Goal: Understand process/instructions: Learn how to perform a task or action

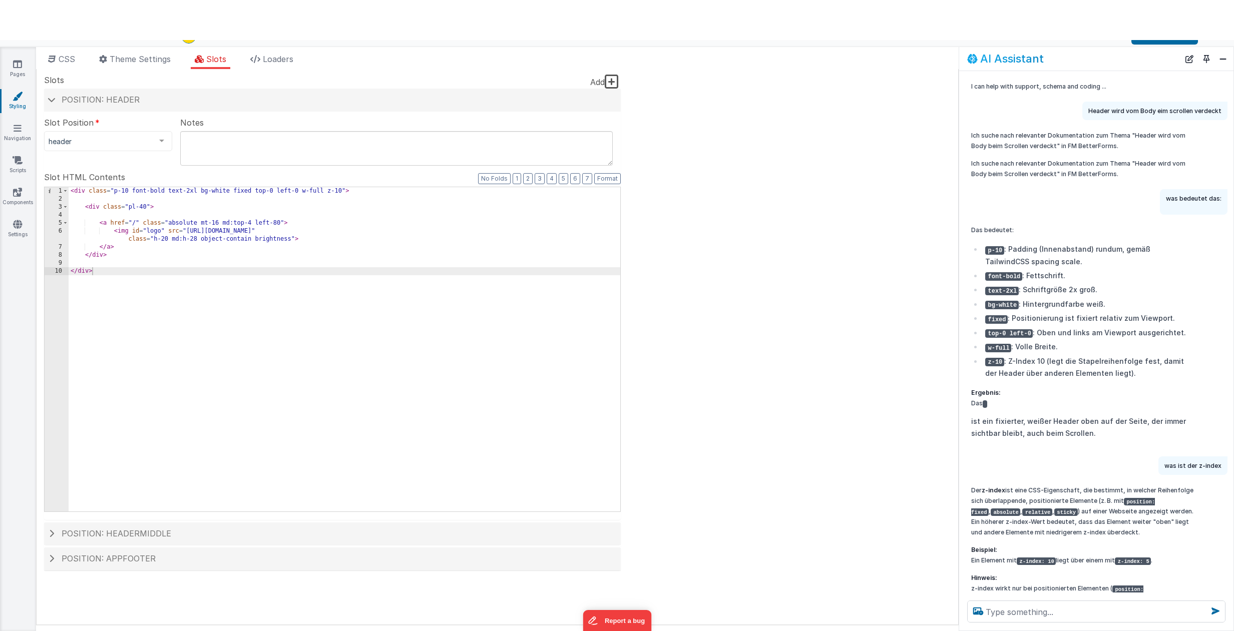
scroll to position [339, 0]
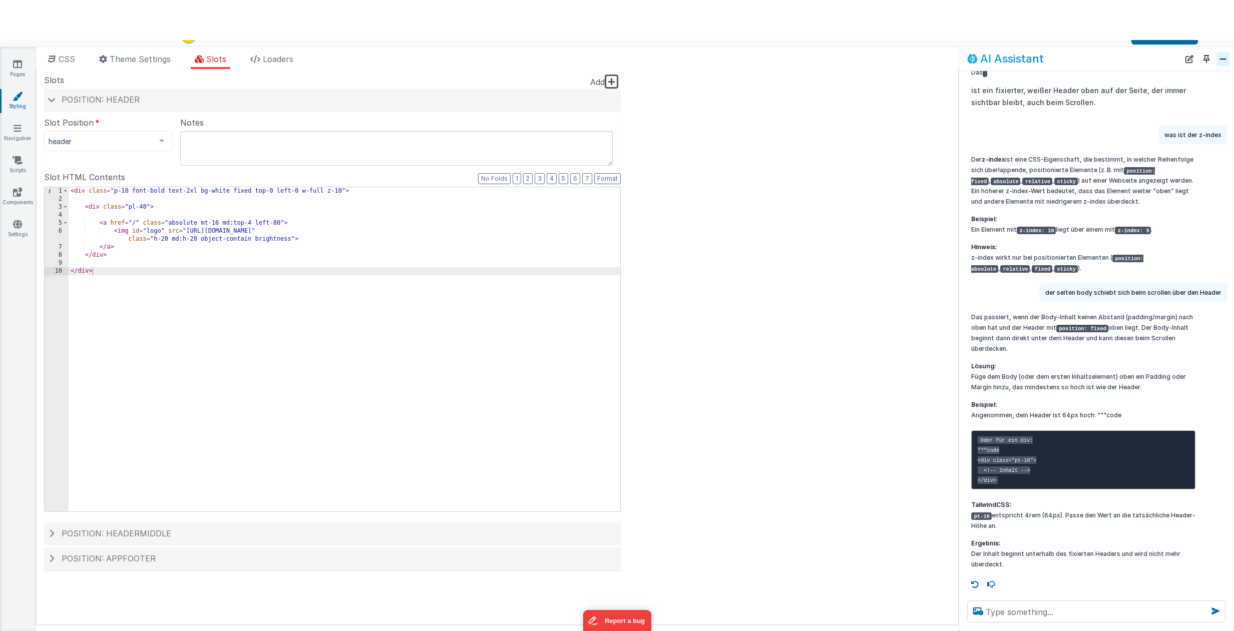
click at [1226, 57] on button "Close" at bounding box center [1223, 59] width 13 height 14
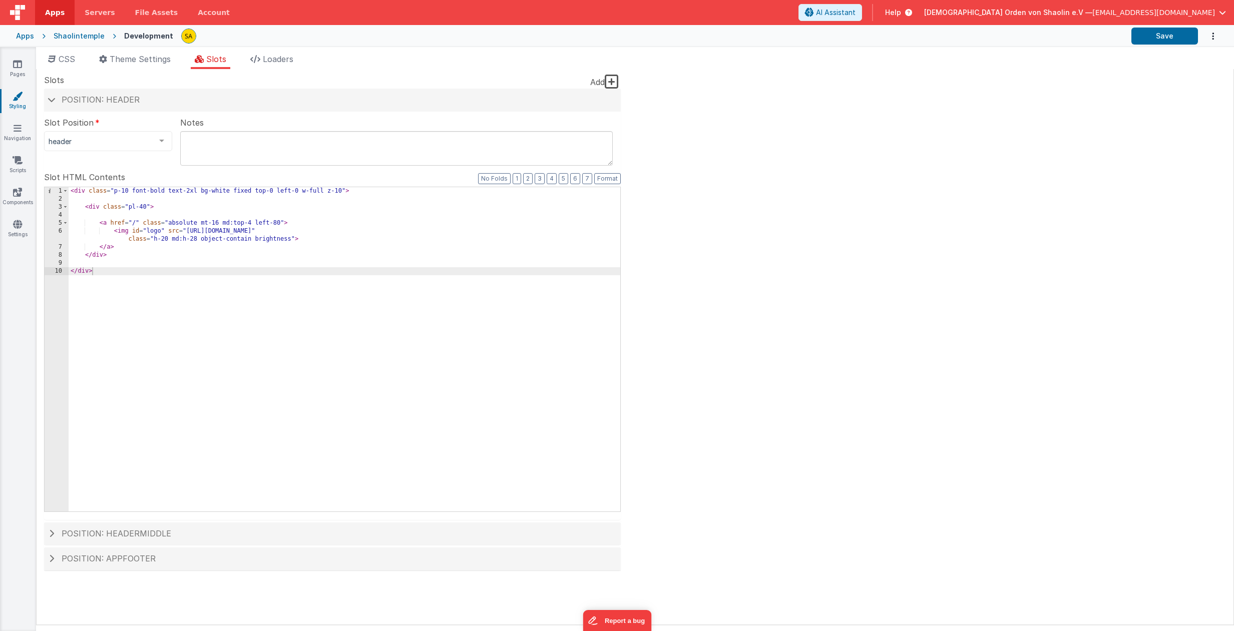
scroll to position [0, 0]
click at [65, 62] on span "CSS" at bounding box center [67, 59] width 17 height 10
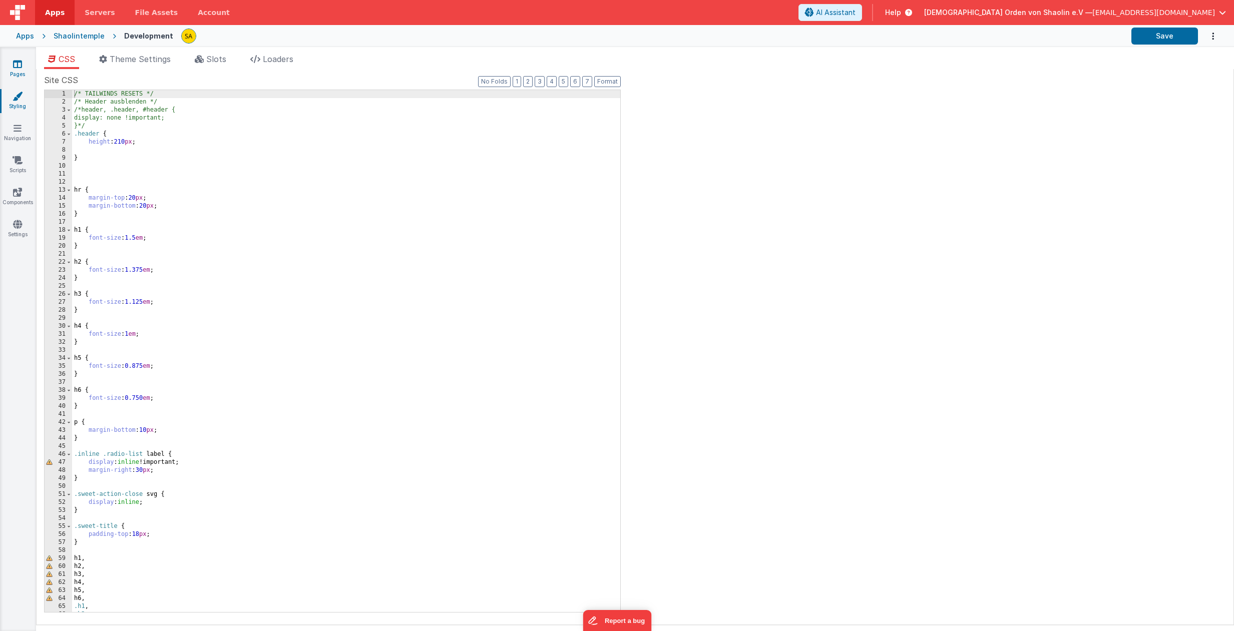
click at [20, 69] on icon at bounding box center [17, 64] width 9 height 10
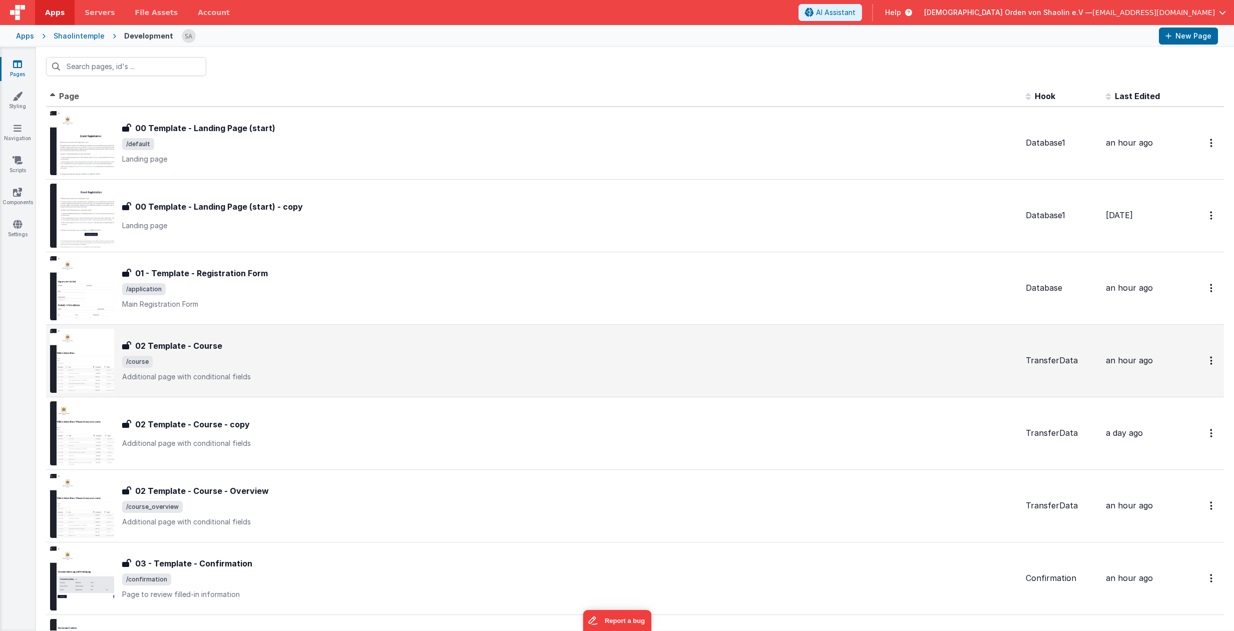
click at [339, 360] on span "/course" at bounding box center [570, 362] width 896 height 12
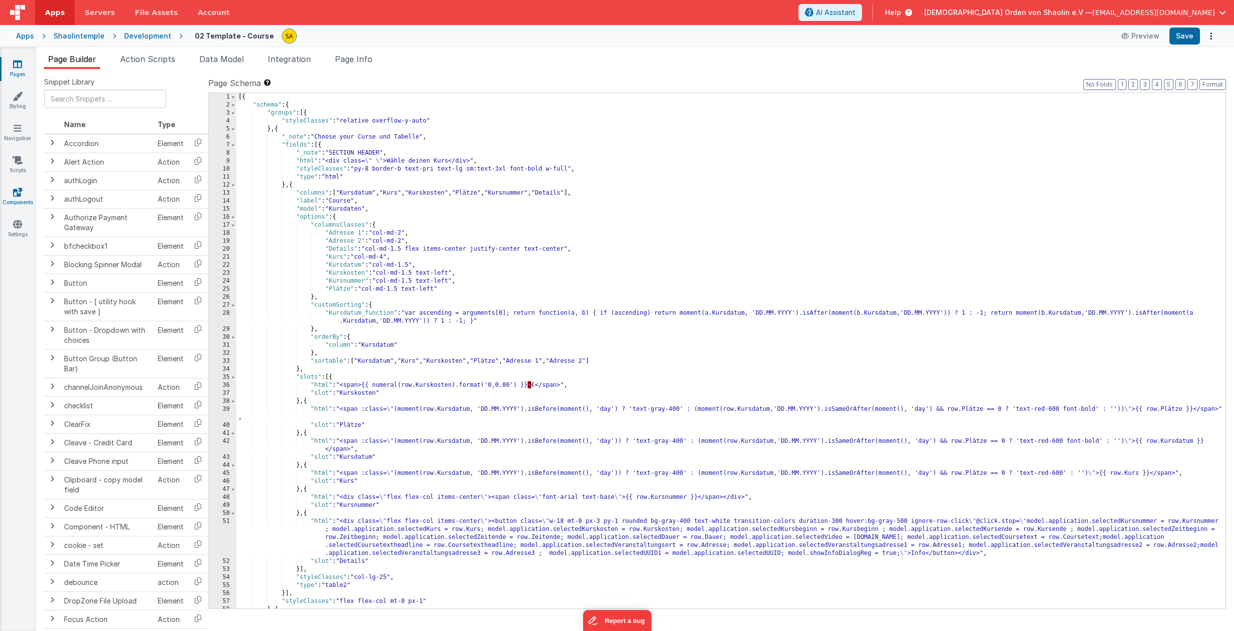
click at [19, 196] on icon at bounding box center [17, 192] width 9 height 10
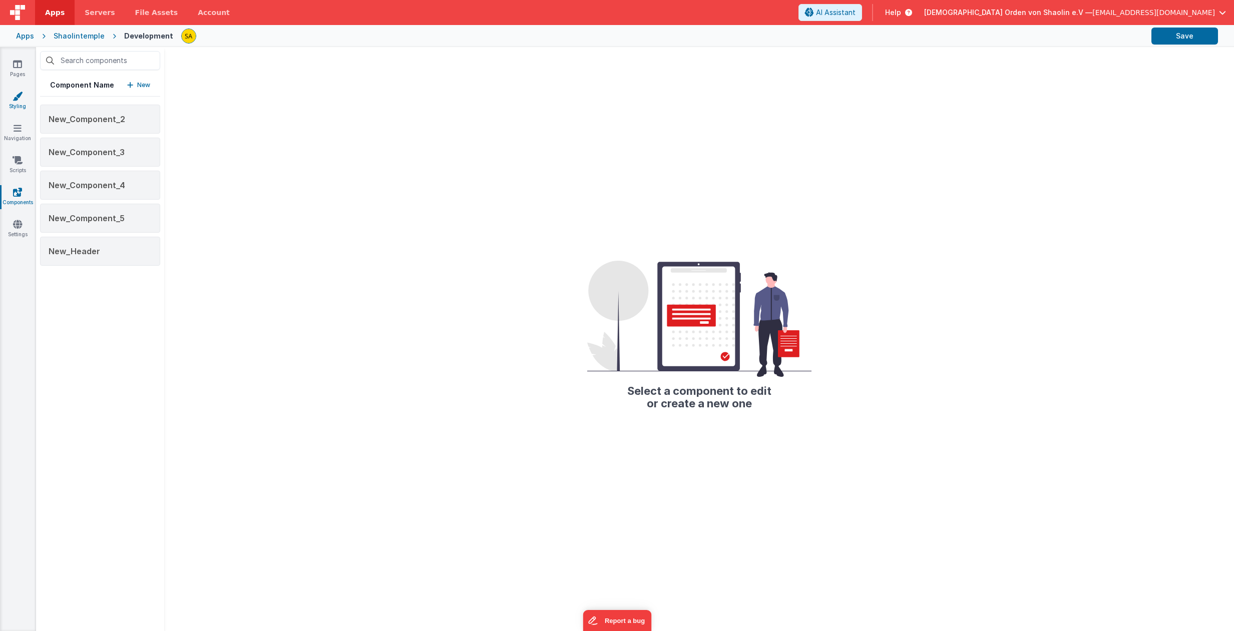
click at [21, 106] on link "Styling" at bounding box center [17, 101] width 36 height 20
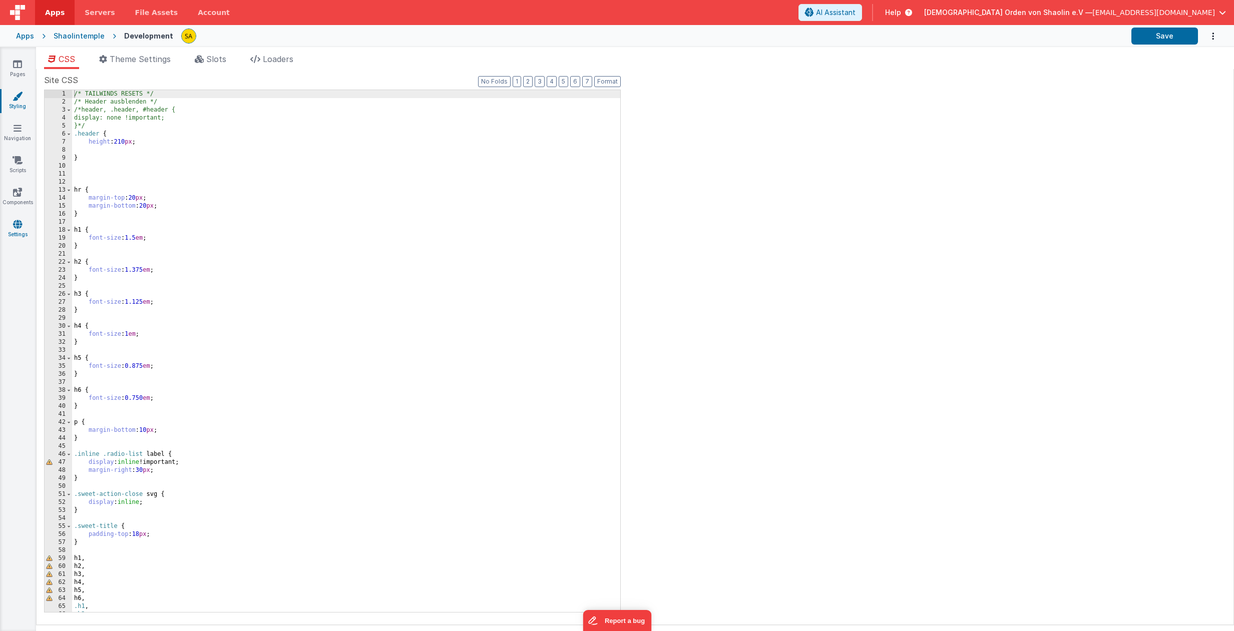
click at [19, 225] on icon at bounding box center [17, 224] width 9 height 10
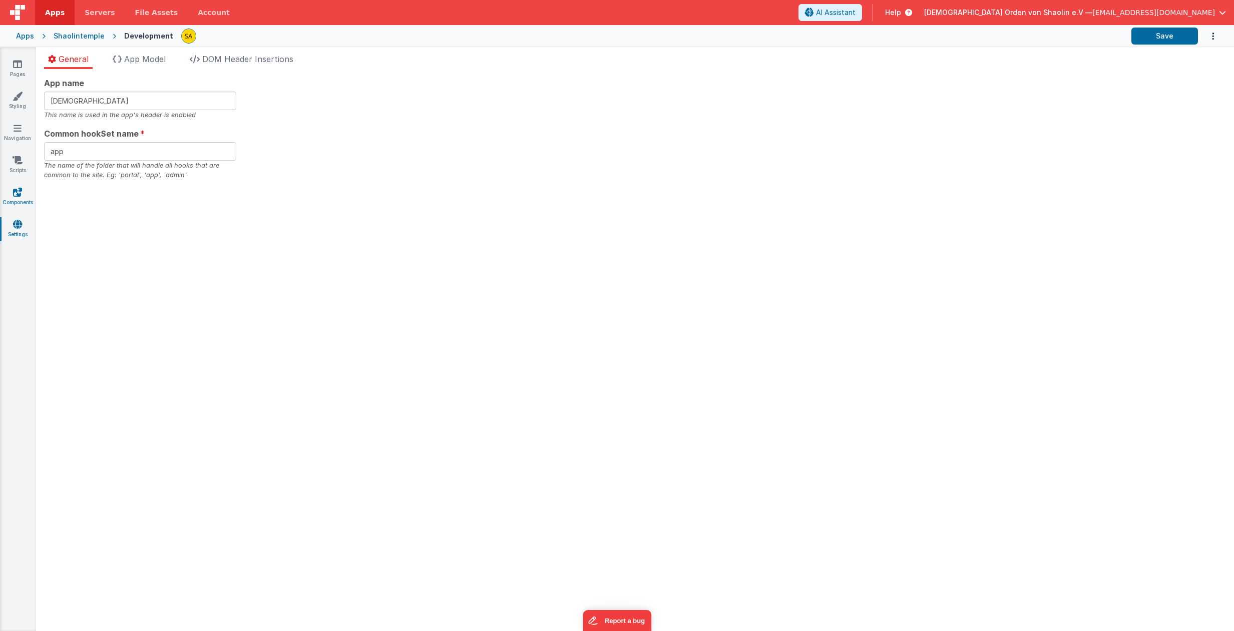
click at [25, 195] on link "Components" at bounding box center [17, 197] width 36 height 20
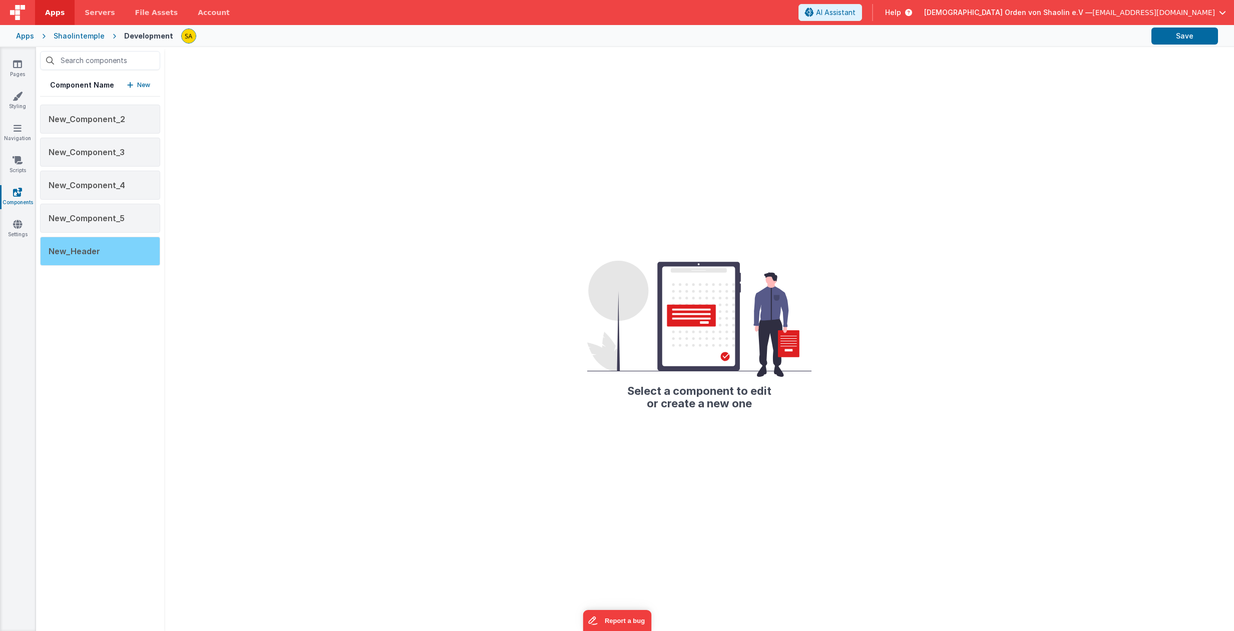
click at [111, 251] on div "New_Header" at bounding box center [100, 251] width 120 height 29
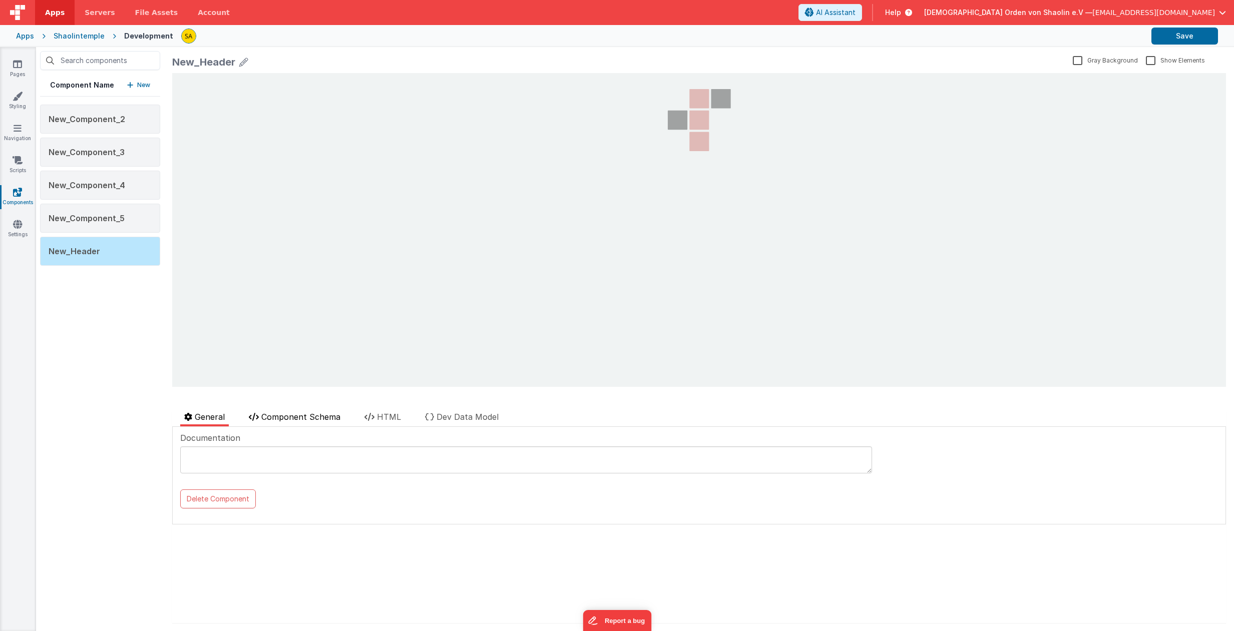
click at [346, 411] on div "New_Header Gray Background Show Elements General Component Schema HTML Dev Data…" at bounding box center [699, 339] width 1070 height 584
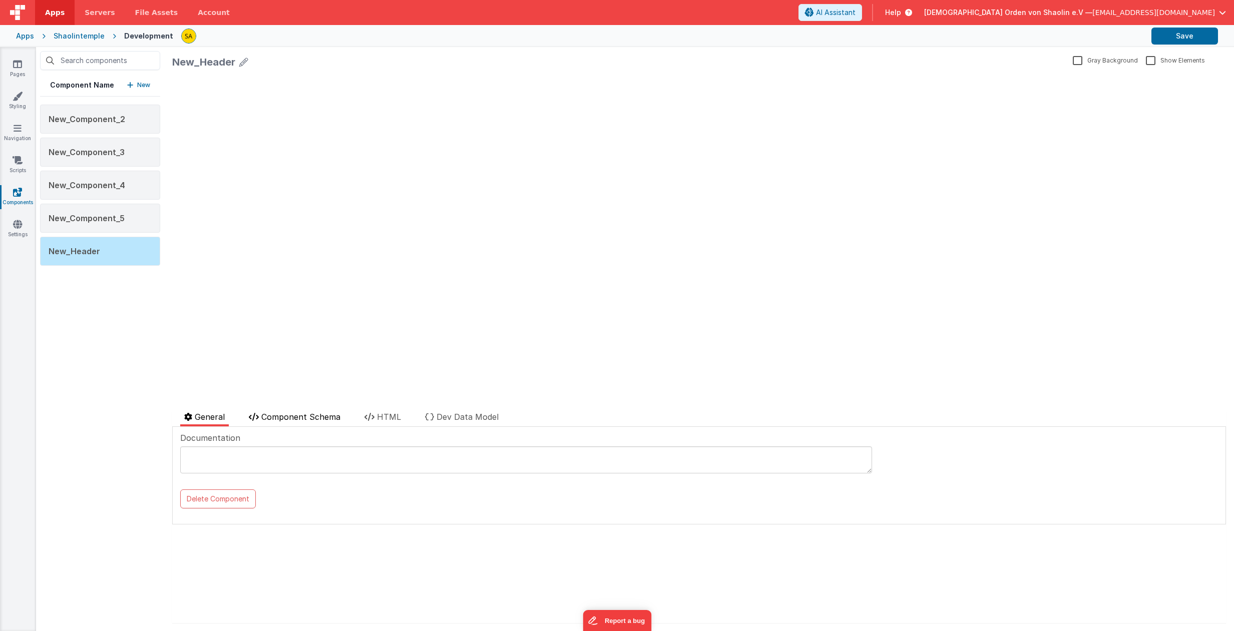
click at [342, 415] on li "Component Schema" at bounding box center [295, 419] width 100 height 16
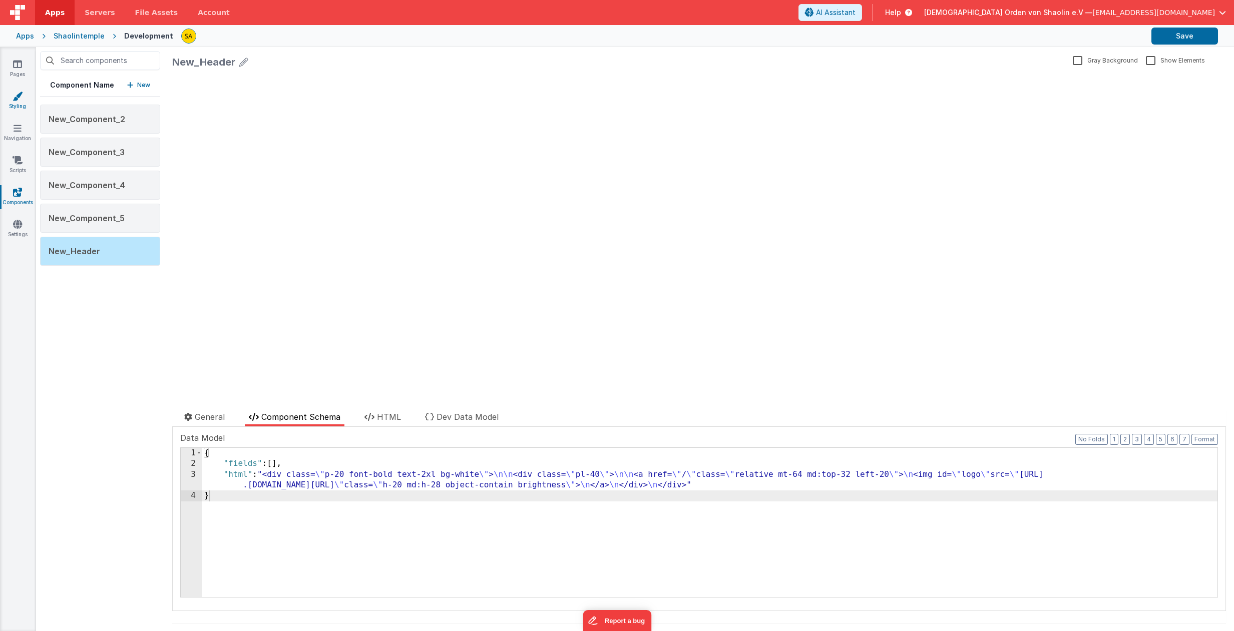
click at [24, 103] on link "Styling" at bounding box center [17, 101] width 36 height 20
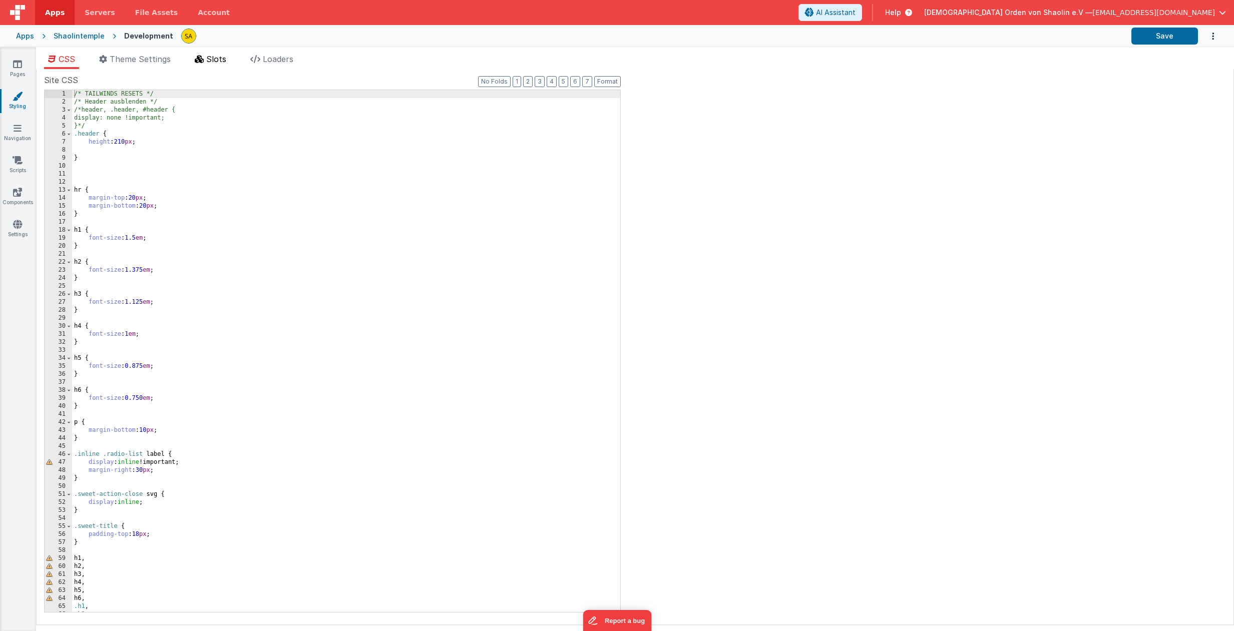
click at [217, 62] on span "Slots" at bounding box center [216, 59] width 20 height 10
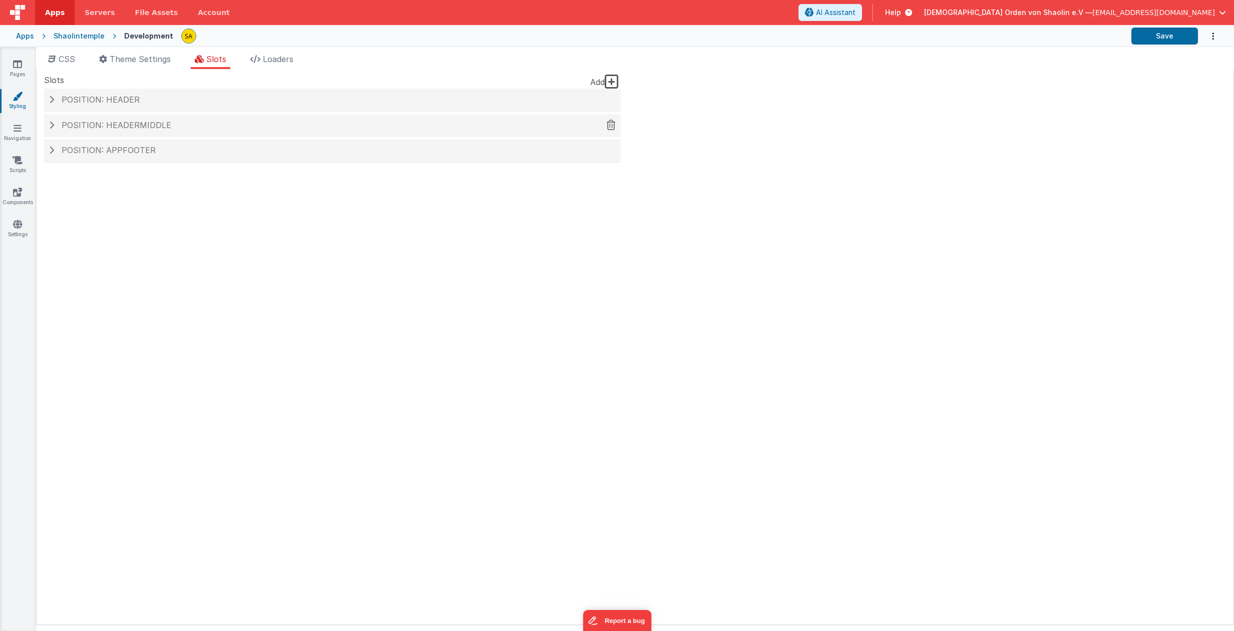
click at [120, 130] on span "Position: headerMiddle" at bounding box center [117, 125] width 110 height 10
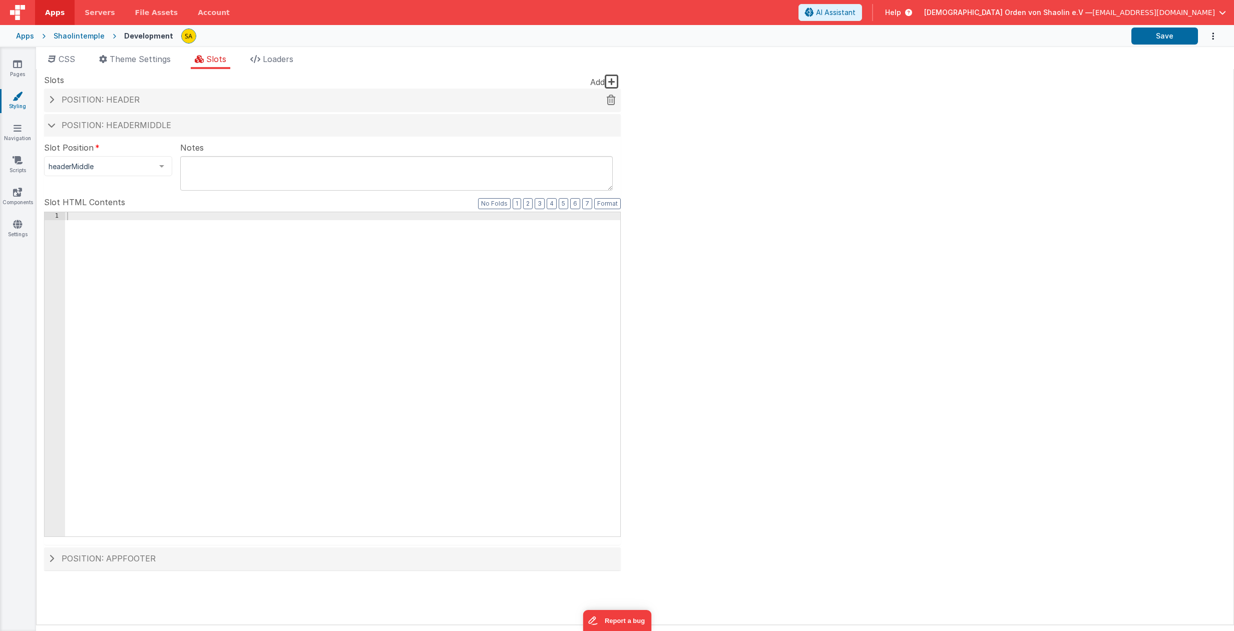
click at [120, 98] on span "Position: header" at bounding box center [101, 100] width 78 height 10
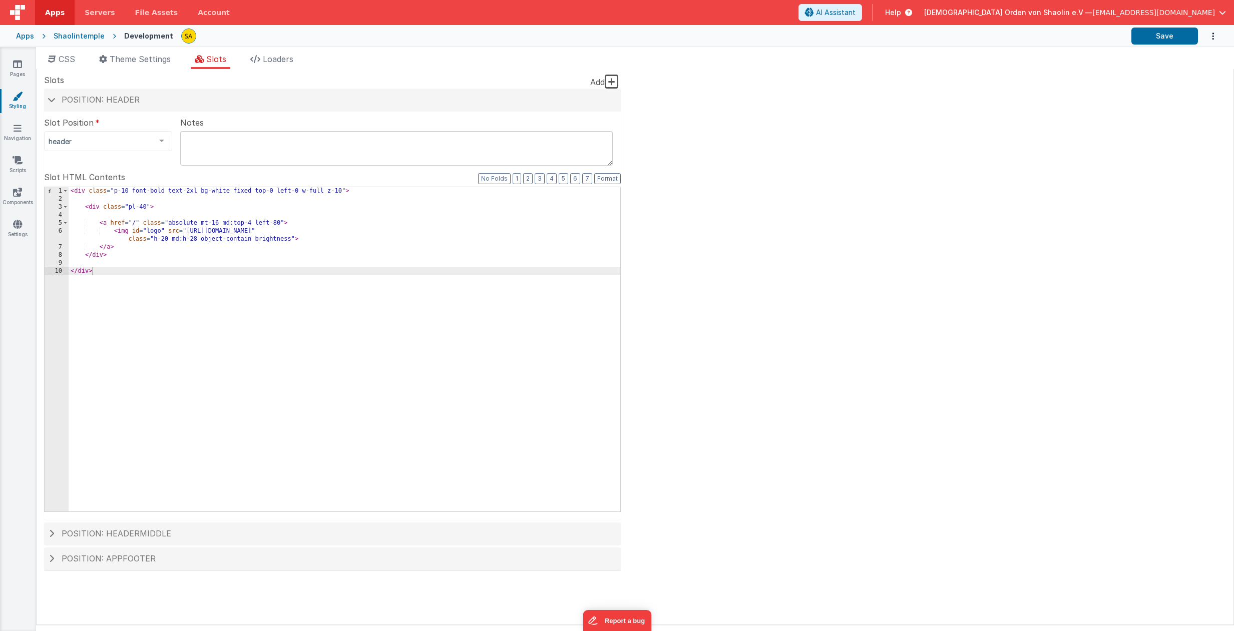
click at [231, 192] on div "< div class = "p-10 font-bold text-2xl bg-white fixed top-0 left-0 w-full z-10"…" at bounding box center [345, 357] width 552 height 340
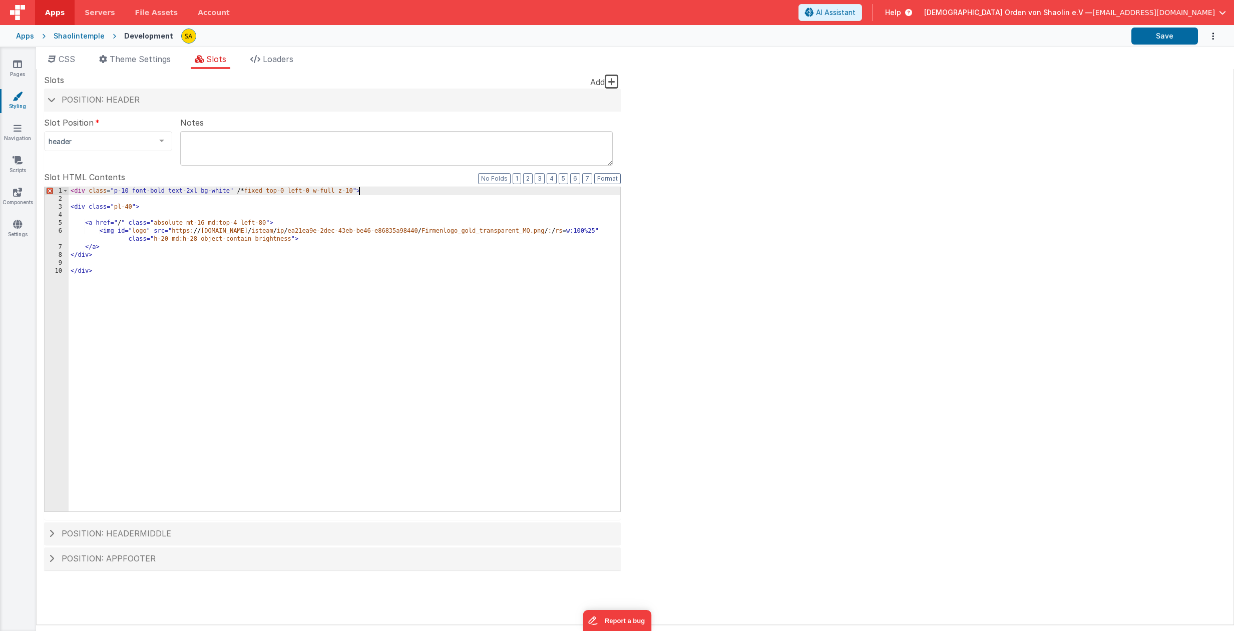
click at [368, 191] on div "< div class = "p-10 font-bold text-2xl bg-white" /* fixed top-0 left-0 w-full z…" at bounding box center [345, 357] width 552 height 340
click at [233, 191] on div "< div class = "p-10 font-bold text-2xl bg-white" /* fixed top-0 left-0 w-full z…" at bounding box center [345, 357] width 552 height 340
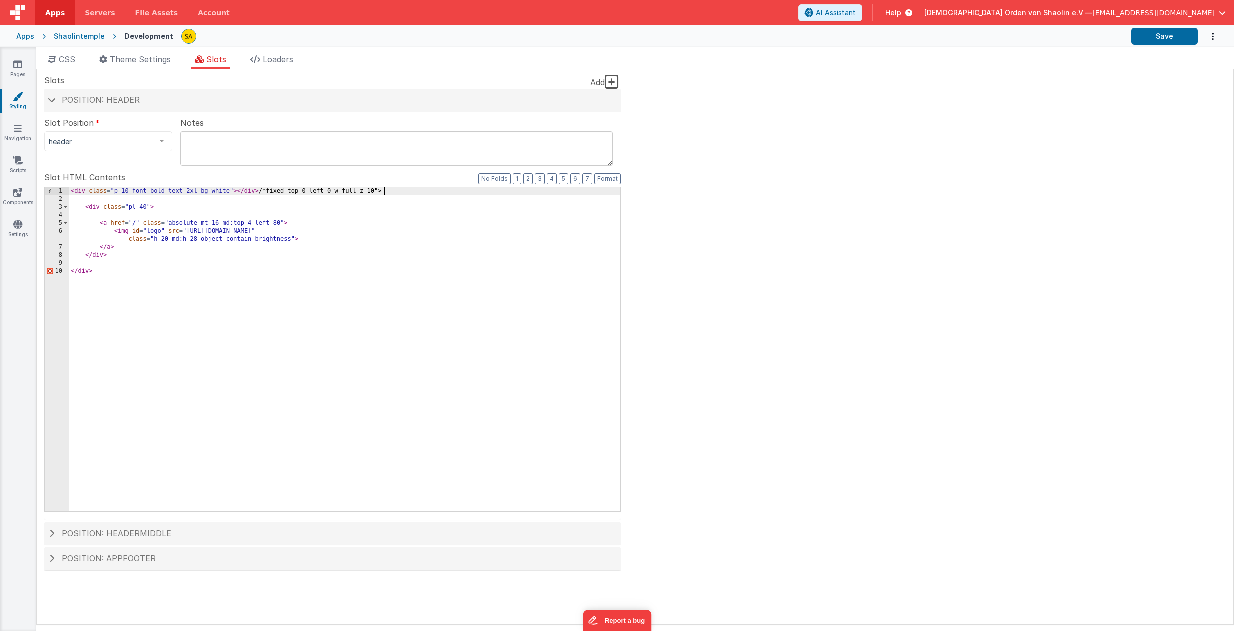
click at [403, 192] on div "< div class = "p-10 font-bold text-2xl bg-white" > </ div > /*fixed top-0 left-…" at bounding box center [345, 357] width 552 height 340
drag, startPoint x: 71, startPoint y: 192, endPoint x: 349, endPoint y: 194, distance: 278.4
click at [349, 194] on div "< div class = "p-10 font-bold text-2xl bg-white fixed top-0 left-0 w-full z-10"…" at bounding box center [345, 357] width 552 height 340
click at [361, 194] on div "< div class = "p-10 font-bold text-2xl bg-white fixed top-0 left-0 w-full z-10"…" at bounding box center [345, 357] width 552 height 340
click at [71, 192] on div "< div class = "p-10 font-bold text-2xl bg-white fixed top-0 left-0 w-full z-10"…" at bounding box center [345, 357] width 552 height 340
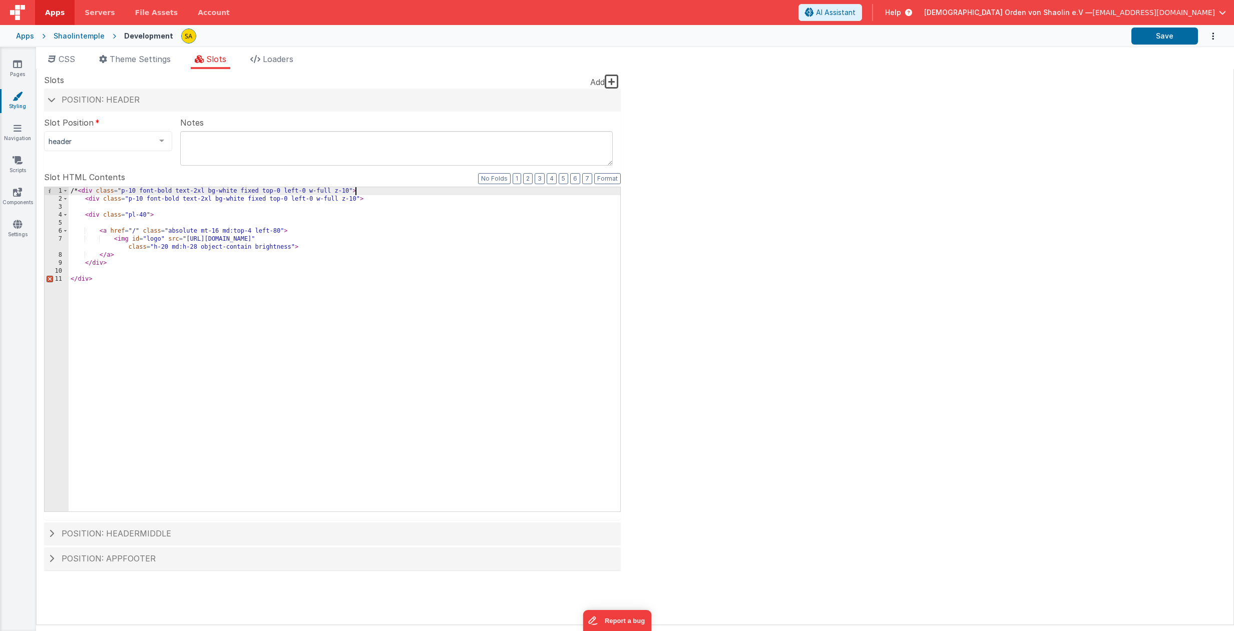
click at [384, 189] on div "/* < div class = "p-10 font-bold text-2xl bg-white fixed top-0 left-0 w-full z-…" at bounding box center [345, 357] width 552 height 340
drag, startPoint x: 379, startPoint y: 192, endPoint x: 57, endPoint y: 192, distance: 322.4
click at [69, 192] on div "/* < div class = "p-10 font-bold text-2xl bg-white fixed top-0 left-0 w-full z-…" at bounding box center [345, 349] width 552 height 324
click at [86, 198] on div "< div class = "p-10 font-bold text-2xl bg-white fixed top-0 left-0 w-full z-10"…" at bounding box center [345, 357] width 552 height 340
drag, startPoint x: 233, startPoint y: 199, endPoint x: 340, endPoint y: 226, distance: 110.4
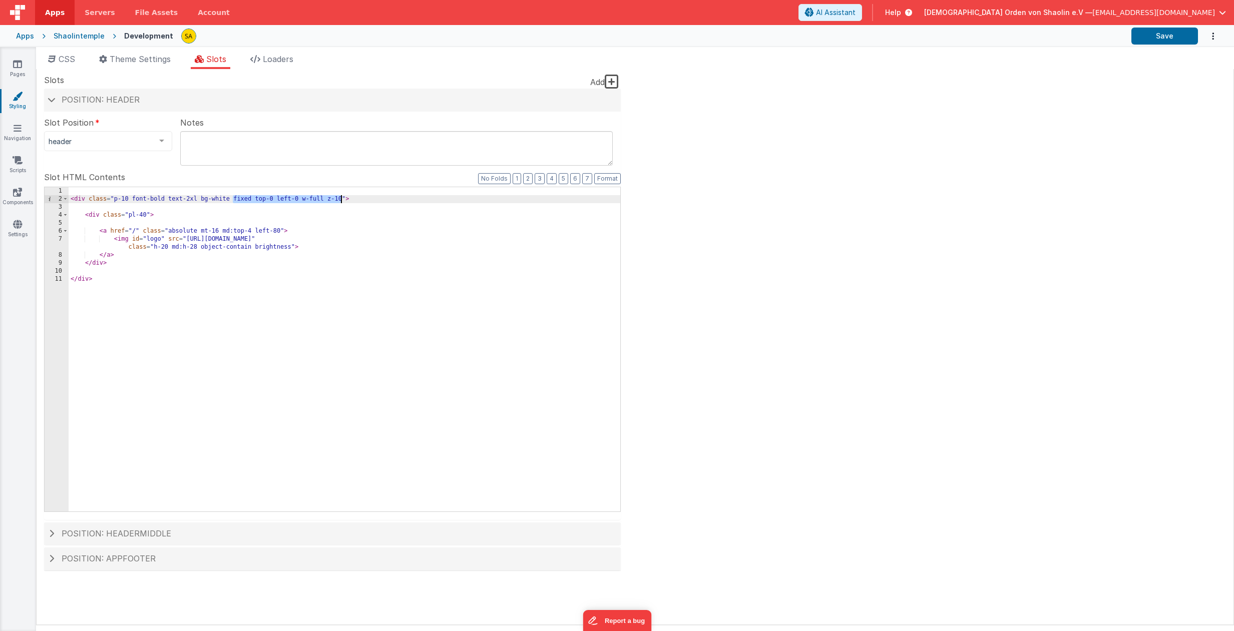
click at [339, 200] on div "< div class = "p-10 font-bold text-2xl bg-white fixed top-0 left-0 w-full z-10"…" at bounding box center [345, 357] width 552 height 340
click at [1161, 34] on button "Save" at bounding box center [1164, 36] width 67 height 17
drag, startPoint x: 893, startPoint y: 429, endPoint x: 1042, endPoint y: 433, distance: 149.2
click at [893, 429] on div "Site CSS Format 7 6 5 4 3 2 1 No Folds 1 2 3 4 5 6 7 8 9 10 11 12 13 14 15 16 1…" at bounding box center [635, 347] width 1198 height 556
drag, startPoint x: 1228, startPoint y: 433, endPoint x: 23, endPoint y: 65, distance: 1259.5
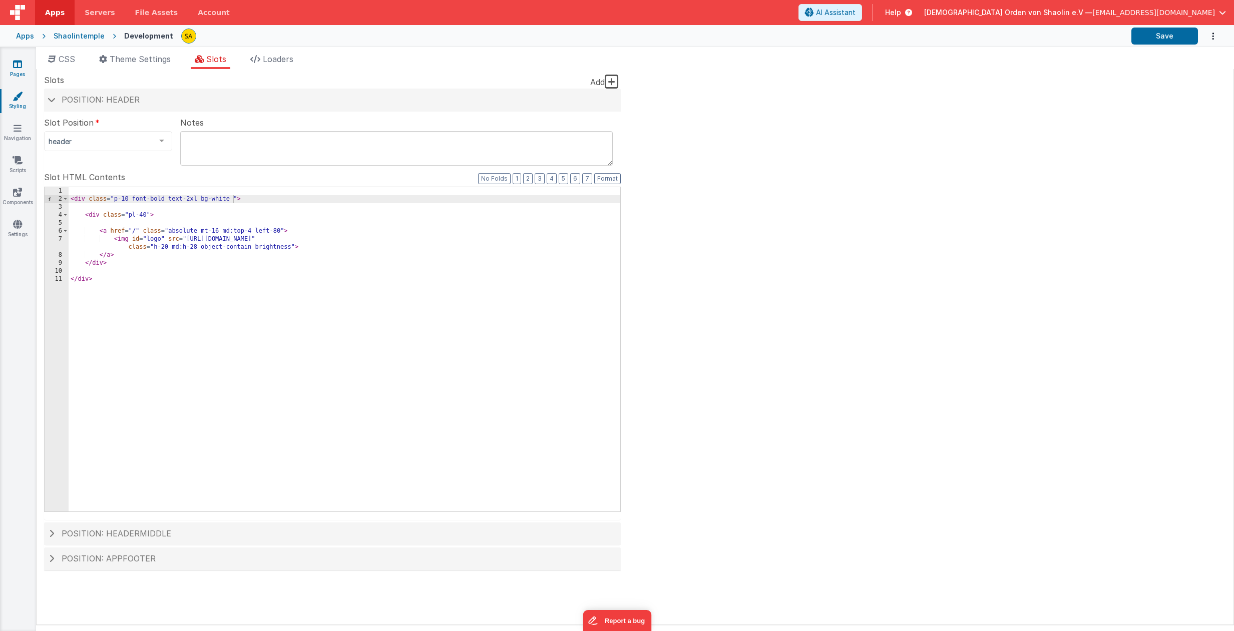
click at [23, 65] on link "Pages" at bounding box center [17, 69] width 36 height 20
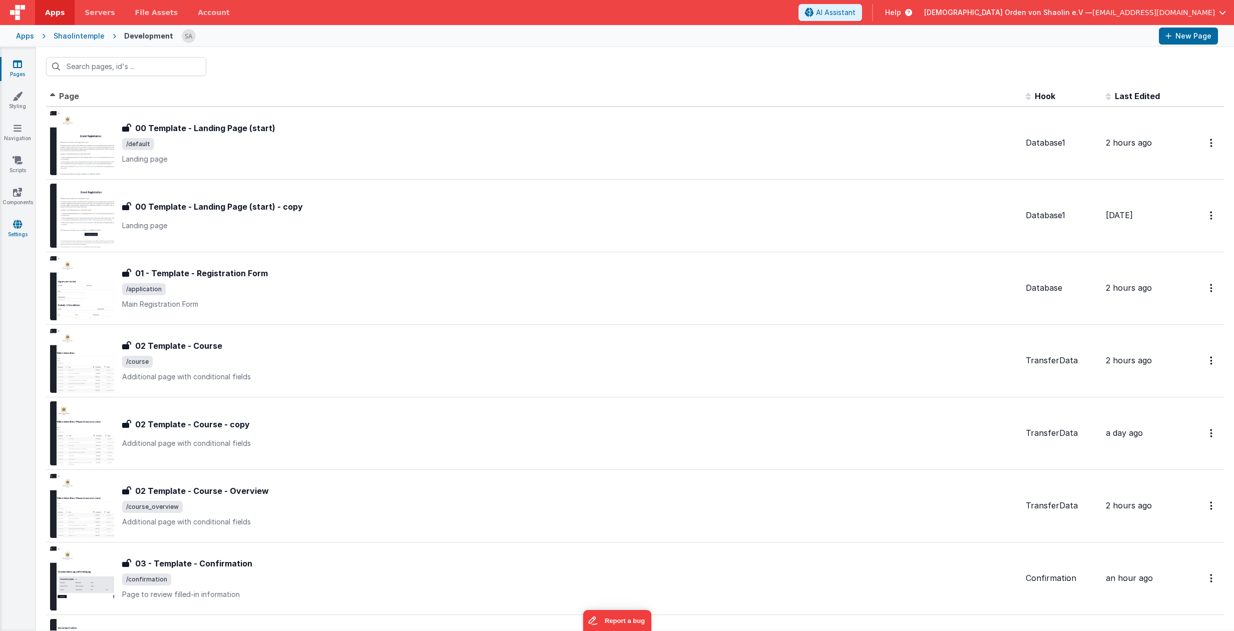
click at [20, 229] on icon at bounding box center [17, 224] width 9 height 10
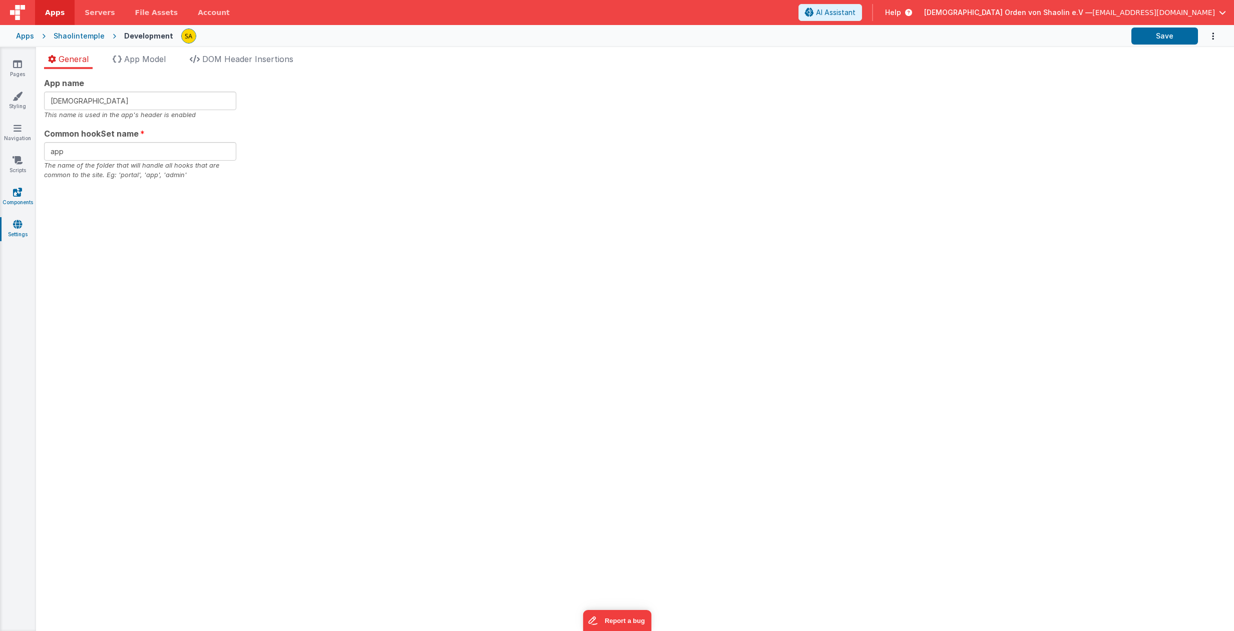
click at [23, 193] on link "Components" at bounding box center [17, 197] width 36 height 20
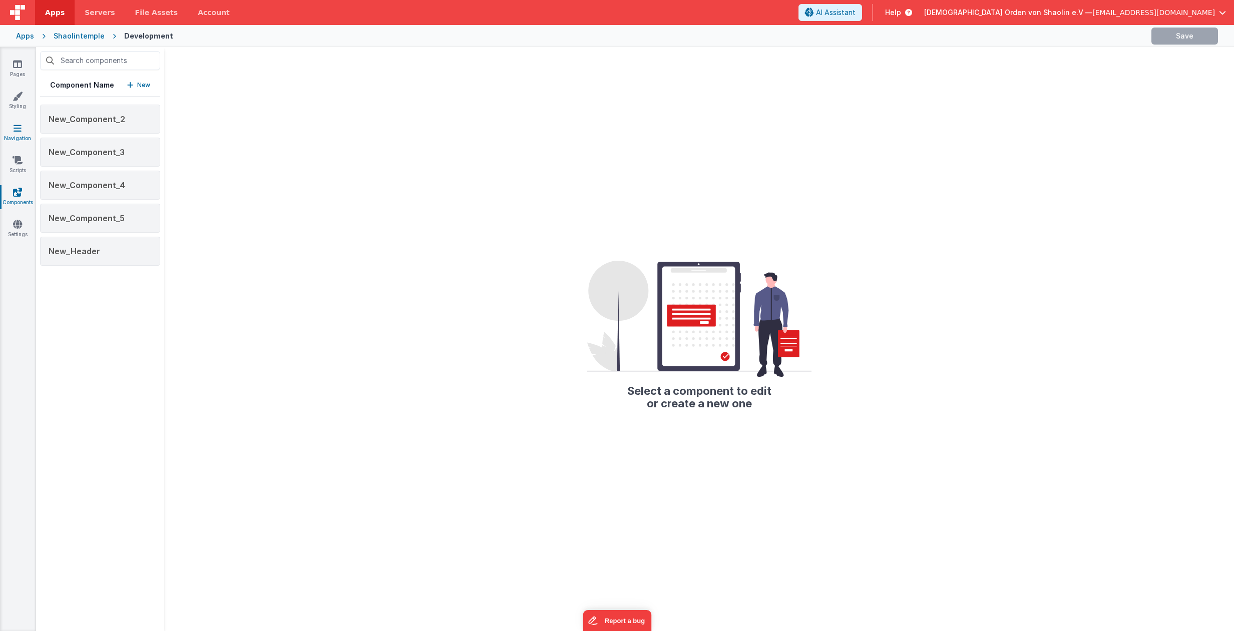
click at [17, 136] on link "Navigation" at bounding box center [17, 133] width 36 height 20
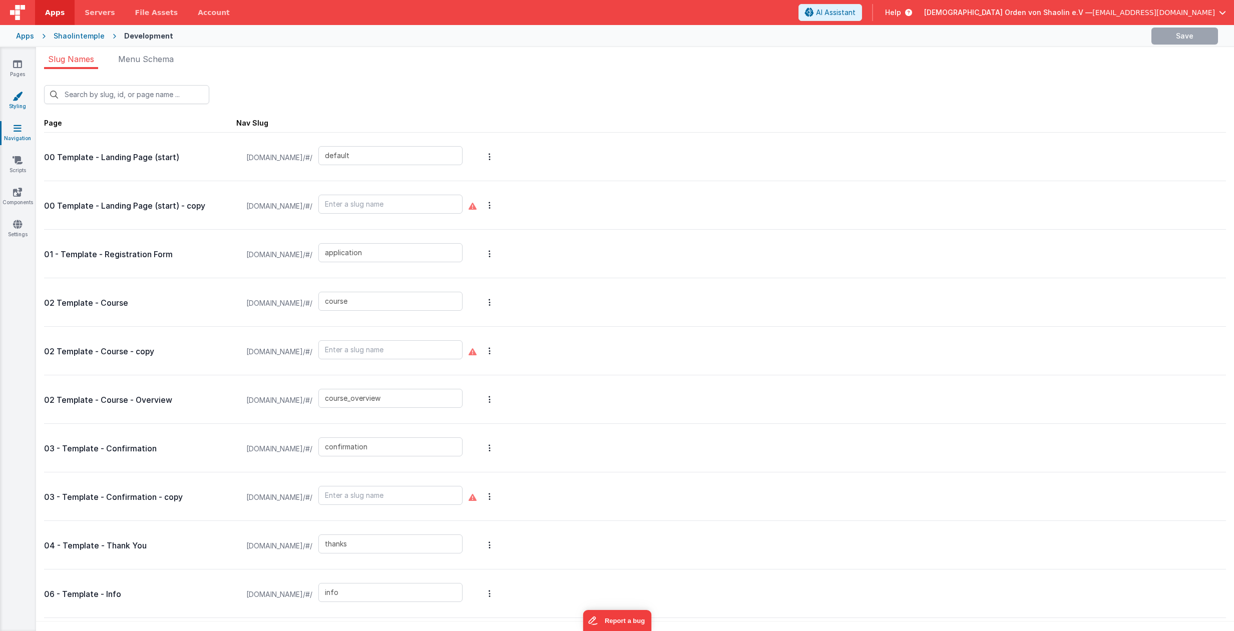
click at [18, 96] on icon at bounding box center [18, 96] width 10 height 10
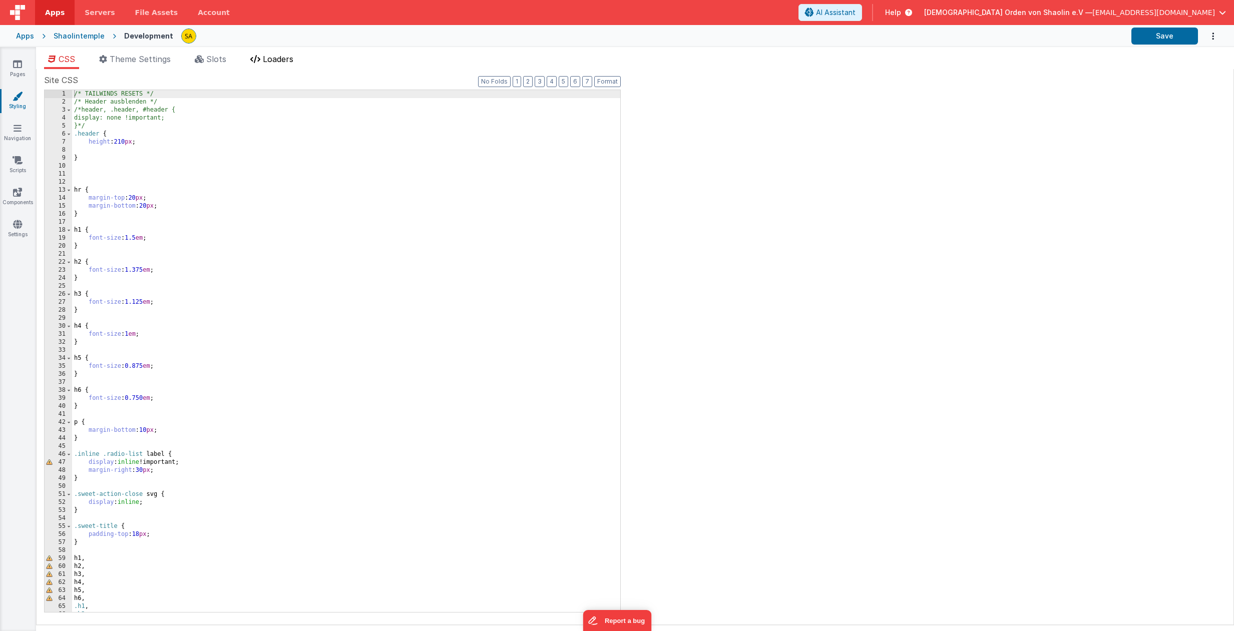
click at [293, 59] on span "Loaders" at bounding box center [278, 59] width 31 height 10
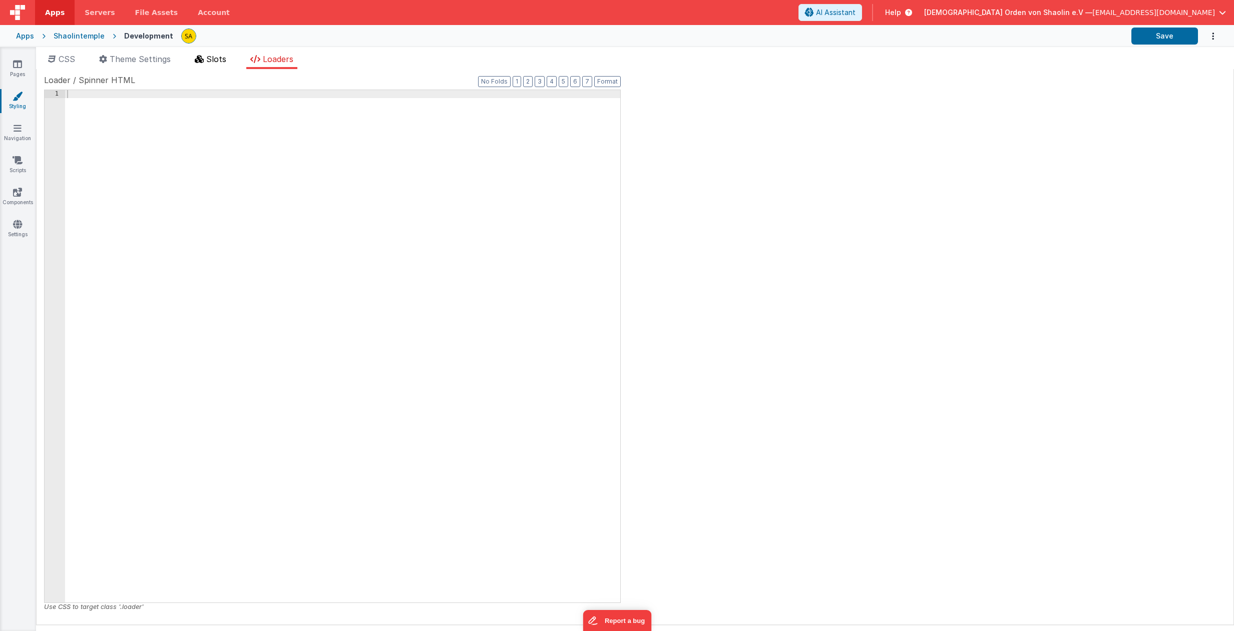
click at [216, 62] on span "Slots" at bounding box center [216, 59] width 20 height 10
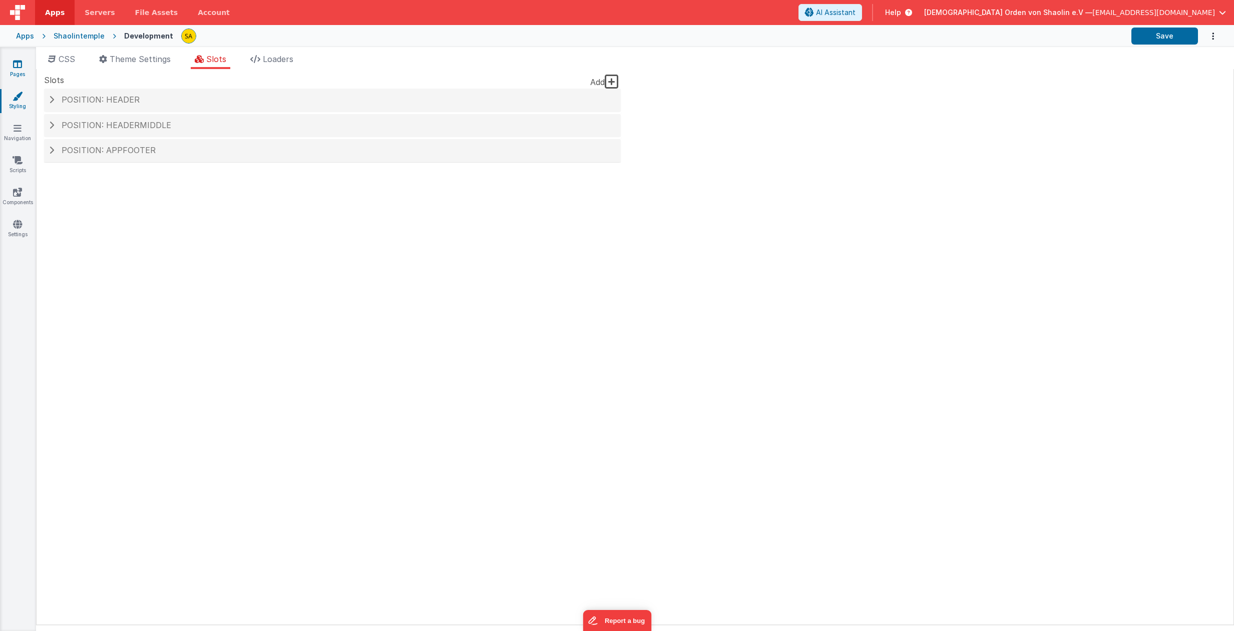
click at [24, 66] on link "Pages" at bounding box center [17, 69] width 36 height 20
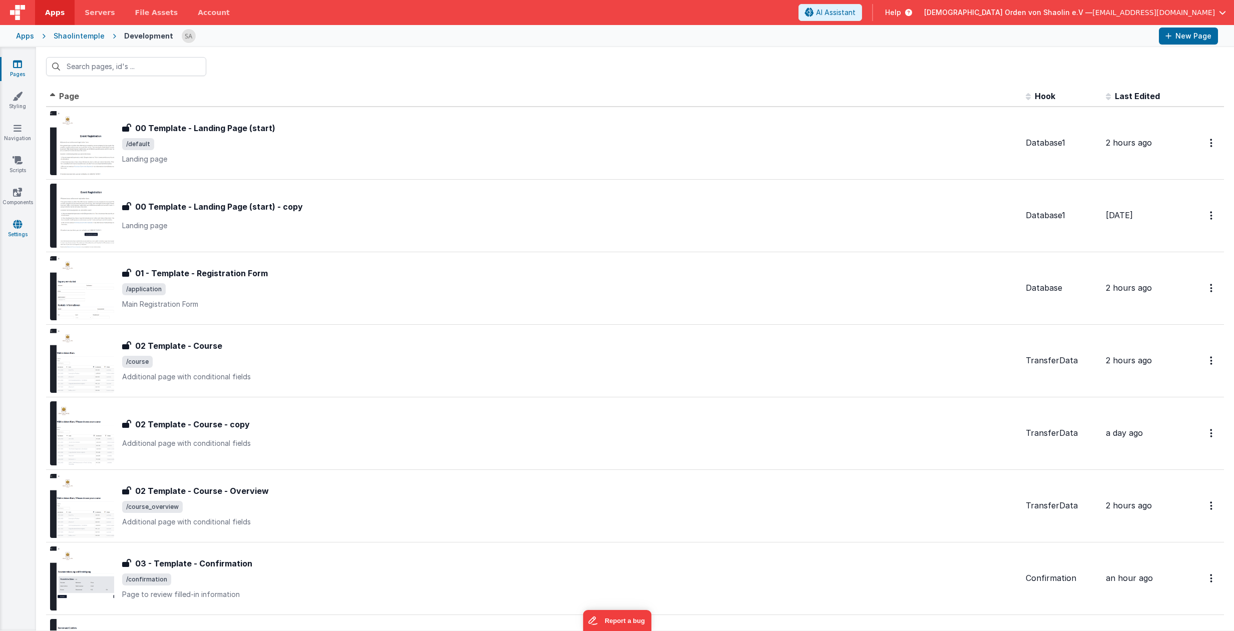
click at [18, 227] on icon at bounding box center [17, 224] width 9 height 10
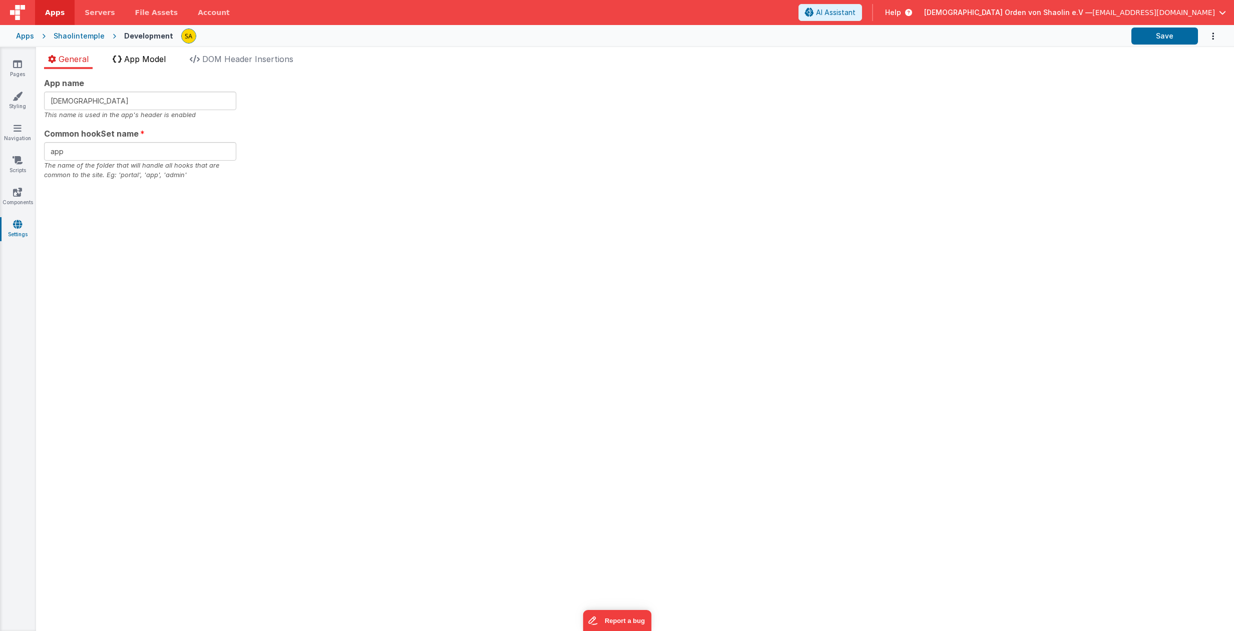
click at [153, 63] on span "App Model" at bounding box center [145, 59] width 42 height 10
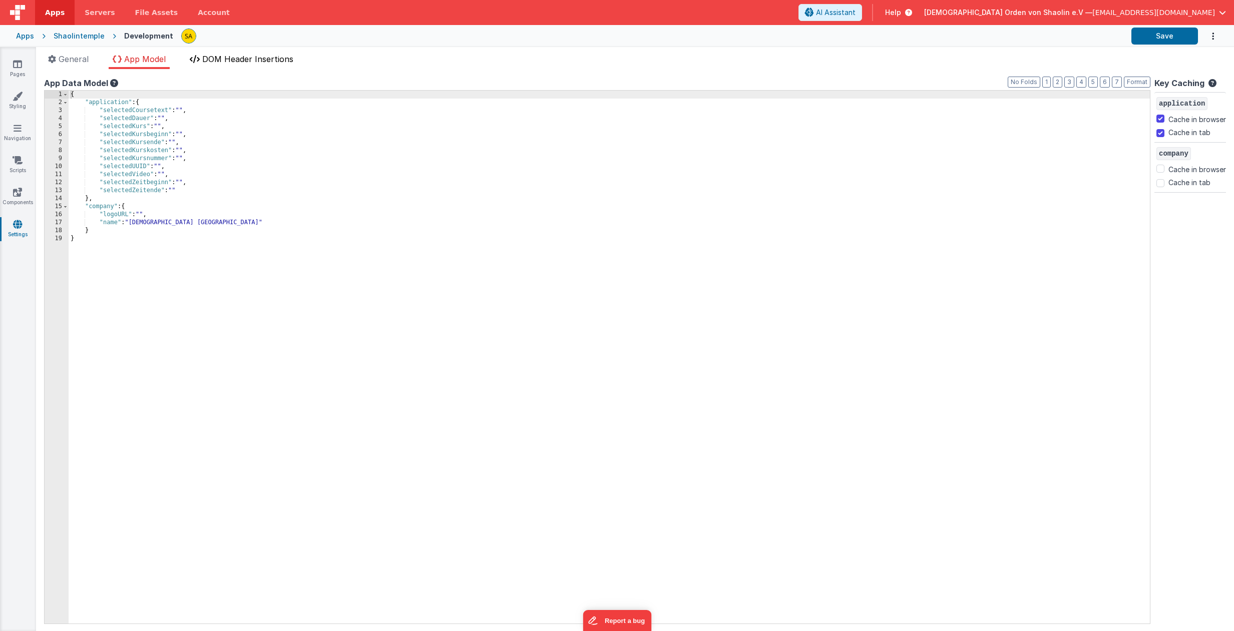
click at [244, 61] on span "DOM Header Insertions" at bounding box center [247, 59] width 91 height 10
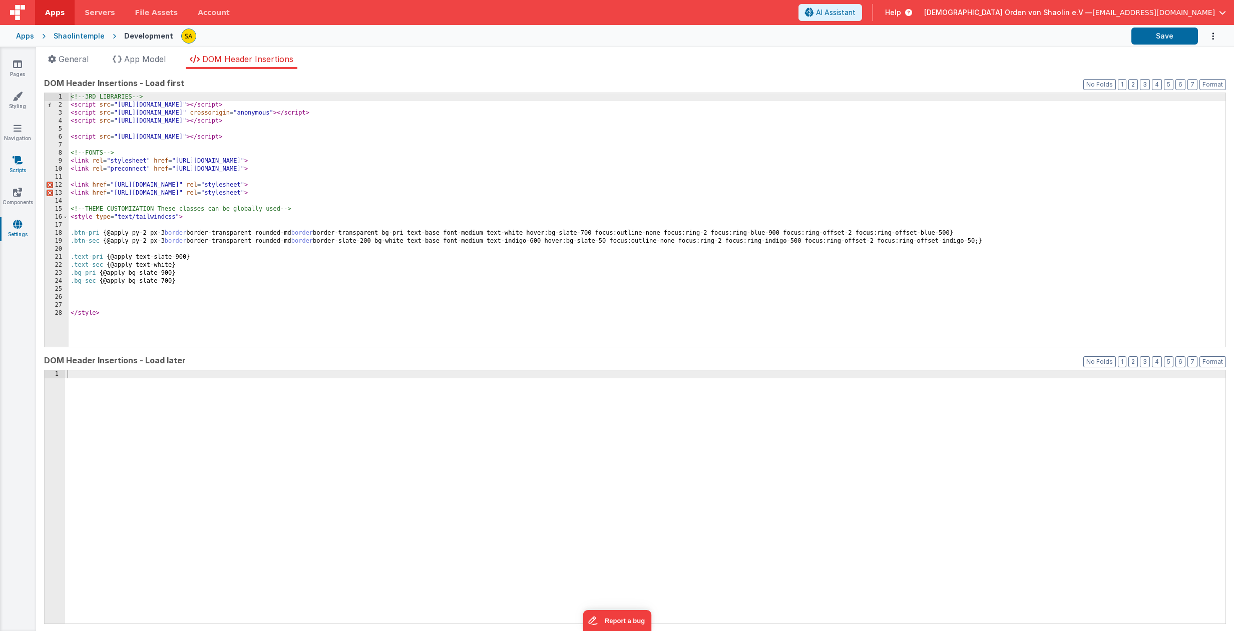
click at [17, 169] on link "Scripts" at bounding box center [17, 165] width 36 height 20
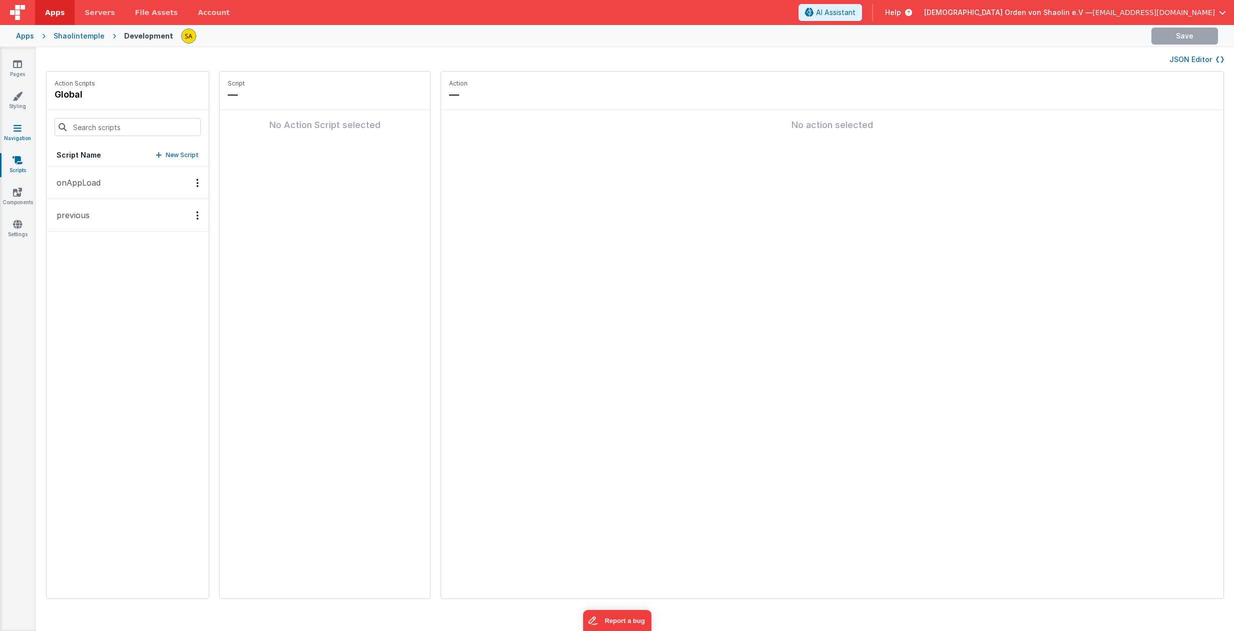
click at [17, 137] on link "Navigation" at bounding box center [17, 133] width 36 height 20
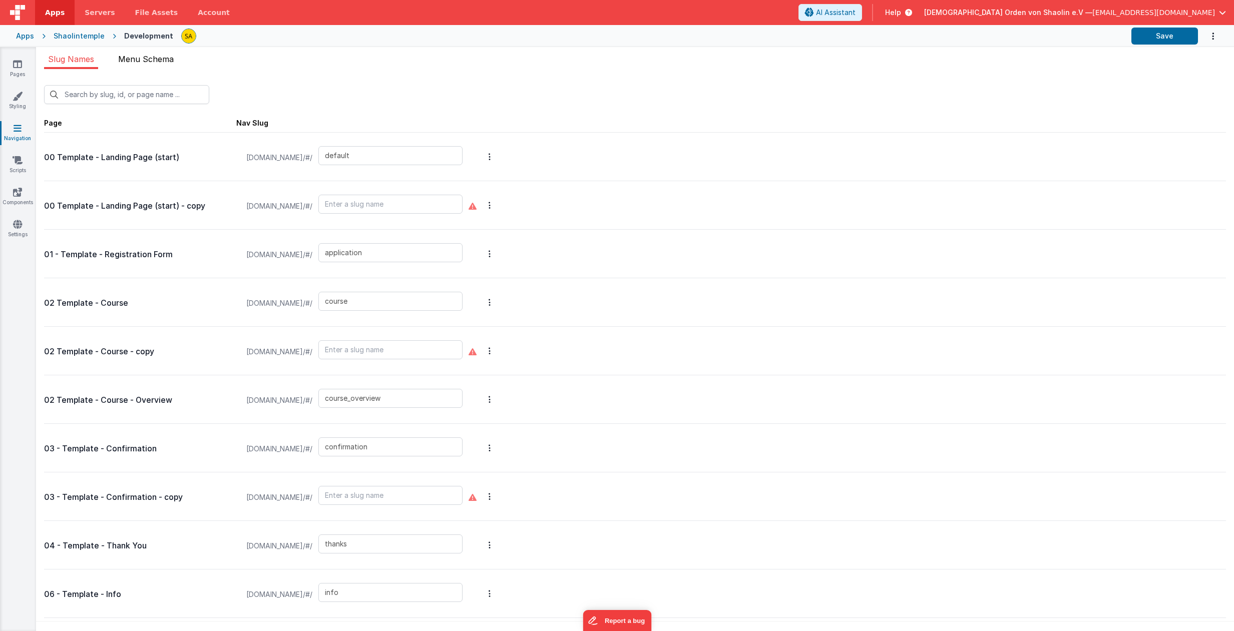
click at [138, 59] on span "Menu Schema" at bounding box center [146, 59] width 56 height 10
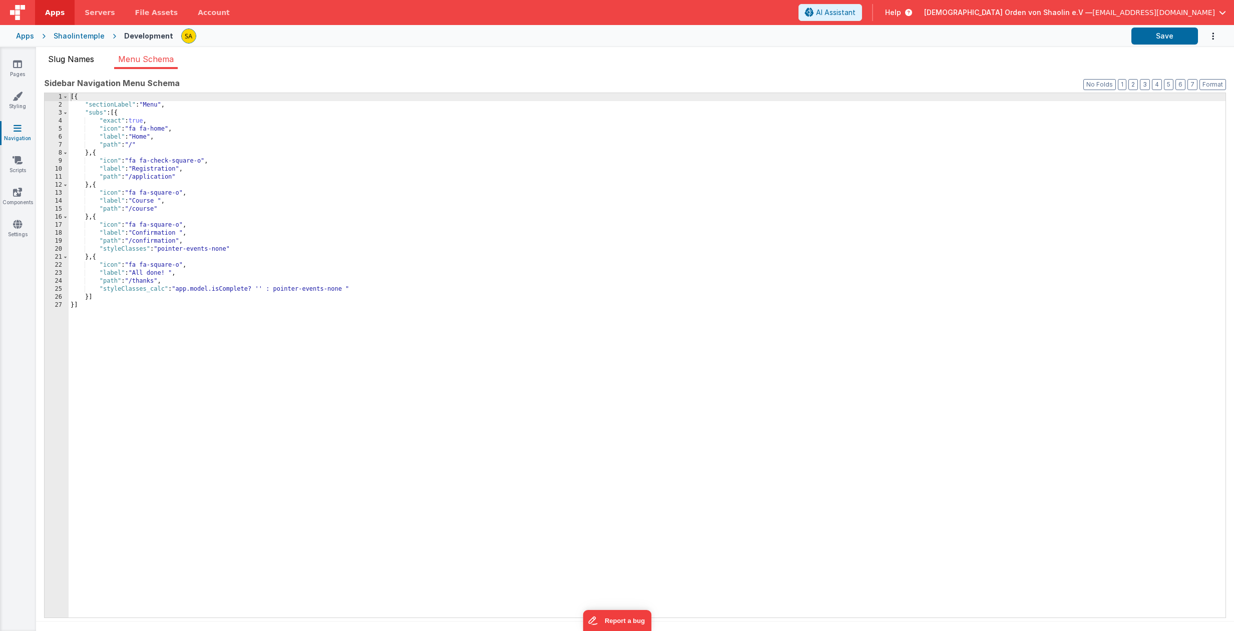
click at [79, 62] on span "Slug Names" at bounding box center [71, 59] width 46 height 10
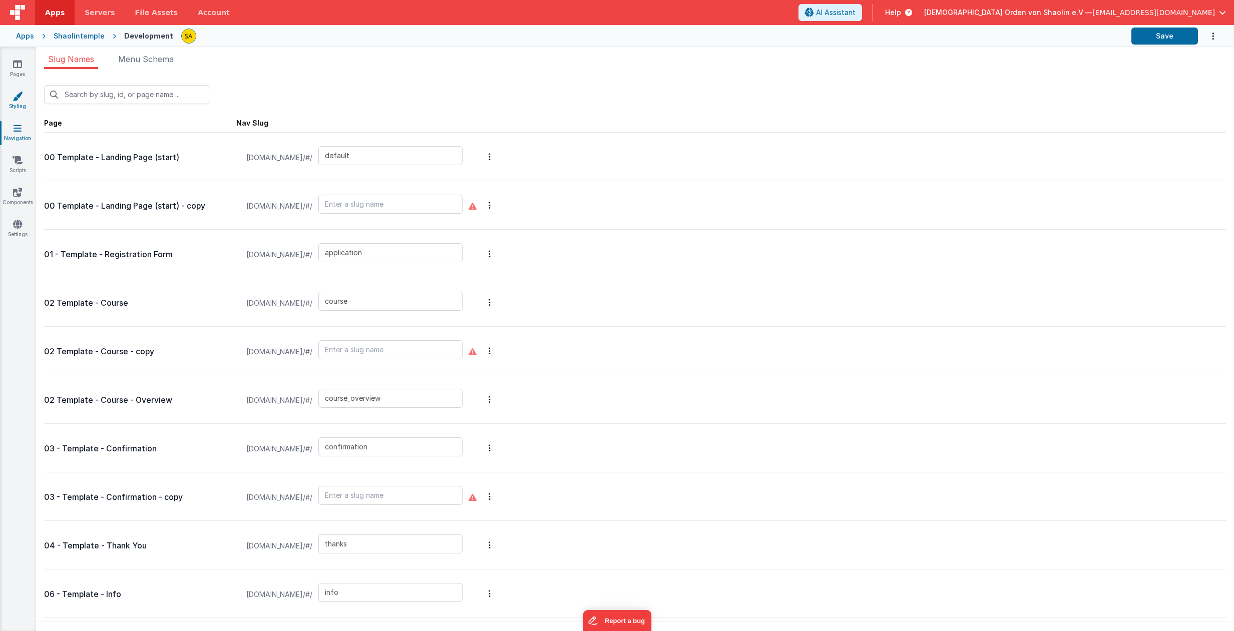
click at [23, 103] on link "Styling" at bounding box center [17, 101] width 36 height 20
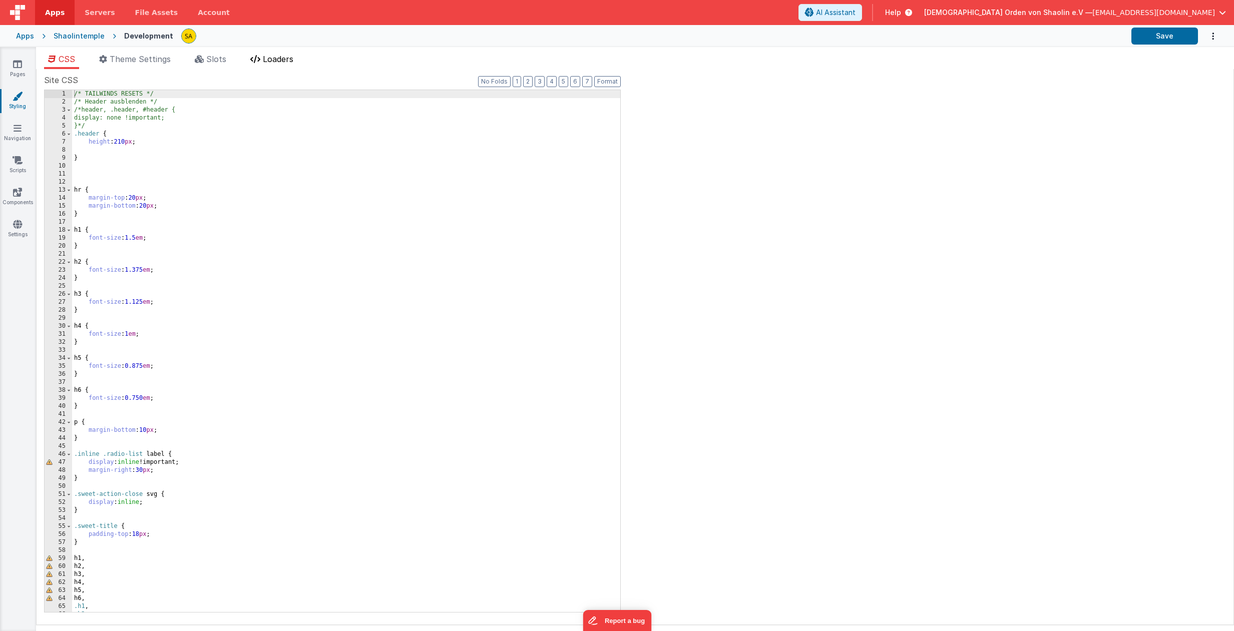
click at [285, 64] on span "Loaders" at bounding box center [278, 59] width 31 height 10
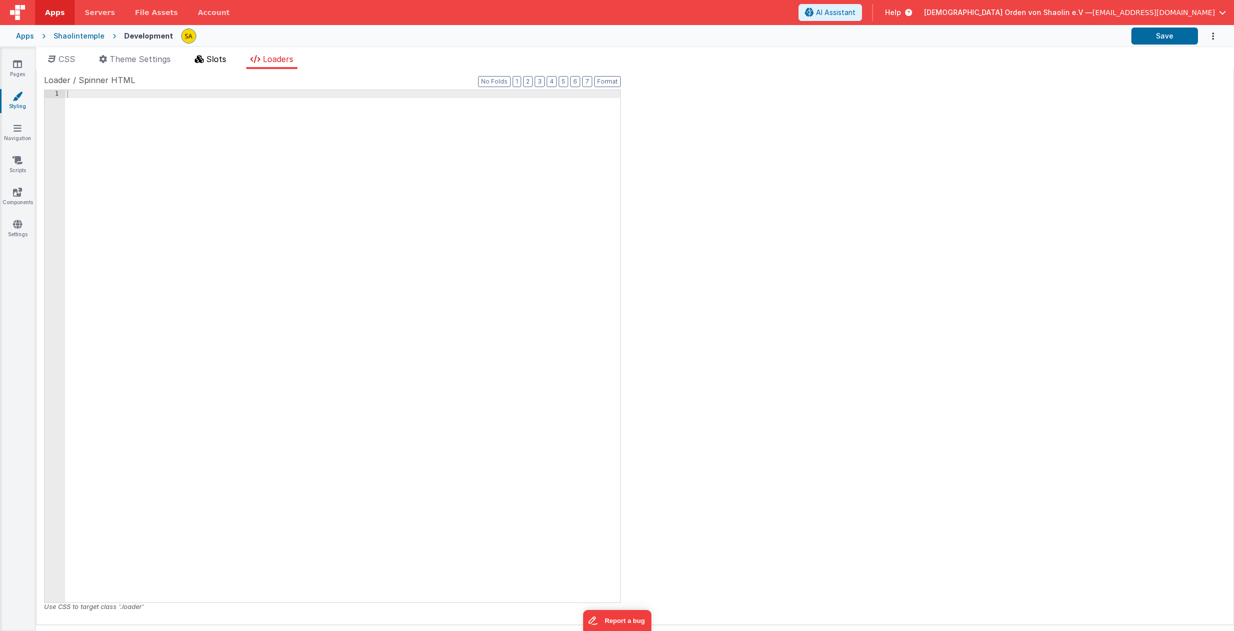
click at [207, 61] on li "Slots" at bounding box center [211, 61] width 40 height 16
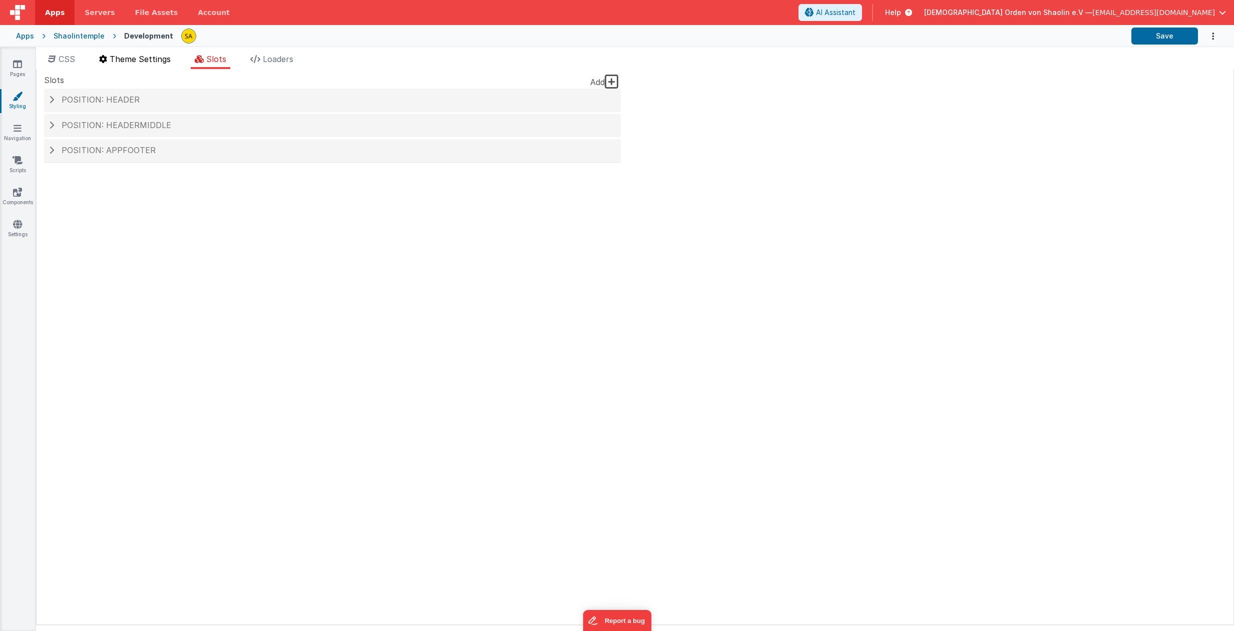
click at [139, 63] on span "Theme Settings" at bounding box center [140, 59] width 61 height 10
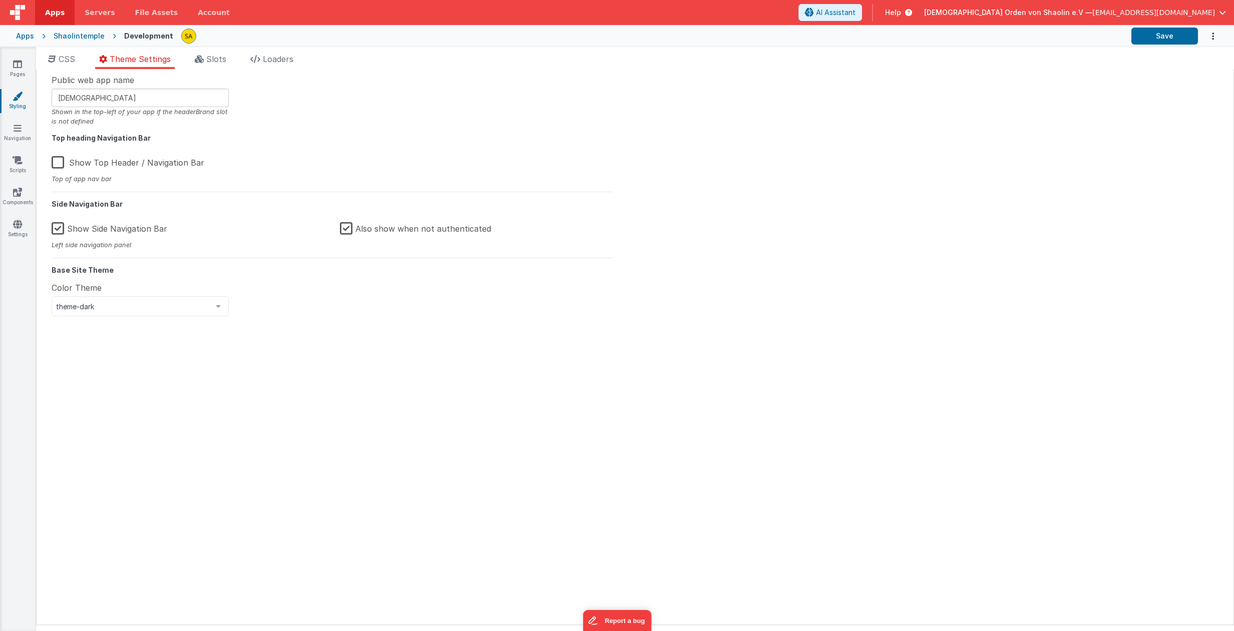
click at [58, 228] on label "Show Side Navigation Bar" at bounding box center [110, 227] width 116 height 22
click at [0, 0] on input "Show Side Navigation Bar" at bounding box center [0, 0] width 0 height 0
click at [1171, 37] on button "Save" at bounding box center [1164, 36] width 67 height 17
click at [58, 226] on label "Show Side Navigation Bar" at bounding box center [111, 227] width 118 height 22
click at [0, 0] on input "Show Side Navigation Bar" at bounding box center [0, 0] width 0 height 0
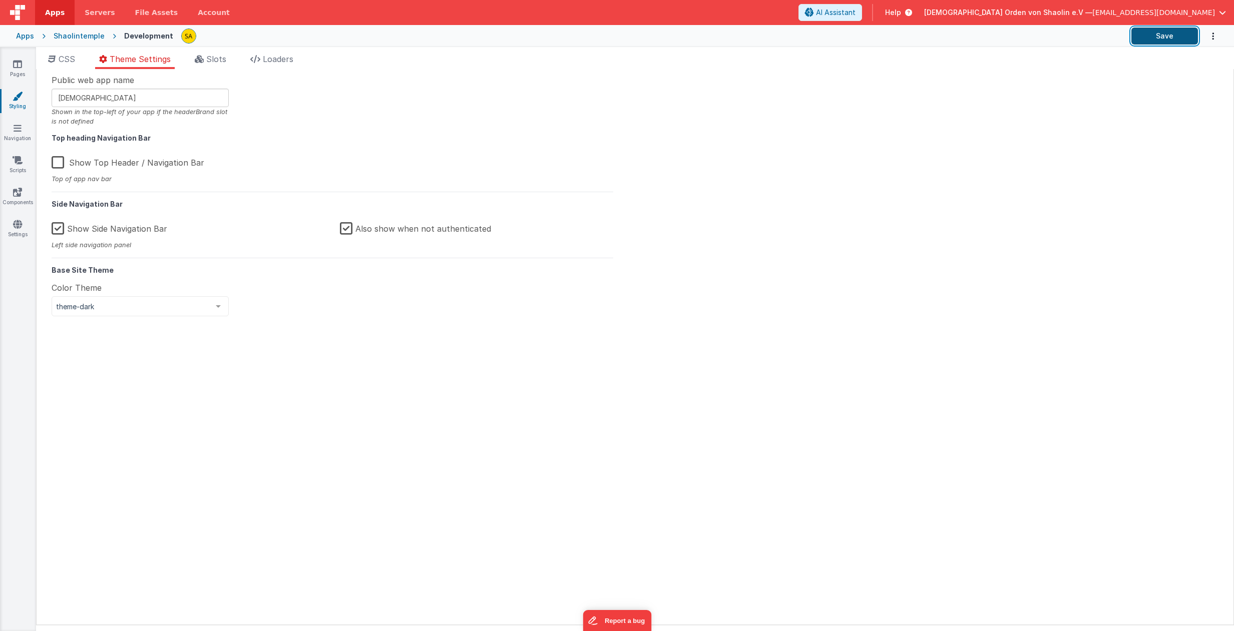
click at [1175, 36] on button "Save" at bounding box center [1164, 36] width 67 height 17
click at [17, 65] on icon at bounding box center [17, 64] width 9 height 10
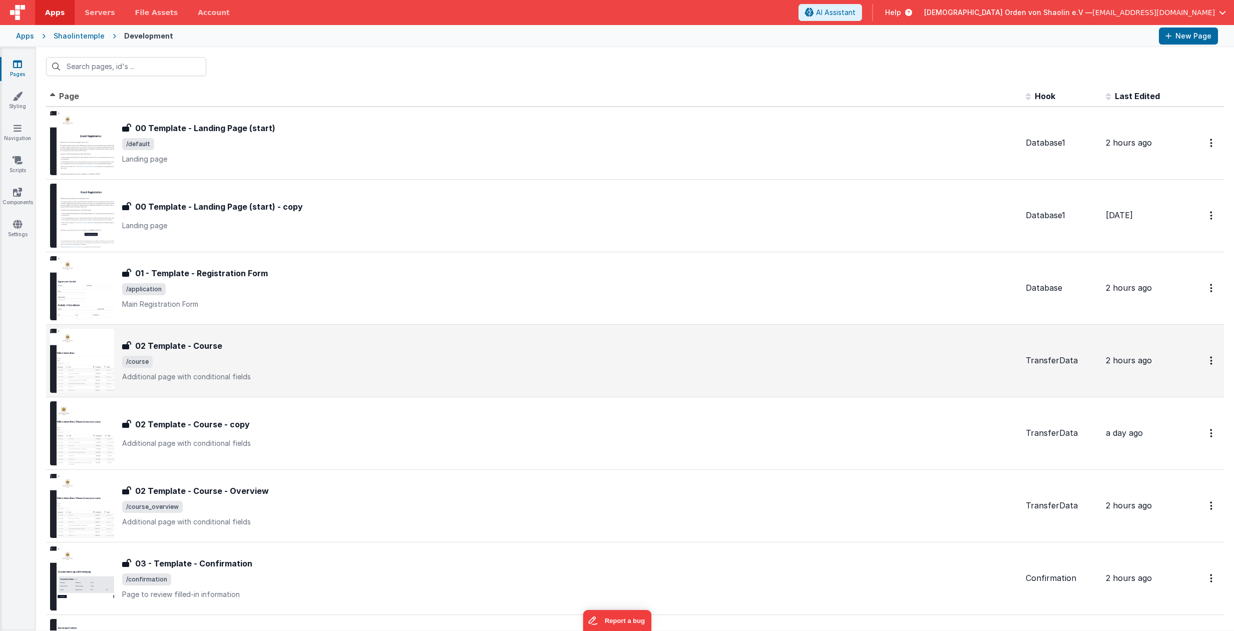
click at [350, 355] on div "02 Template - Course 02 Template - Course /course Additional page with conditio…" at bounding box center [570, 361] width 896 height 42
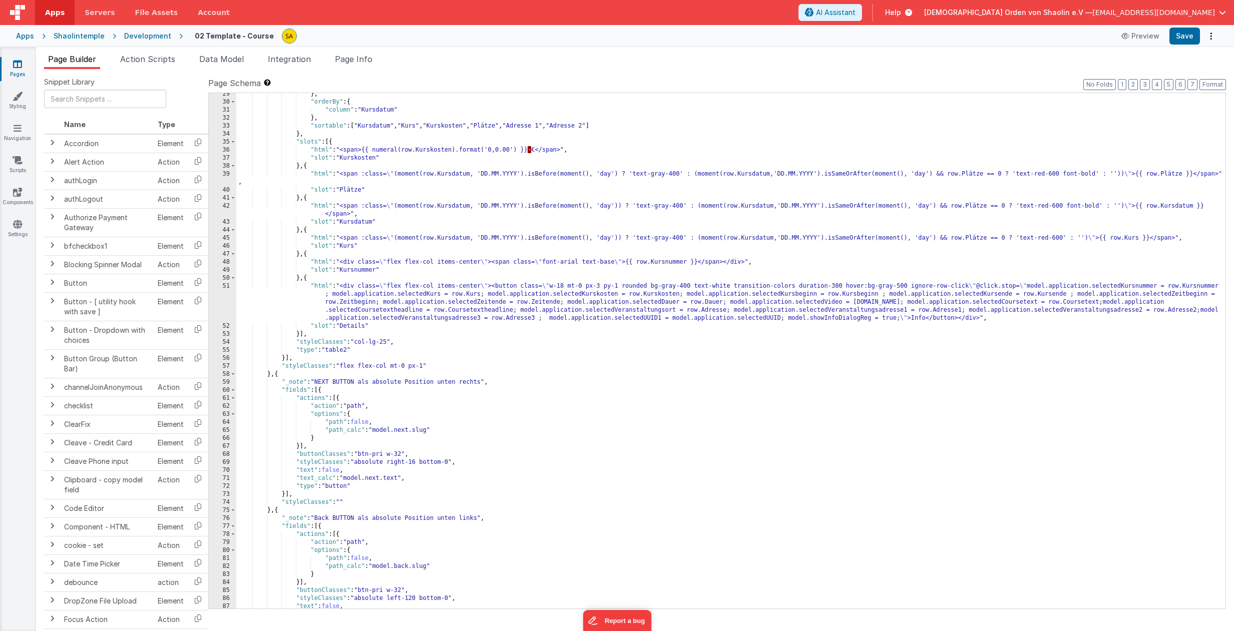
scroll to position [236, 0]
click at [1082, 377] on div "} , "orderBy" : { "column" : "Kursdatum" } , "sortable" : [ "Kursdatum" , "Kurs…" at bounding box center [730, 355] width 989 height 532
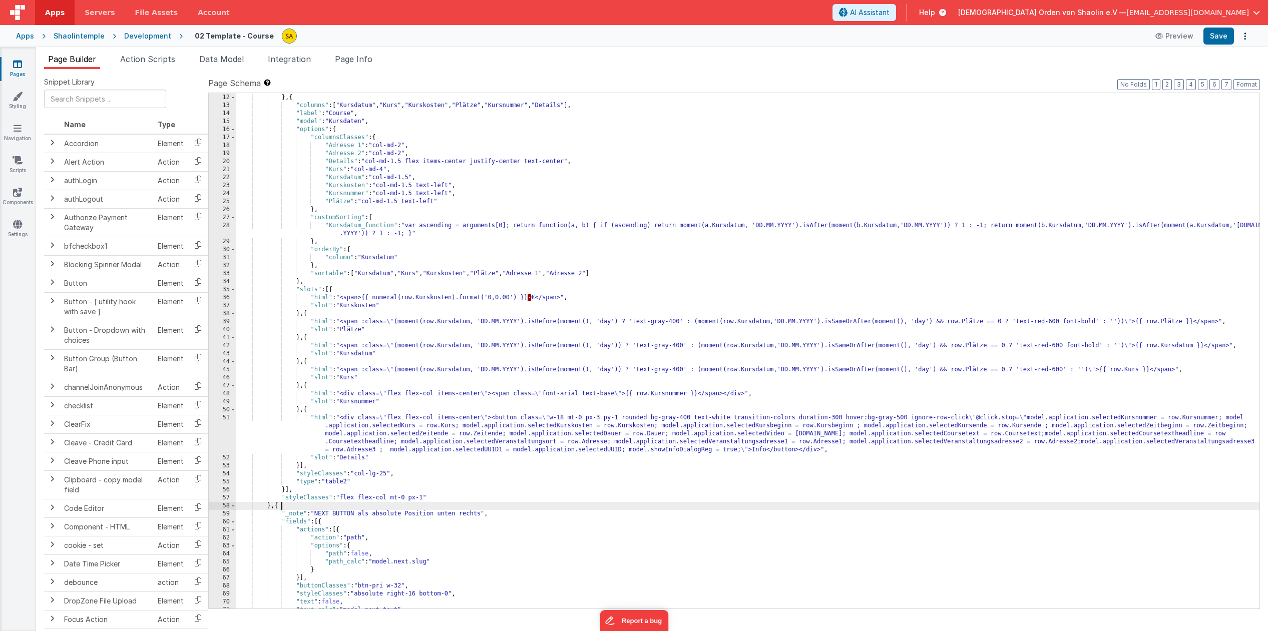
scroll to position [88, 0]
click at [606, 534] on div "} , { "columns" : [ "Kursdatum" , "Kurs" , "Kurskosten" , "Plätze" , "Kursnumme…" at bounding box center [747, 359] width 1023 height 532
click at [691, 417] on div "} , { "columns" : [ "Kursdatum" , "Kurs" , "Kurskosten" , "Plätze" , "Kursnumme…" at bounding box center [747, 359] width 1023 height 532
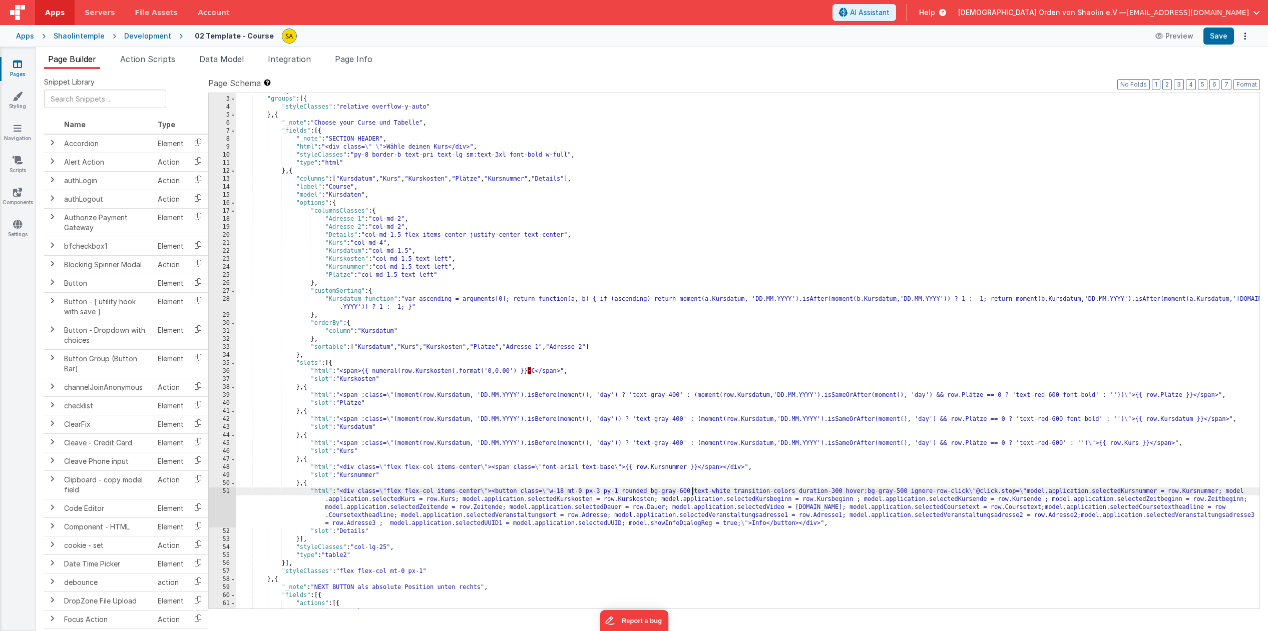
scroll to position [9, 0]
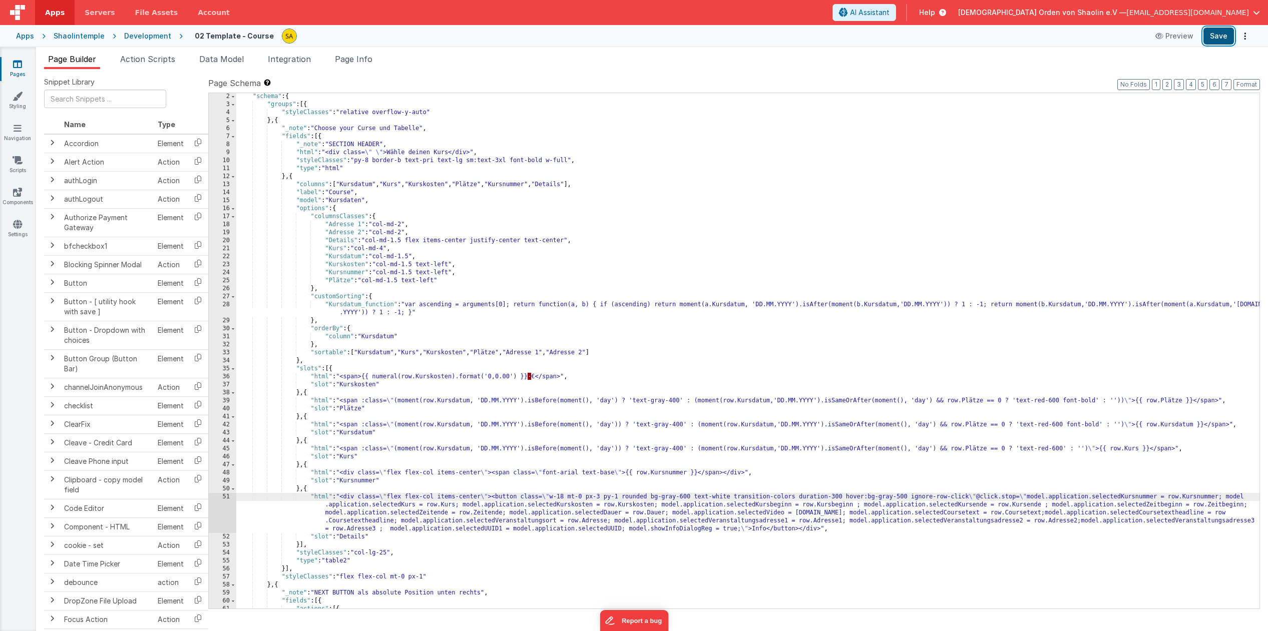
click at [1214, 33] on button "Save" at bounding box center [1219, 36] width 31 height 17
click at [17, 65] on icon at bounding box center [17, 64] width 9 height 10
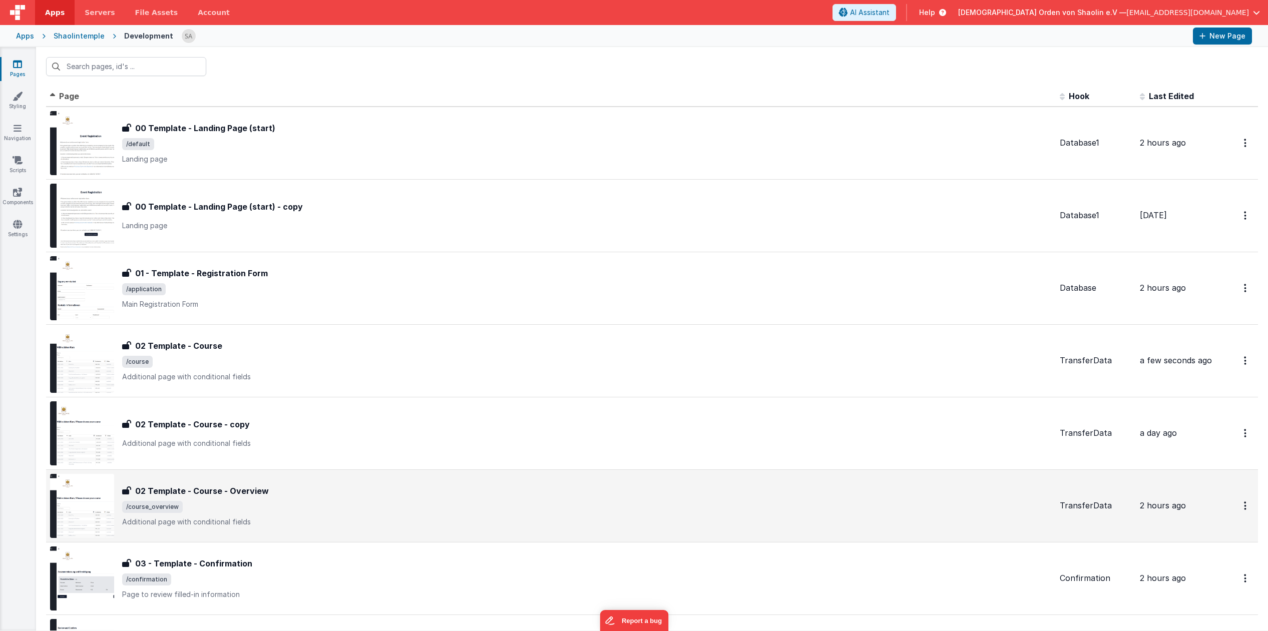
click at [556, 510] on span "/course_overview" at bounding box center [587, 507] width 930 height 12
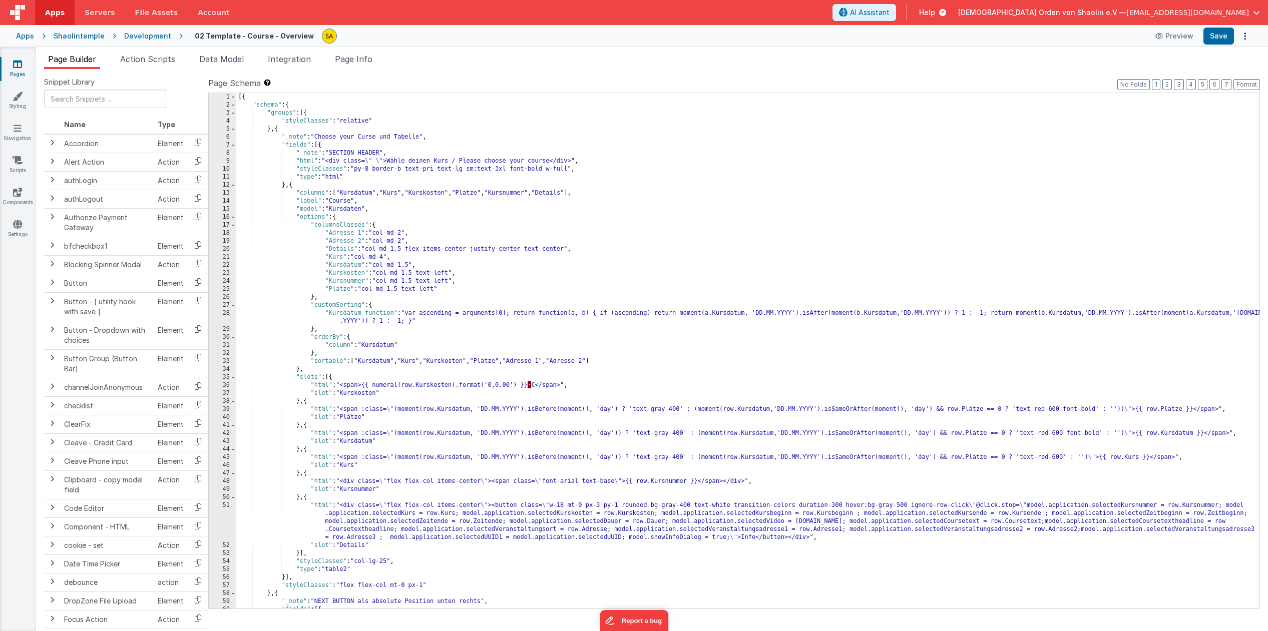
click at [690, 504] on div "[{ "schema" : { "groups" : [{ "styleClasses" : "relative" } , { "_note" : "Choo…" at bounding box center [747, 359] width 1023 height 532
drag, startPoint x: 691, startPoint y: 505, endPoint x: 694, endPoint y: 511, distance: 7.0
click at [691, 505] on div "[{ "schema" : { "groups" : [{ "styleClasses" : "relative" } , { "_note" : "Choo…" at bounding box center [747, 359] width 1023 height 532
click at [1221, 36] on button "Save" at bounding box center [1219, 36] width 31 height 17
click at [890, 12] on span "AI Assistant" at bounding box center [870, 13] width 40 height 10
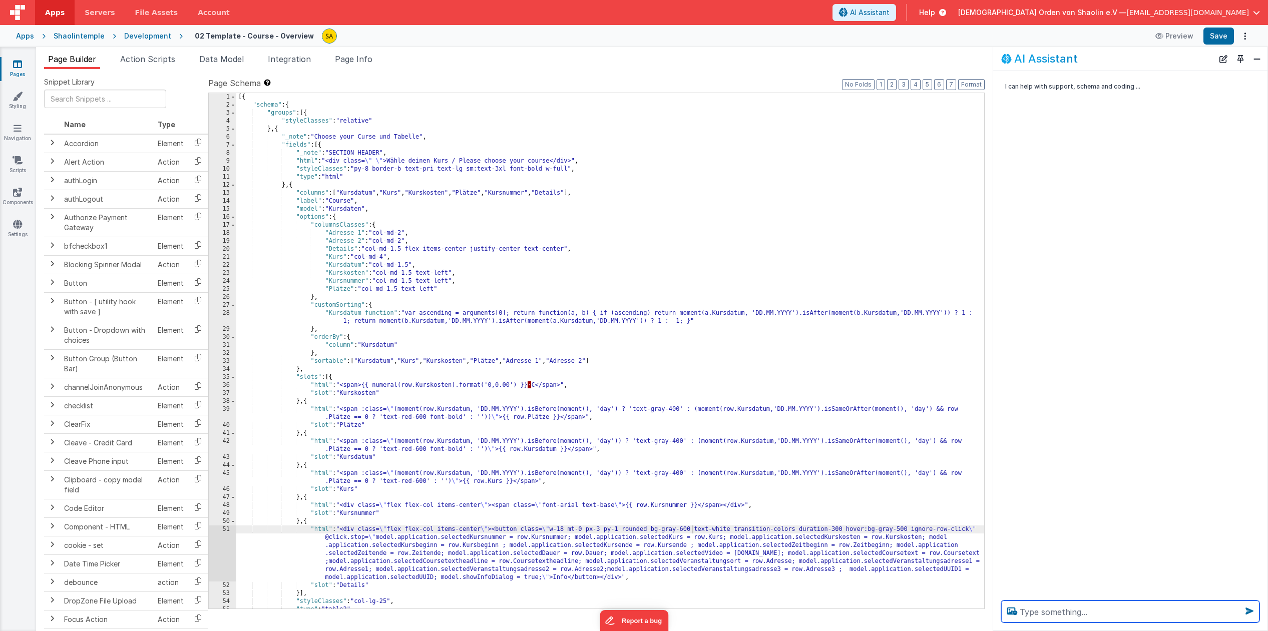
click at [1041, 614] on textarea at bounding box center [1130, 612] width 258 height 22
type textarea "kann ich bilder in der tabelle einfügen?"
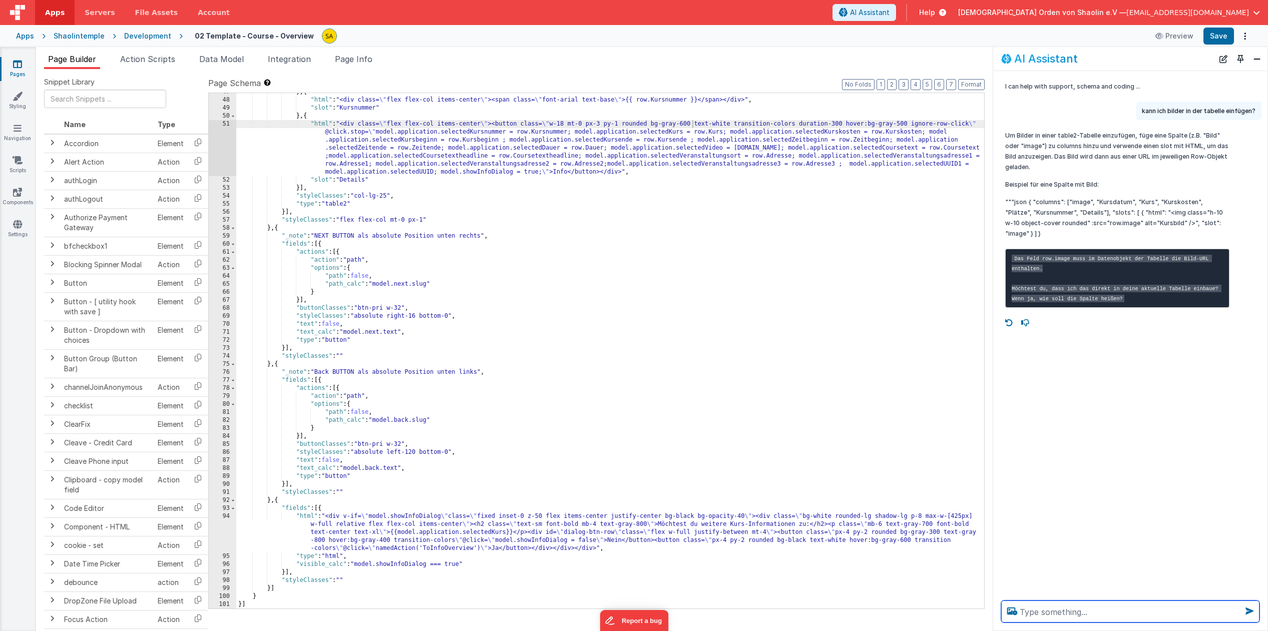
scroll to position [406, 0]
drag, startPoint x: 450, startPoint y: 317, endPoint x: 466, endPoint y: 352, distance: 39.2
click at [450, 317] on div "} , { "html" : "<div class= \" flex flex-col items-center \" ><span class= \" f…" at bounding box center [610, 354] width 748 height 532
click at [450, 454] on div "} , { "html" : "<div class= \" flex flex-col items-center \" ><span class= \" f…" at bounding box center [610, 354] width 748 height 532
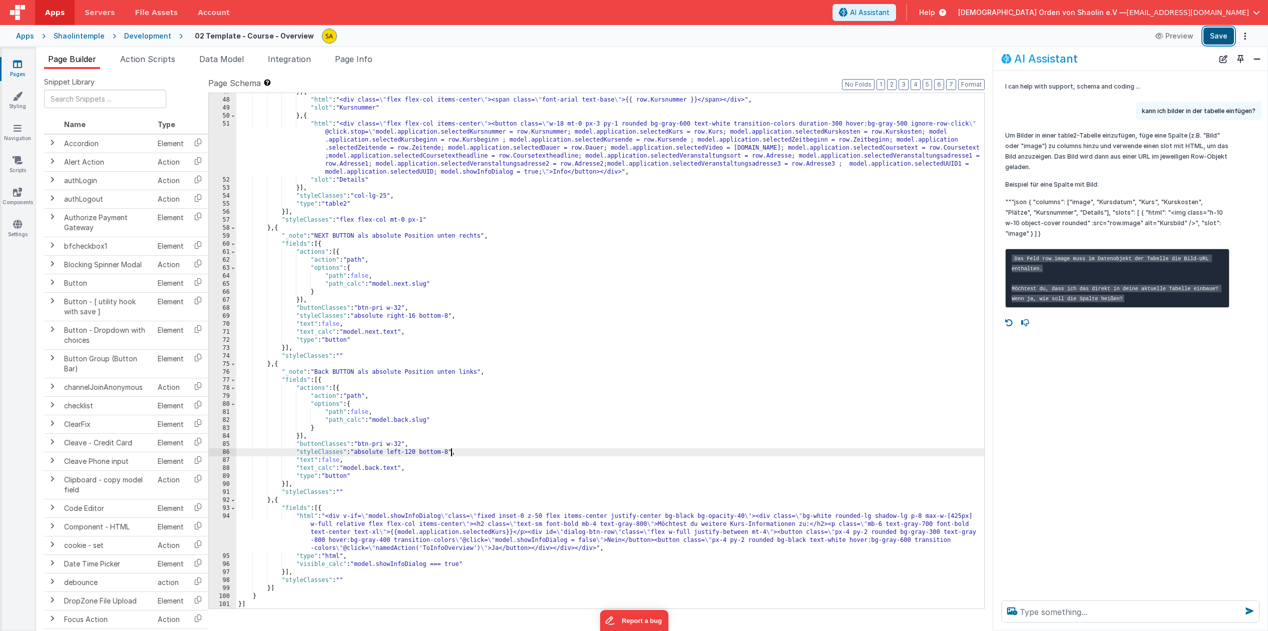
click at [1218, 38] on button "Save" at bounding box center [1219, 36] width 31 height 17
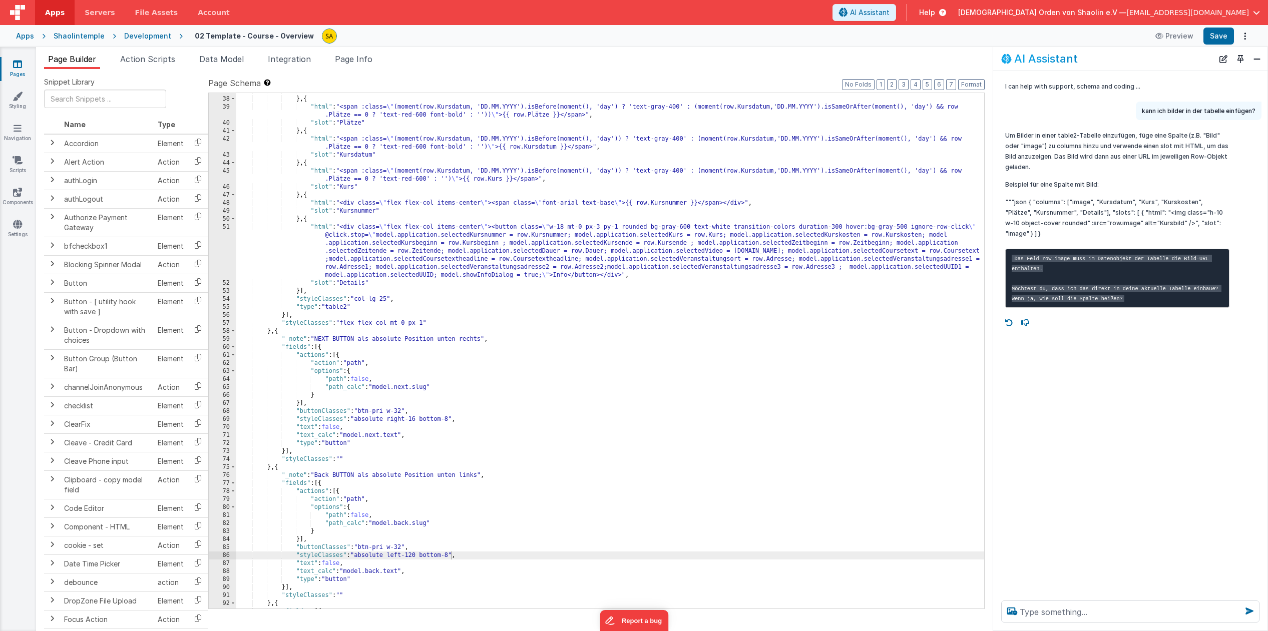
scroll to position [302, 0]
click at [450, 421] on div ""slot" : "Kurskosten" } , { "html" : "<span :class= \" (moment(row.Kursdatum, '…" at bounding box center [610, 353] width 748 height 532
drag, startPoint x: 452, startPoint y: 556, endPoint x: 465, endPoint y: 603, distance: 49.4
click at [452, 556] on div ""slot" : "Kurskosten" } , { "html" : "<span :class= \" (moment(row.Kursdatum, '…" at bounding box center [610, 353] width 748 height 532
click at [1216, 44] on button "Save" at bounding box center [1219, 36] width 31 height 17
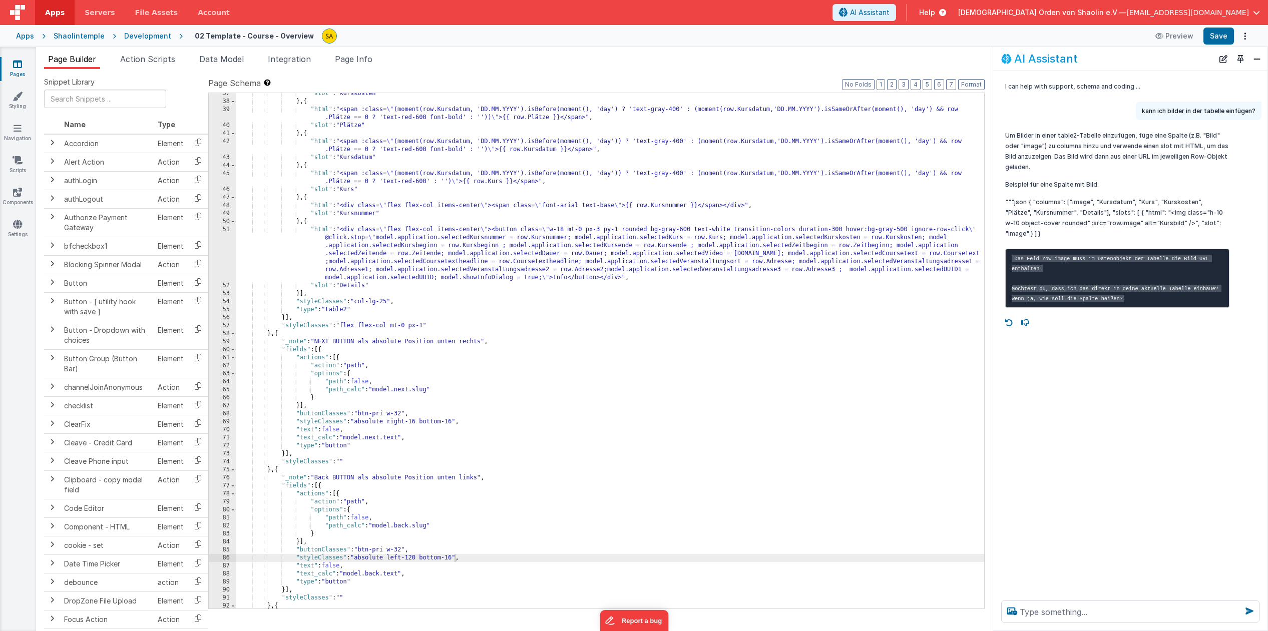
scroll to position [298, 0]
click at [454, 423] on div ""slot" : "Kurskosten" } , { "html" : "<span :class= \" (moment(row.Kursdatum, '…" at bounding box center [610, 357] width 748 height 532
click at [452, 562] on div ""slot" : "Kurskosten" } , { "html" : "<span :class= \" (moment(row.Kursdatum, '…" at bounding box center [610, 357] width 748 height 532
click at [1218, 42] on button "Save" at bounding box center [1219, 36] width 31 height 17
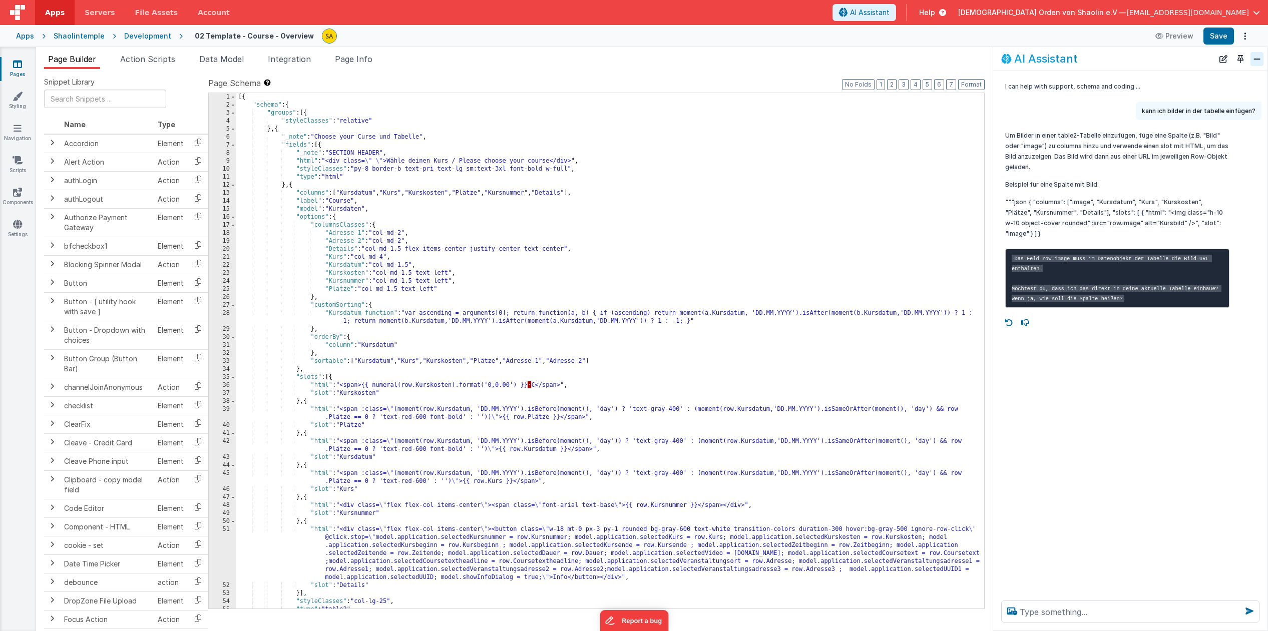
scroll to position [0, 0]
click at [343, 192] on div "[{ "schema" : { "groups" : [{ "styleClasses" : "relative" } , { "_note" : "Choo…" at bounding box center [610, 359] width 748 height 532
click at [340, 193] on div "[{ "schema" : { "groups" : [{ "styleClasses" : "relative" } , { "_note" : "Choo…" at bounding box center [610, 359] width 748 height 532
click at [1225, 40] on button "Save" at bounding box center [1219, 36] width 31 height 17
click at [369, 194] on div "[{ "schema" : { "groups" : [{ "styleClasses" : "relative" } , { "_note" : "Choo…" at bounding box center [610, 359] width 748 height 532
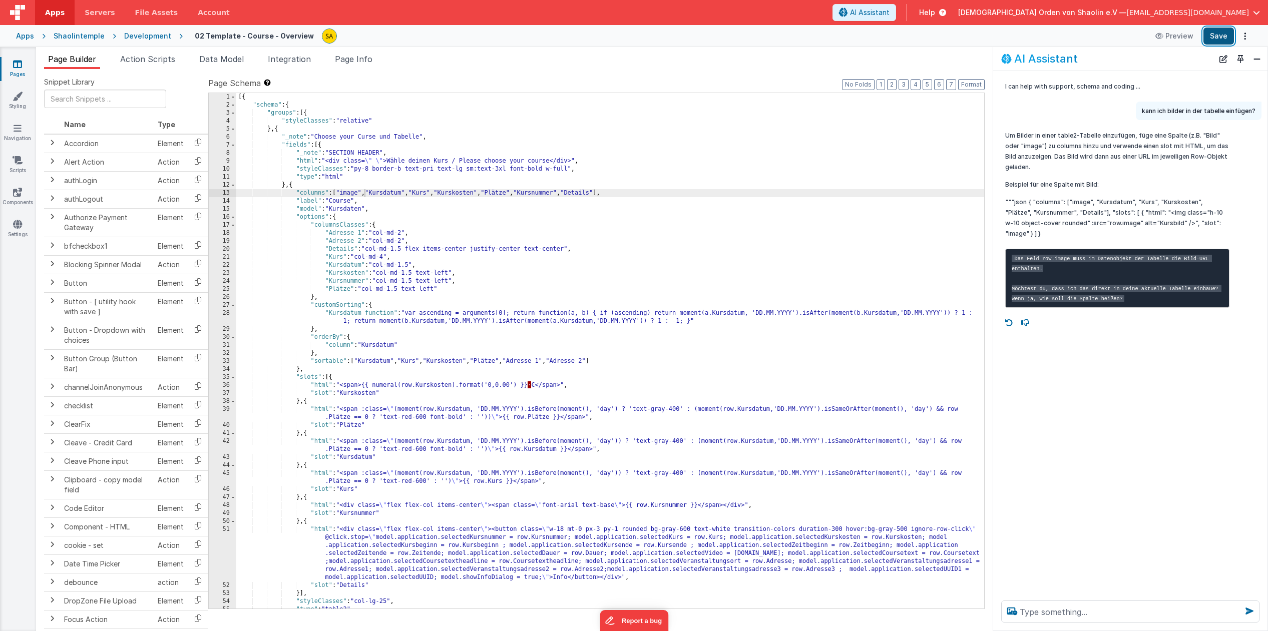
click at [1213, 39] on button "Save" at bounding box center [1219, 36] width 31 height 17
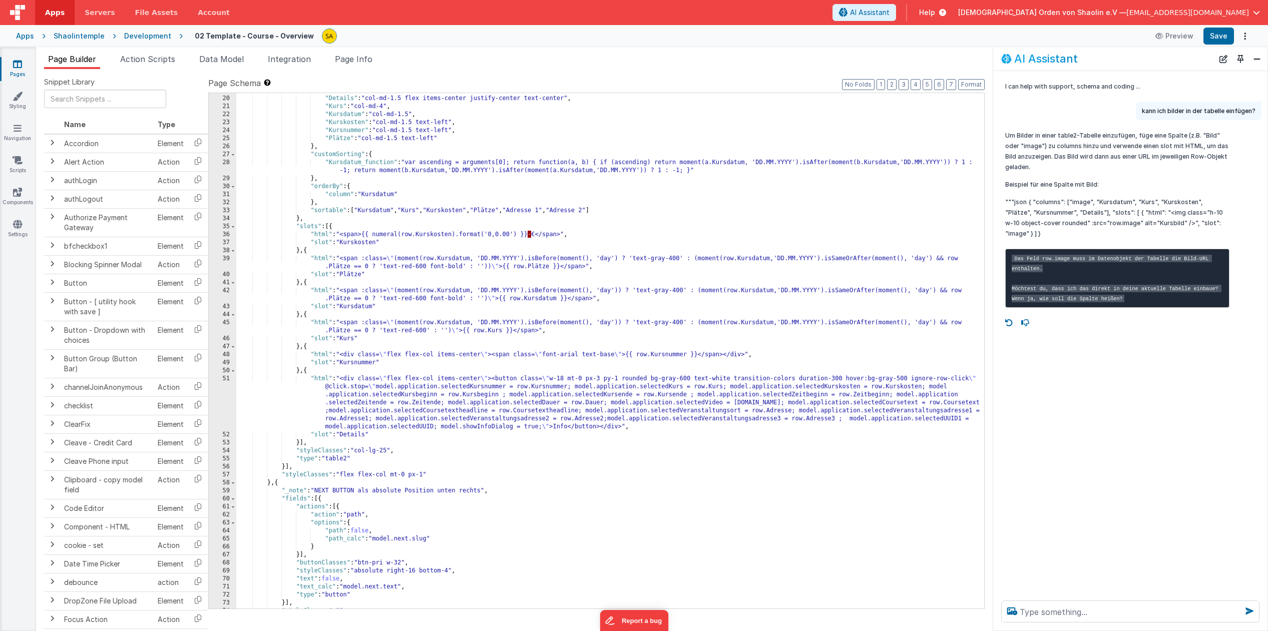
scroll to position [152, 0]
drag, startPoint x: 1111, startPoint y: 214, endPoint x: 1011, endPoint y: 234, distance: 101.7
click at [1011, 234] on p """"json { "columns": ["image", "Kursdatum", "Kurs", "Kurskosten", "Plätze", "Ku…" at bounding box center [1117, 218] width 224 height 42
click at [1013, 234] on p """"json { "columns": ["image", "Kursdatum", "Kurs", "Kurskosten", "Plätze", "Ku…" at bounding box center [1117, 218] width 224 height 42
click at [1042, 236] on p """"json { "columns": ["image", "Kursdatum", "Kurs", "Kurskosten", "Plätze", "Ku…" at bounding box center [1117, 218] width 224 height 42
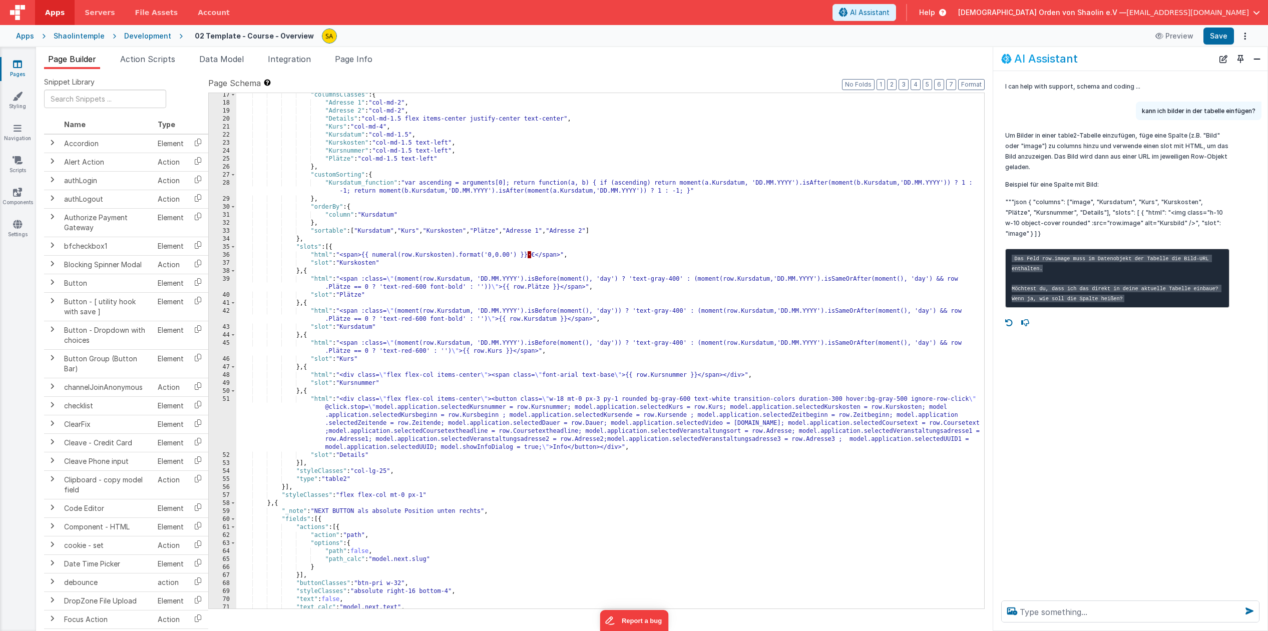
scroll to position [130, 0]
drag, startPoint x: 1112, startPoint y: 213, endPoint x: 1009, endPoint y: 237, distance: 105.4
click at [1009, 236] on p """"json { "columns": ["image", "Kursdatum", "Kurs", "Kurskosten", "Plätze", "Ku…" at bounding box center [1117, 218] width 224 height 42
click at [333, 247] on div ""columnsClasses" : { "Adresse 1" : "col-md-2" , "Adresse 2" : "col-md-2" , "Det…" at bounding box center [610, 357] width 748 height 532
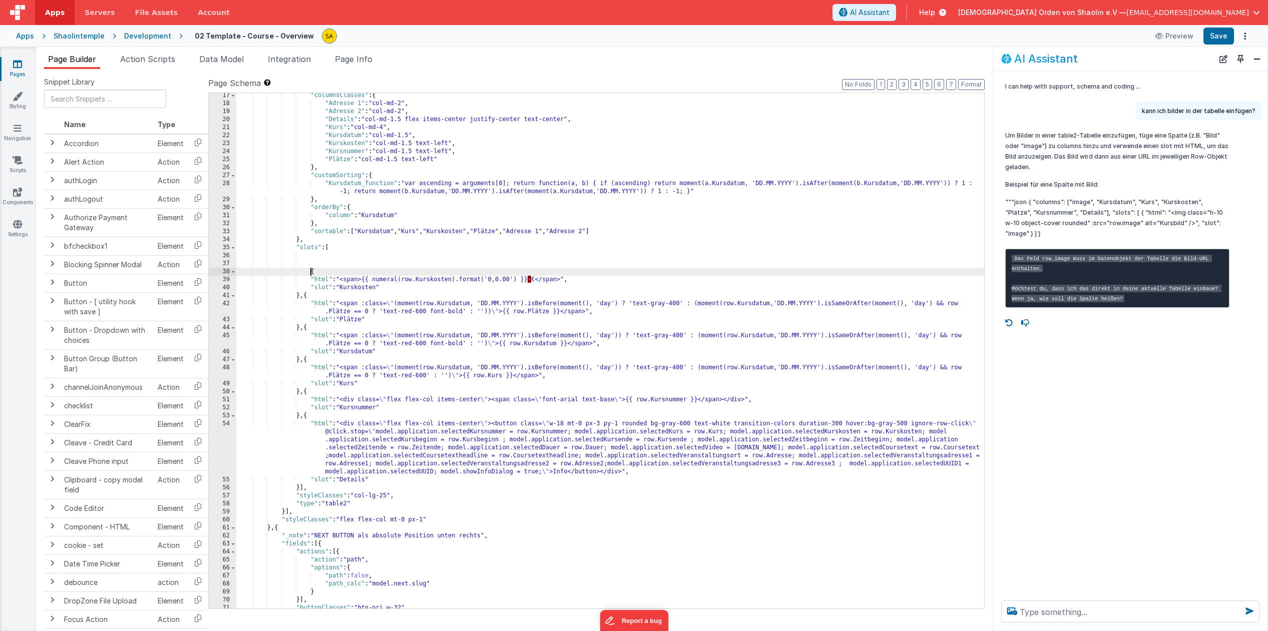
scroll to position [133, 0]
click at [335, 248] on div ""columnsClasses" : { "Adresse 1" : "col-md-2" , "Adresse 2" : "col-md-2" , "Det…" at bounding box center [610, 358] width 748 height 532
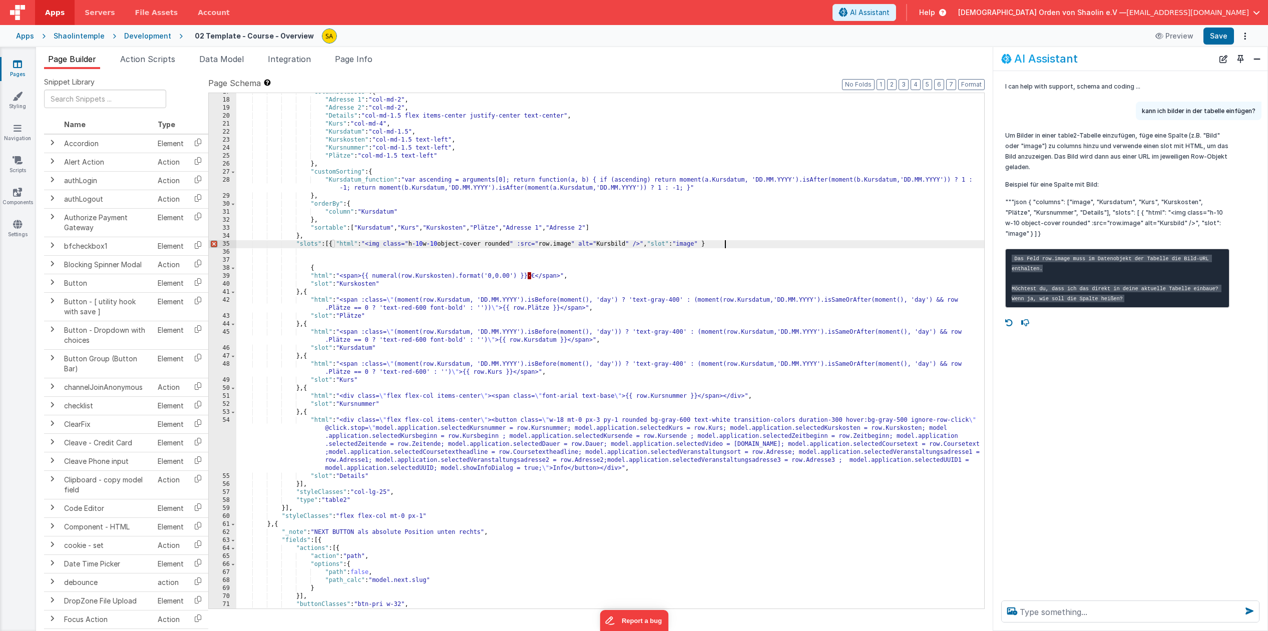
drag, startPoint x: 333, startPoint y: 245, endPoint x: 348, endPoint y: 259, distance: 20.9
click at [333, 245] on div ""columnsClasses" : { "Adresse 1" : "col-md-2" , "Adresse 2" : "col-md-2" , "Det…" at bounding box center [610, 354] width 748 height 532
click at [341, 244] on div ""columnsClasses" : { "Adresse 1" : "col-md-2" , "Adresse 2" : "col-md-2" , "Det…" at bounding box center [610, 354] width 748 height 532
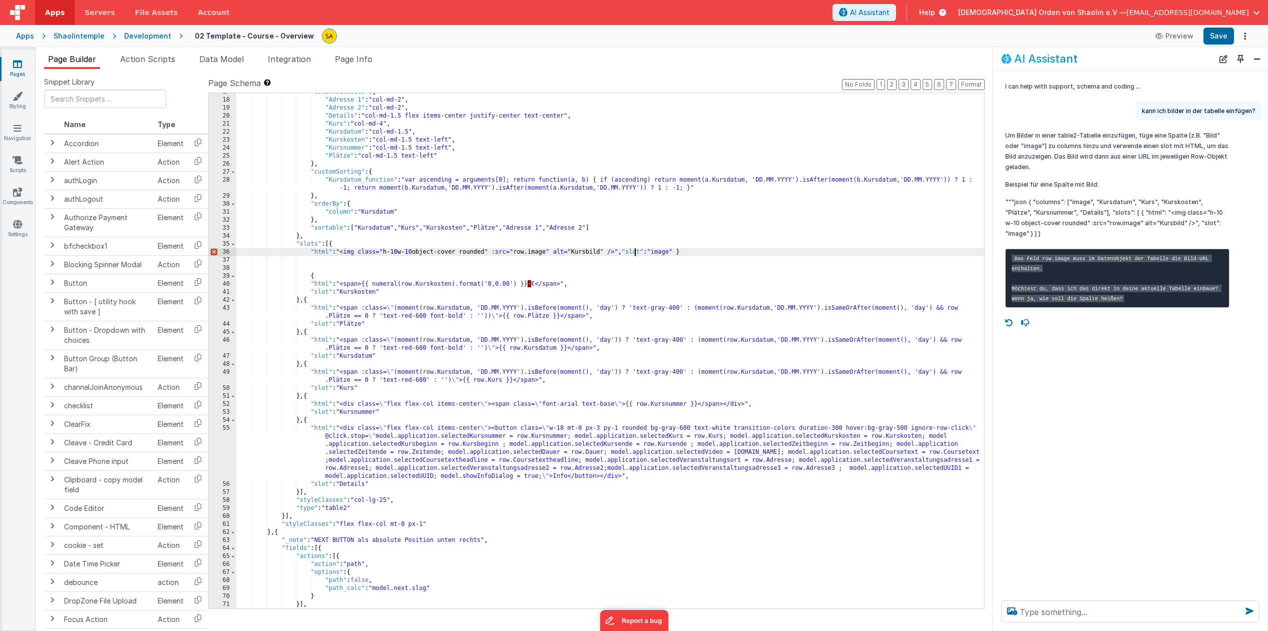
click at [634, 252] on div ""columnsClasses" : { "Adresse 1" : "col-md-2" , "Adresse 2" : "col-md-2" , "Det…" at bounding box center [610, 354] width 748 height 532
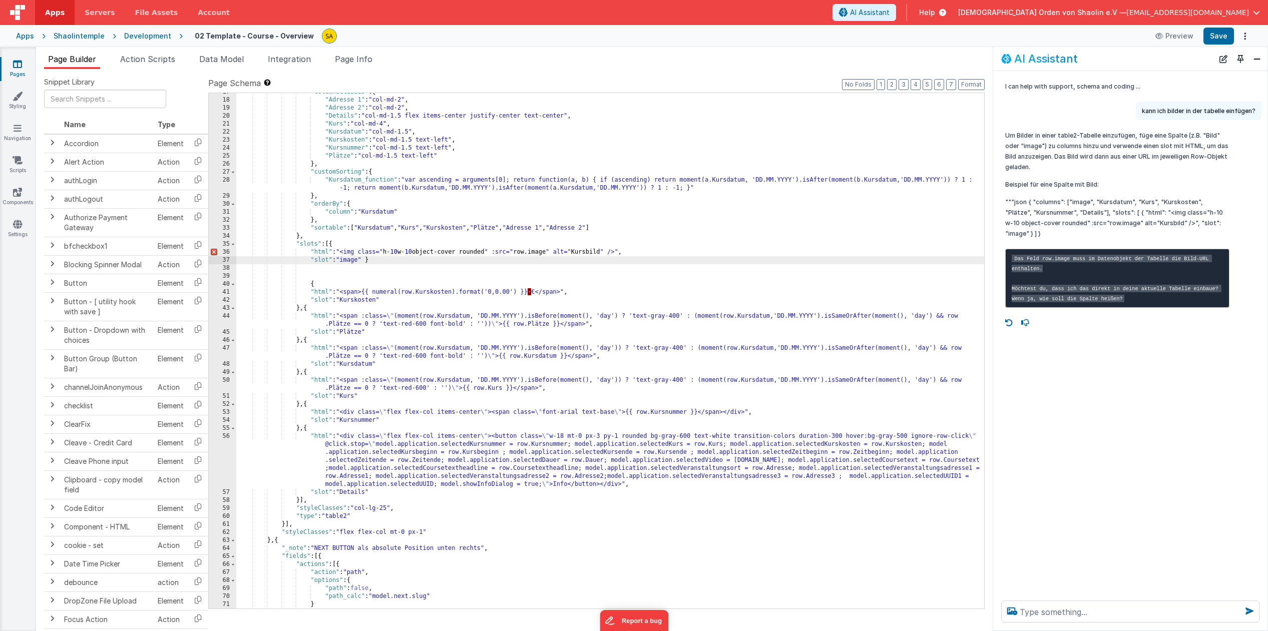
click at [368, 261] on div ""columnsClasses" : { "Adresse 1" : "col-md-2" , "Adresse 2" : "col-md-2" , "Det…" at bounding box center [610, 354] width 748 height 532
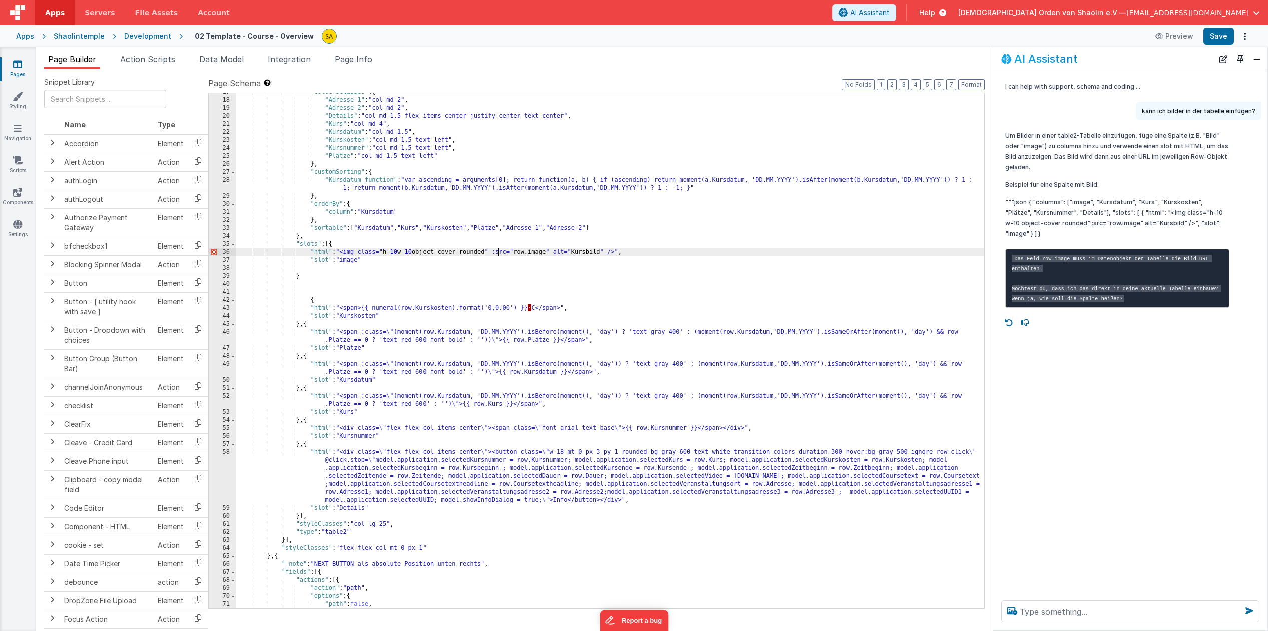
click at [499, 251] on div ""columnsClasses" : { "Adresse 1" : "col-md-2" , "Adresse 2" : "col-md-2" , "Det…" at bounding box center [610, 354] width 748 height 532
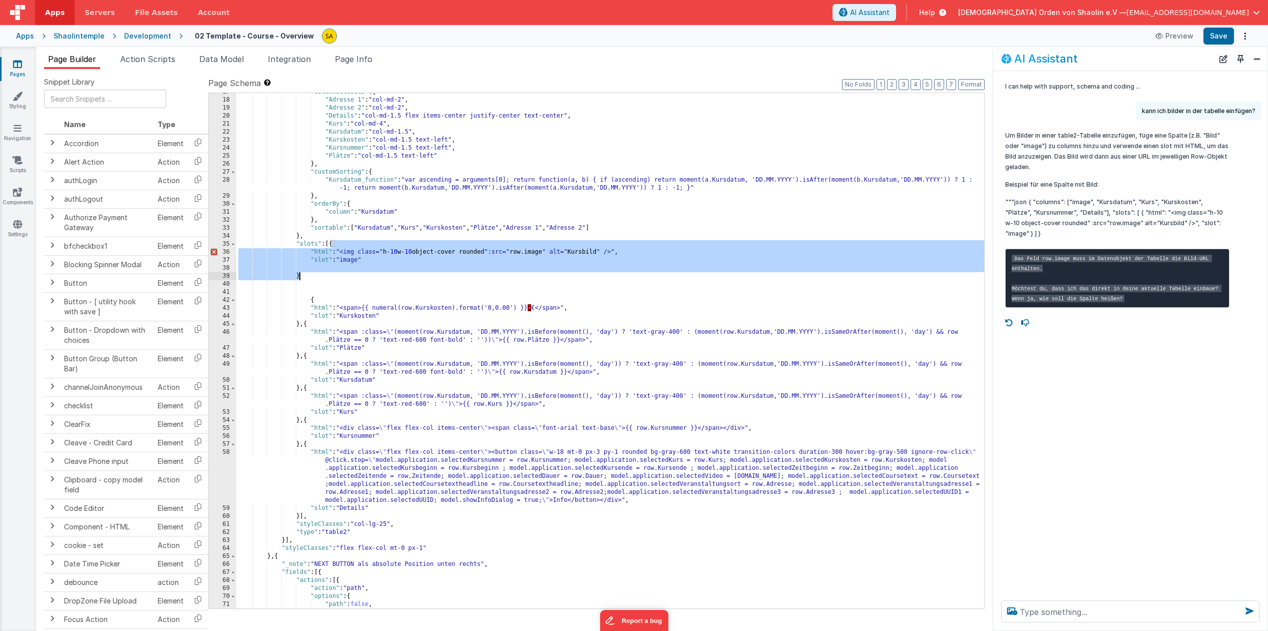
drag, startPoint x: 332, startPoint y: 244, endPoint x: 315, endPoint y: 275, distance: 35.6
click at [315, 275] on div ""columnsClasses" : { "Adresse 1" : "col-md-2" , "Adresse 2" : "col-md-2" , "Det…" at bounding box center [610, 354] width 748 height 532
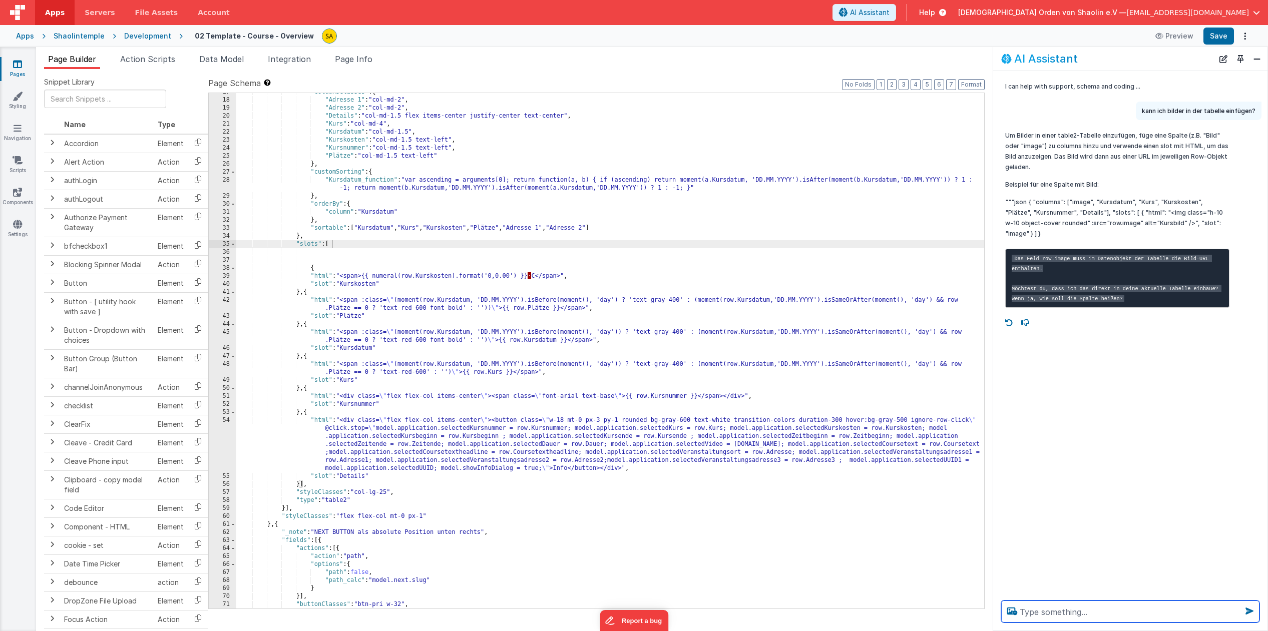
click at [1059, 615] on textarea at bounding box center [1130, 612] width 258 height 22
type textarea "ja"
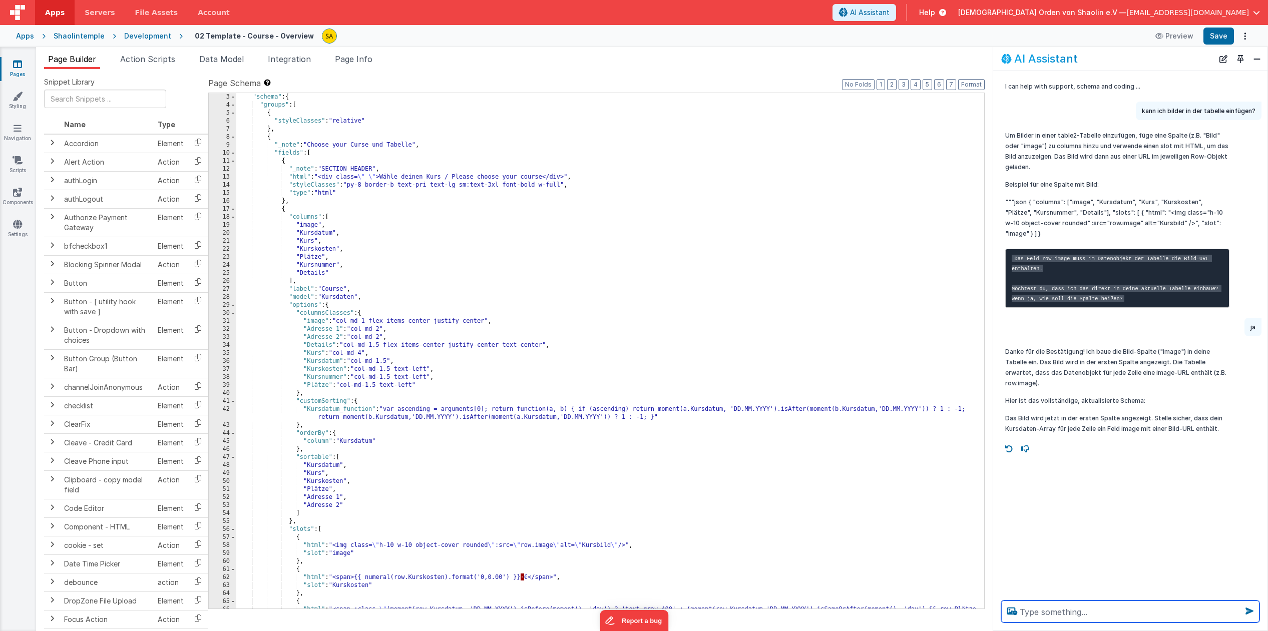
scroll to position [0, 0]
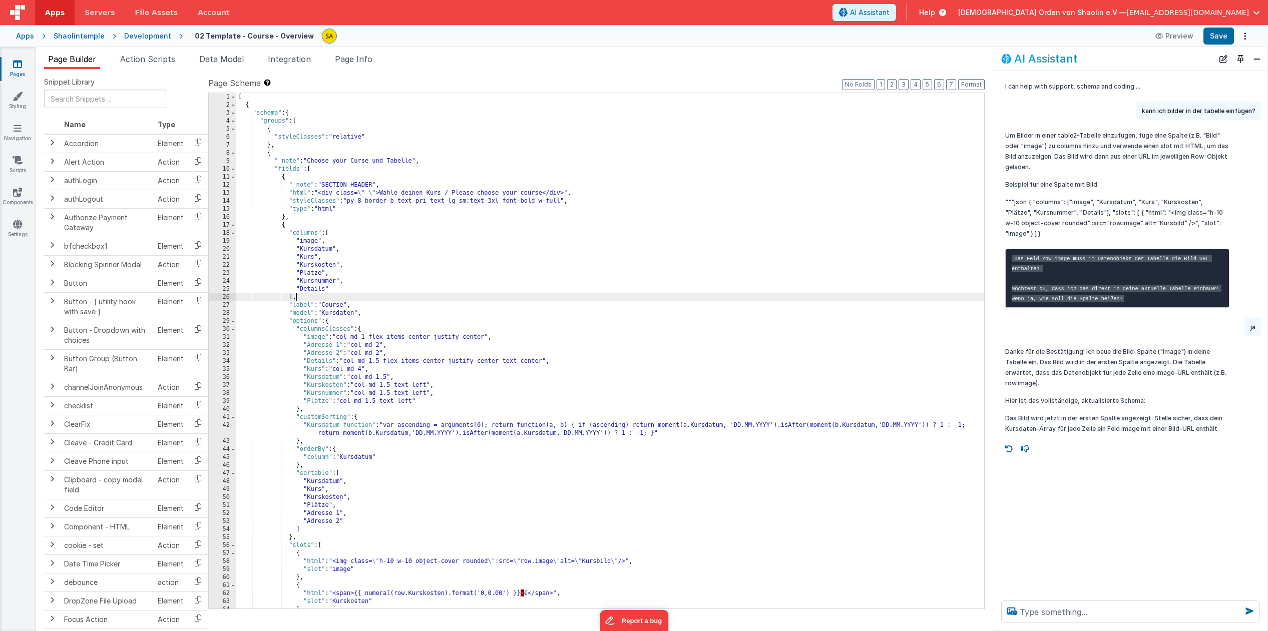
click at [709, 295] on div "[ { "schema" : { "groups" : [ { "styleClasses" : "relative" } , { "_note" : "Ch…" at bounding box center [610, 359] width 748 height 532
click at [1221, 37] on button "Save" at bounding box center [1219, 36] width 31 height 17
click at [1171, 38] on button "Preview" at bounding box center [1175, 36] width 50 height 16
click at [369, 337] on div "[ { "schema" : { "groups" : [ { "styleClasses" : "relative" } , { "_note" : "Ch…" at bounding box center [610, 359] width 748 height 532
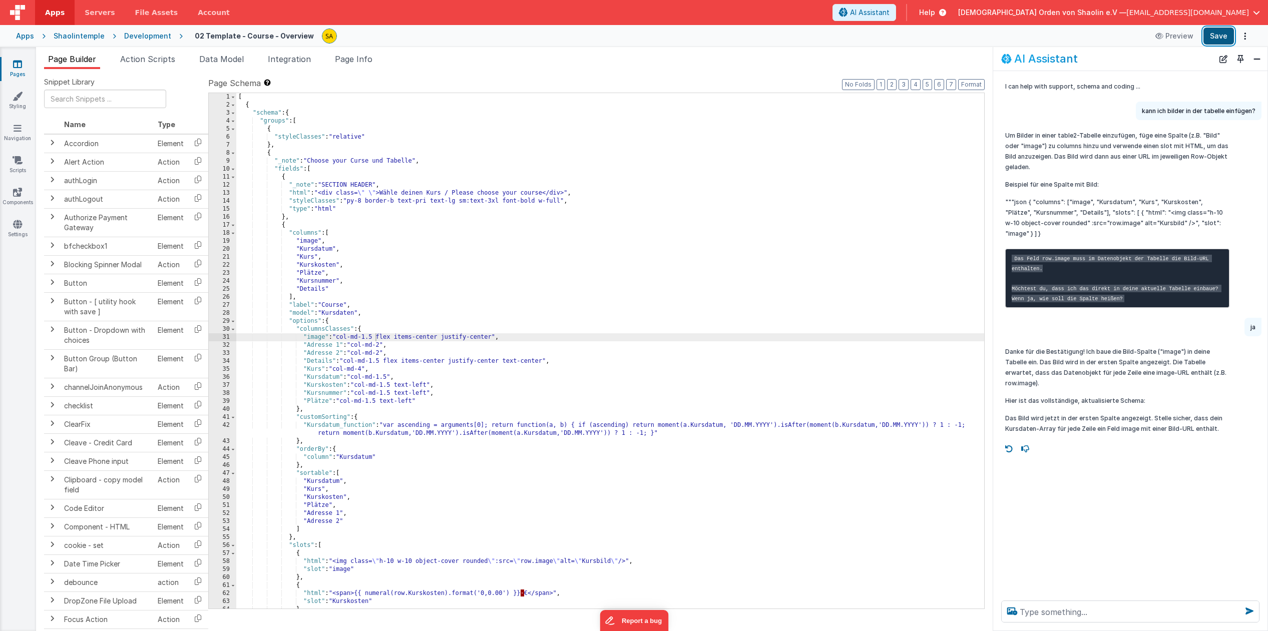
click at [1223, 35] on button "Save" at bounding box center [1219, 36] width 31 height 17
click at [375, 336] on div "[ { "schema" : { "groups" : [ { "styleClasses" : "relative" } , { "_note" : "Ch…" at bounding box center [610, 359] width 748 height 532
click at [1224, 36] on button "Save" at bounding box center [1219, 36] width 31 height 17
drag, startPoint x: 345, startPoint y: 266, endPoint x: 297, endPoint y: 267, distance: 48.6
click at [297, 267] on div "[ { "schema" : { "groups" : [ { "styleClasses" : "relative" } , { "_note" : "Ch…" at bounding box center [610, 359] width 748 height 532
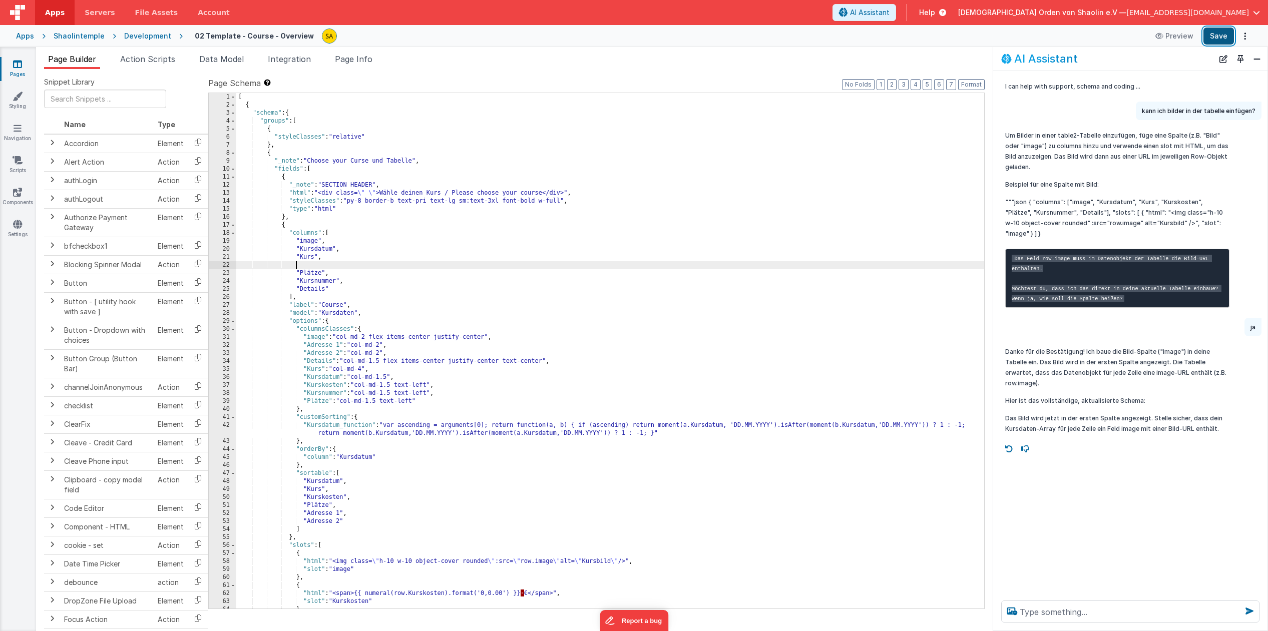
click at [1227, 36] on button "Save" at bounding box center [1219, 36] width 31 height 17
click at [1050, 614] on textarea at bounding box center [1130, 612] width 258 height 22
click at [541, 338] on div "[ { "schema" : { "groups" : [ { "styleClasses" : "relative" } , { "_note" : "Ch…" at bounding box center [610, 359] width 748 height 532
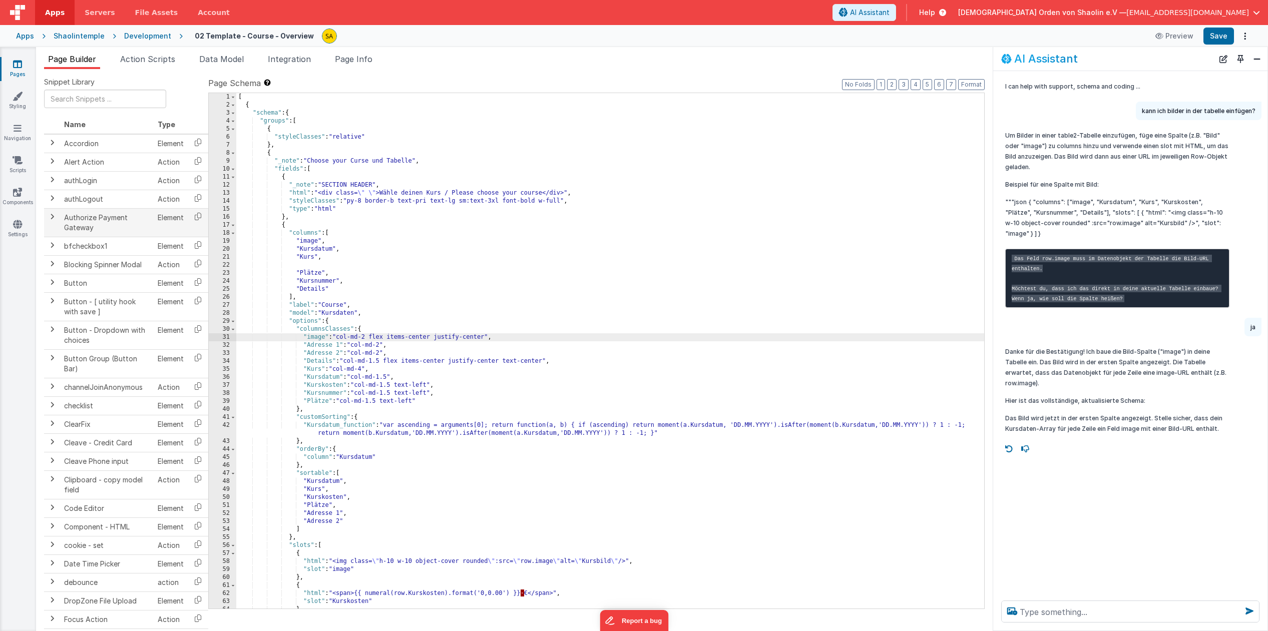
scroll to position [4, 0]
click at [22, 65] on icon at bounding box center [17, 64] width 9 height 10
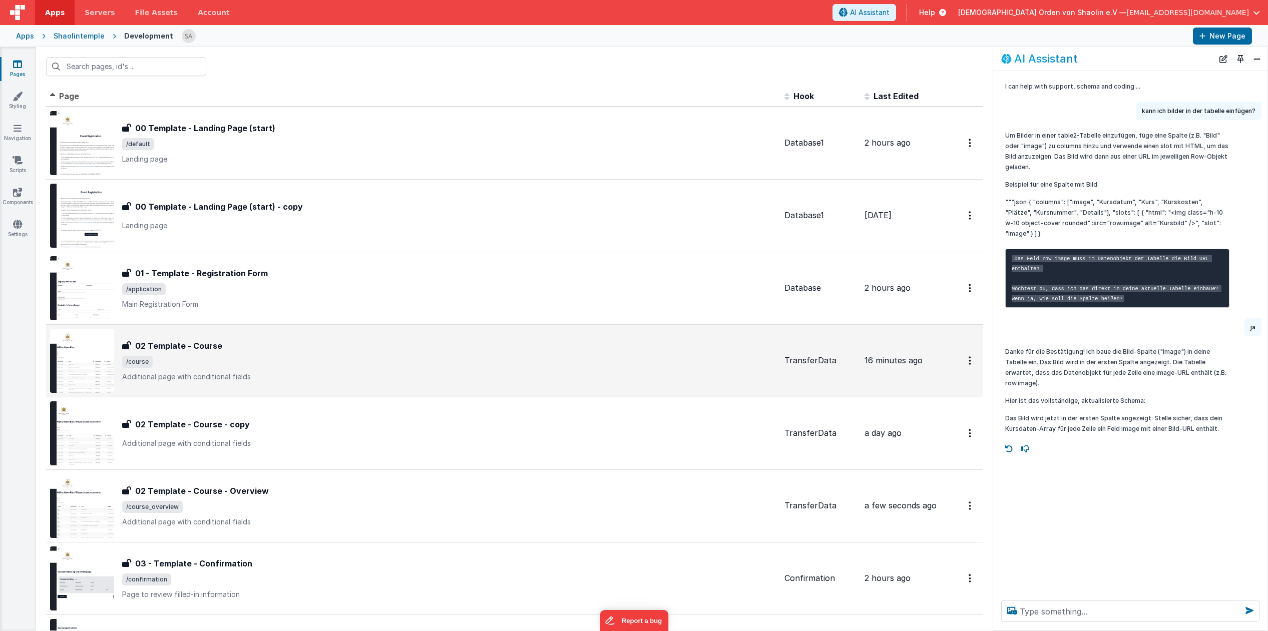
click at [367, 352] on div "02 Template - Course 02 Template - Course /course Additional page with conditio…" at bounding box center [449, 361] width 654 height 42
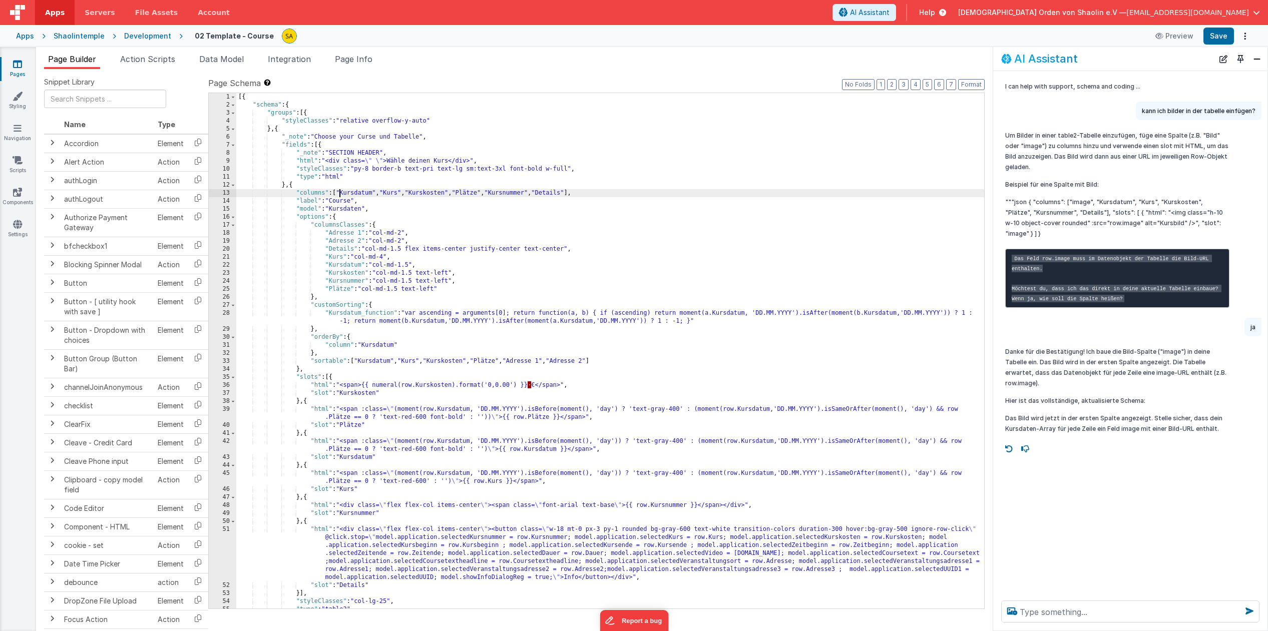
click at [340, 191] on div "[{ "schema" : { "groups" : [{ "styleClasses" : "relative overflow-y-auto" } , {…" at bounding box center [610, 359] width 748 height 532
drag, startPoint x: 339, startPoint y: 191, endPoint x: 346, endPoint y: 205, distance: 15.7
click at [339, 191] on div "[{ "schema" : { "groups" : [{ "styleClasses" : "relative overflow-y-auto" } , {…" at bounding box center [610, 359] width 748 height 532
click at [1222, 34] on button "Save" at bounding box center [1219, 36] width 31 height 17
click at [22, 68] on icon at bounding box center [17, 64] width 9 height 10
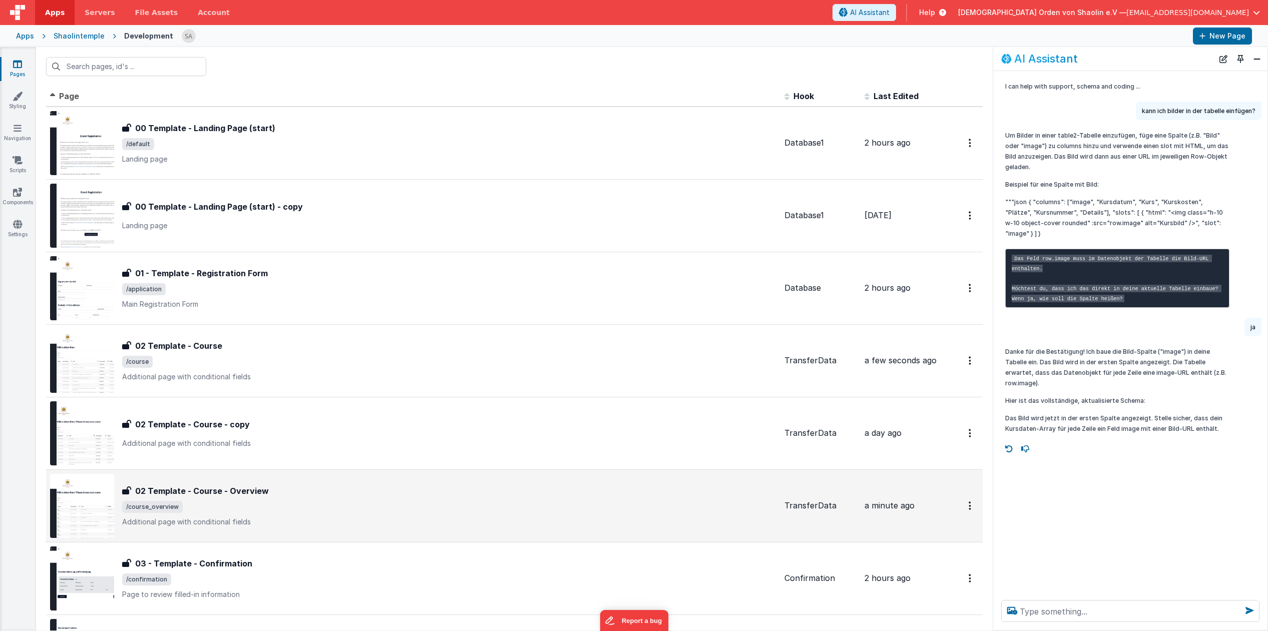
click at [354, 501] on div "02 Template - Course - Overview 02 Template - Course - Overview /course_overvie…" at bounding box center [449, 506] width 654 height 42
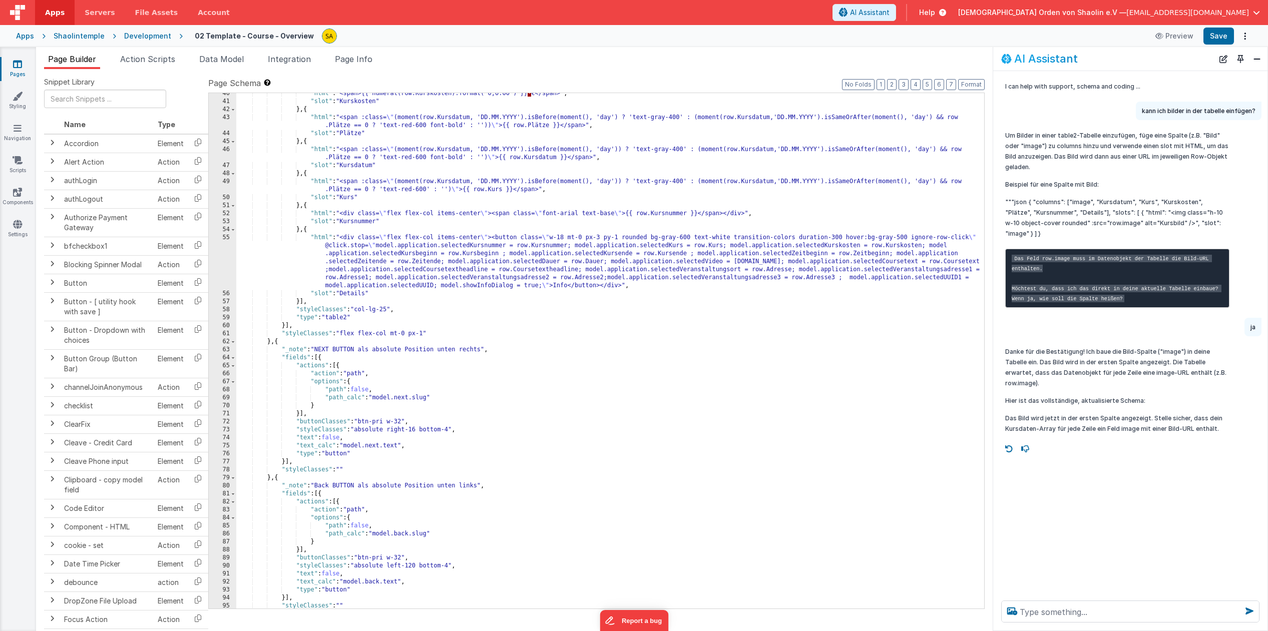
scroll to position [323, 0]
click at [671, 412] on div ""html" : "<span>{{ numeral(row.Kurskosten).format('0,0.00') }} · €</span>" , "s…" at bounding box center [610, 357] width 748 height 532
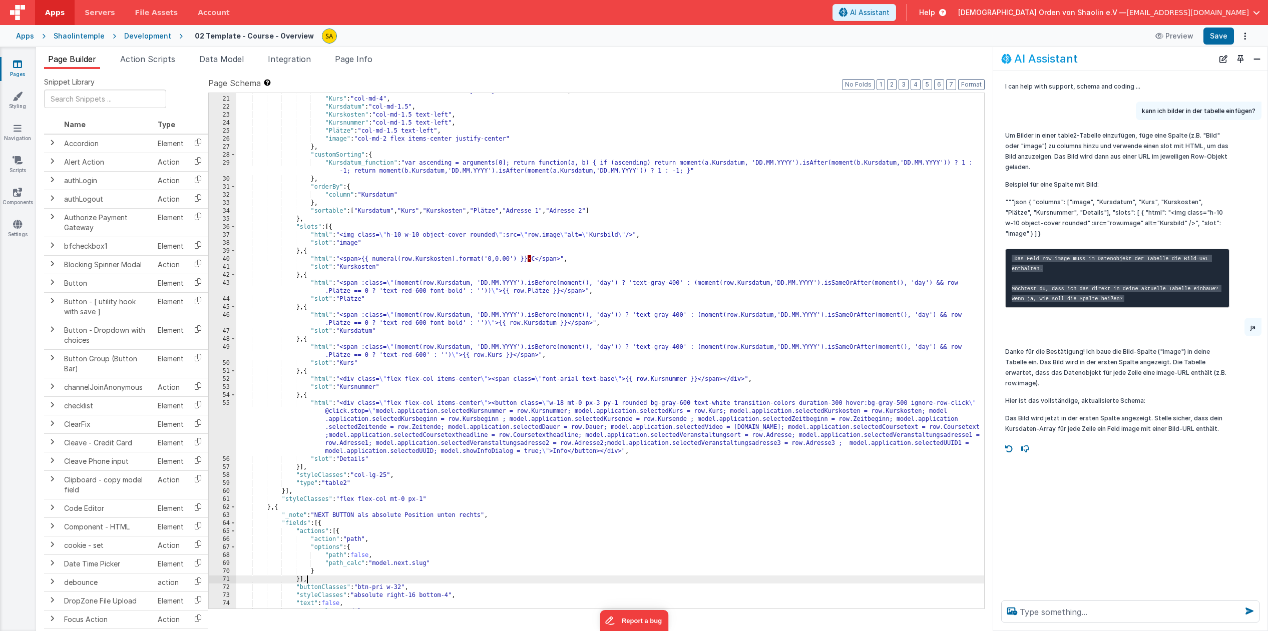
scroll to position [0, 0]
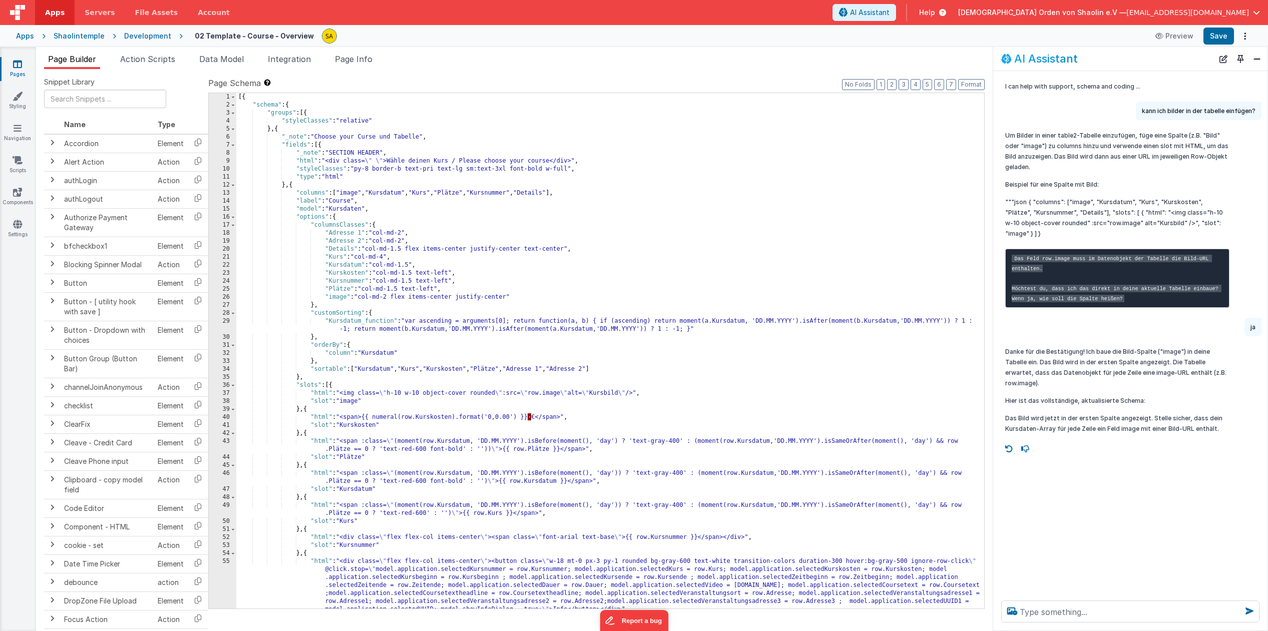
click at [335, 386] on div "[{ "schema" : { "groups" : [{ "styleClasses" : "relative" } , { "_note" : "Choo…" at bounding box center [610, 359] width 748 height 532
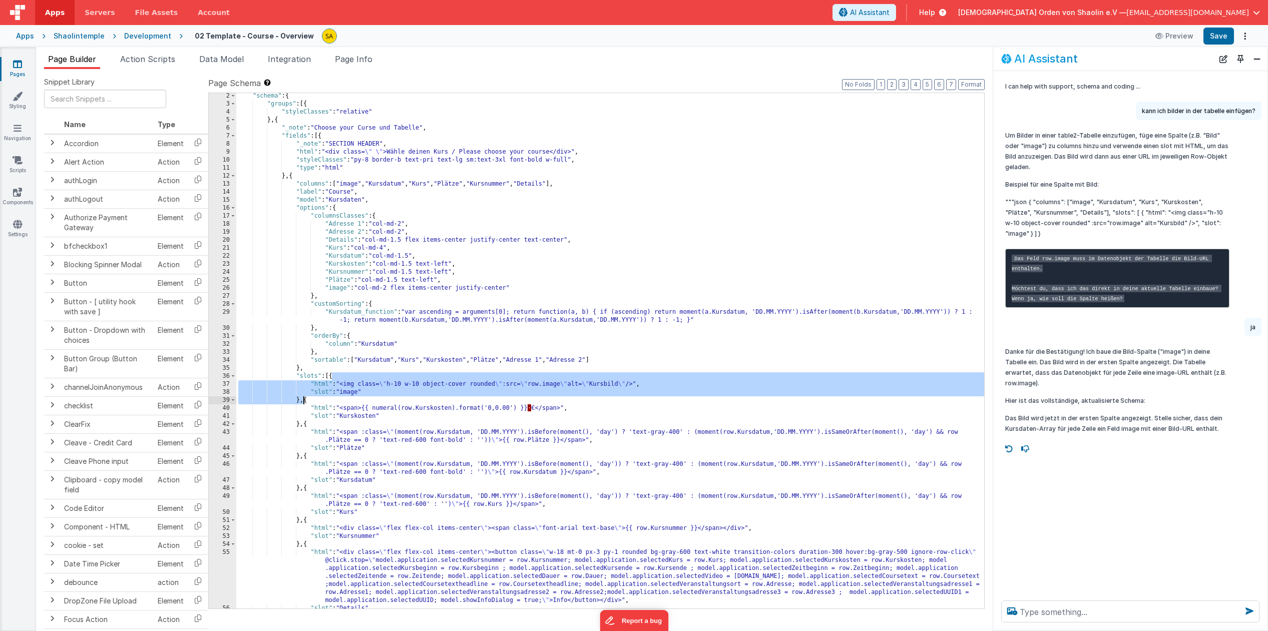
drag, startPoint x: 333, startPoint y: 385, endPoint x: 301, endPoint y: 403, distance: 36.3
click at [302, 403] on div ""schema" : { "groups" : [{ "styleClasses" : "relative" } , { "_note" : "Choose …" at bounding box center [610, 358] width 748 height 532
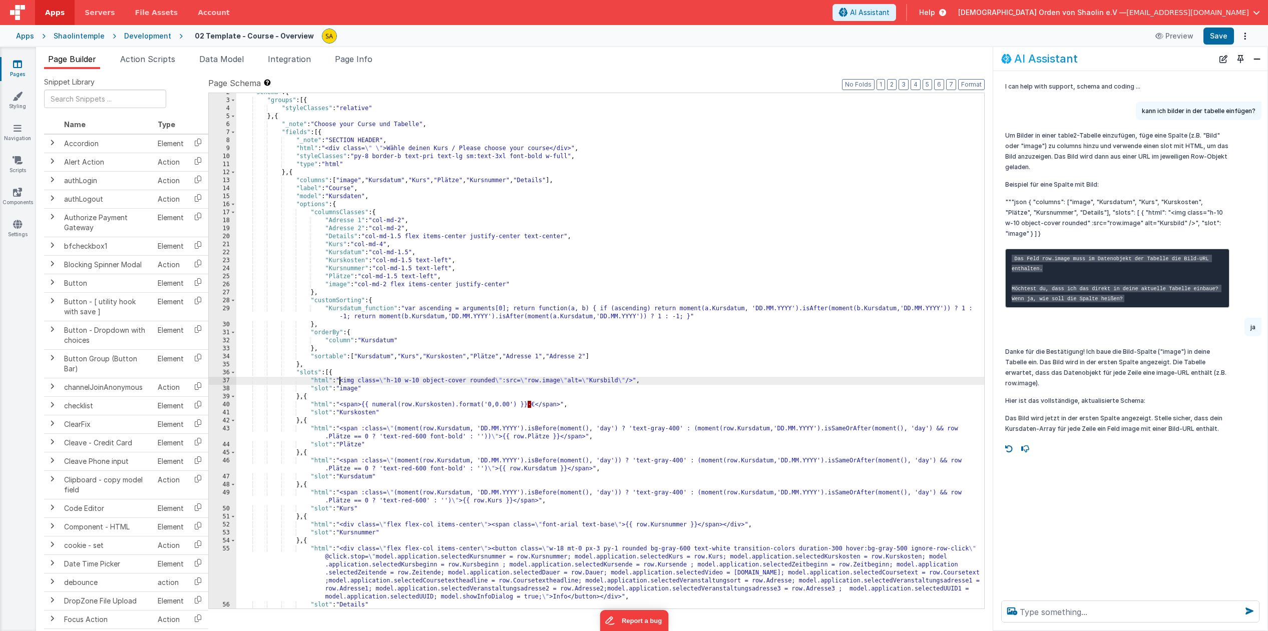
drag, startPoint x: 340, startPoint y: 378, endPoint x: 333, endPoint y: 374, distance: 8.8
click at [340, 377] on div ""schema" : { "groups" : [{ "styleClasses" : "relative" } , { "_note" : "Choose …" at bounding box center [610, 355] width 748 height 532
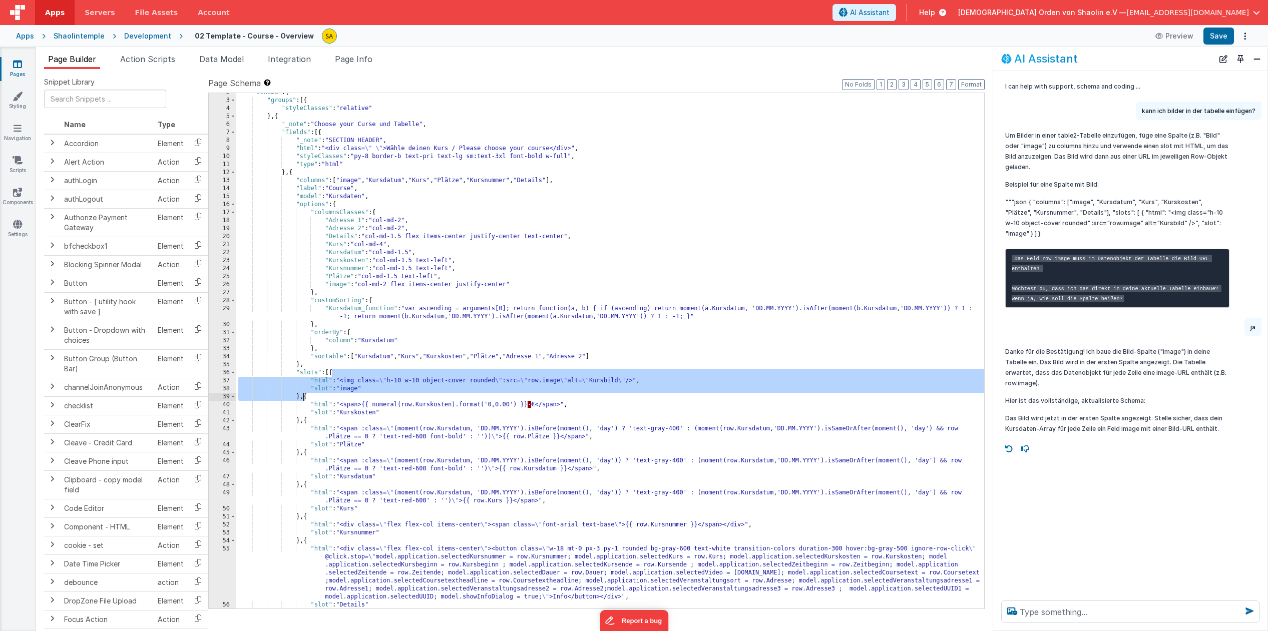
drag, startPoint x: 333, startPoint y: 373, endPoint x: 303, endPoint y: 400, distance: 40.1
click at [303, 399] on div ""schema" : { "groups" : [{ "styleClasses" : "relative" } , { "_note" : "Choose …" at bounding box center [610, 355] width 748 height 532
click at [21, 68] on icon at bounding box center [17, 64] width 9 height 10
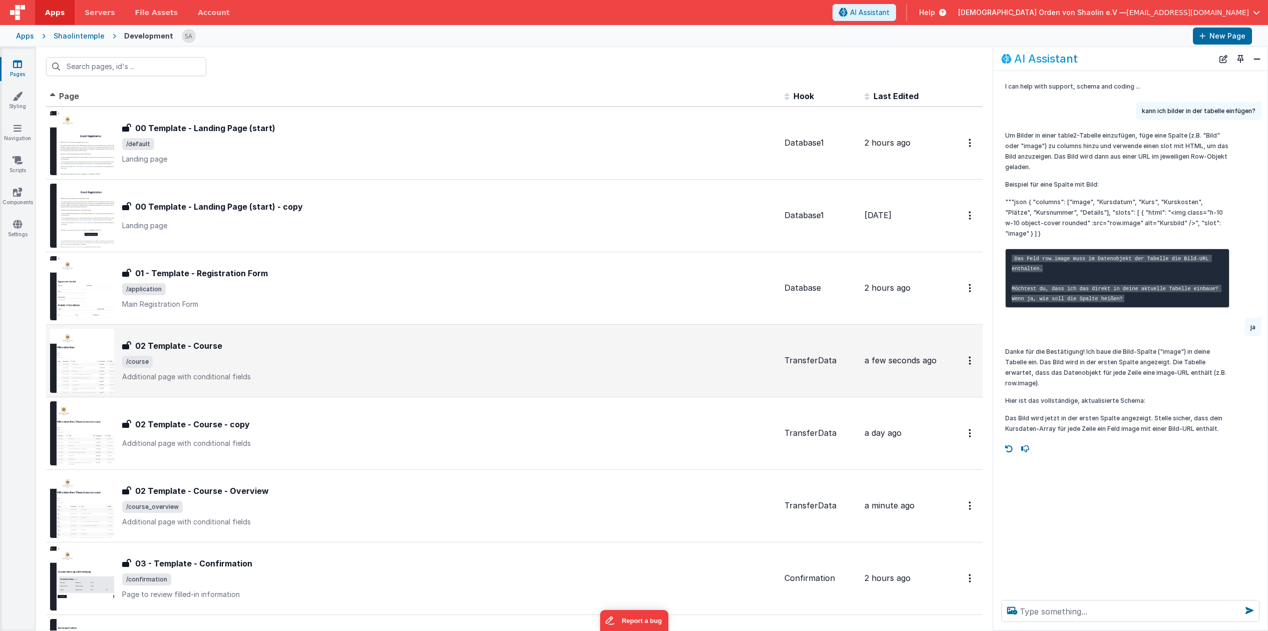
click at [373, 362] on span "/course" at bounding box center [449, 362] width 654 height 12
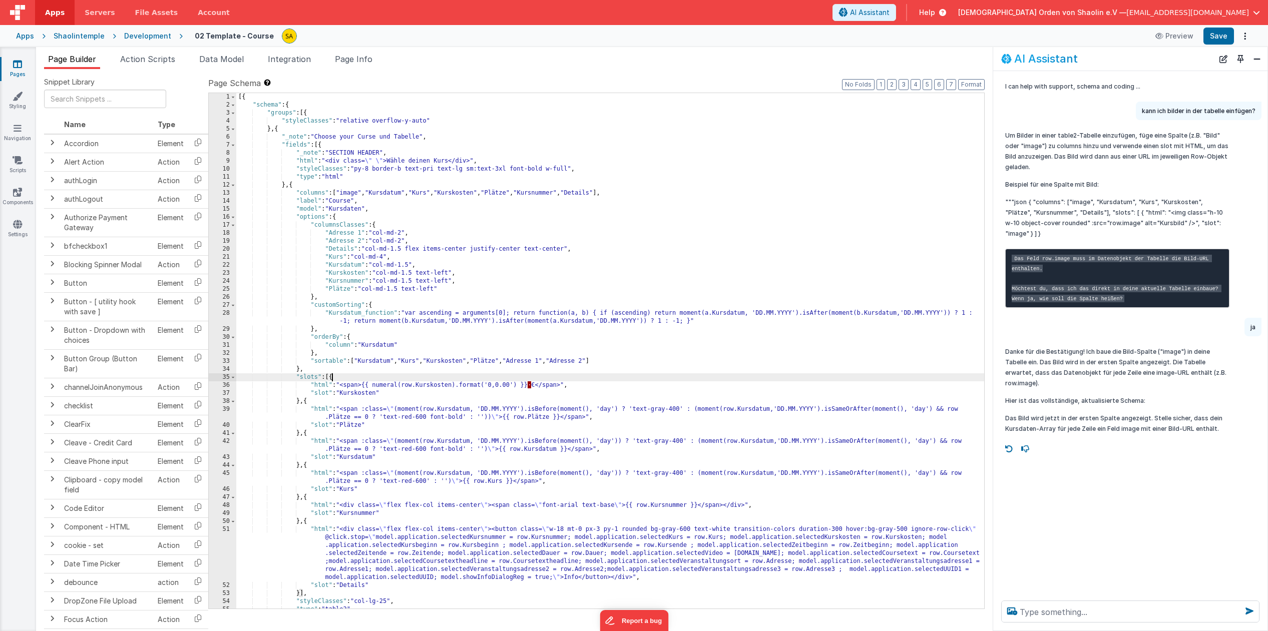
click at [331, 378] on div "[{ "schema" : { "groups" : [{ "styleClasses" : "relative overflow-y-auto" } , {…" at bounding box center [610, 359] width 748 height 532
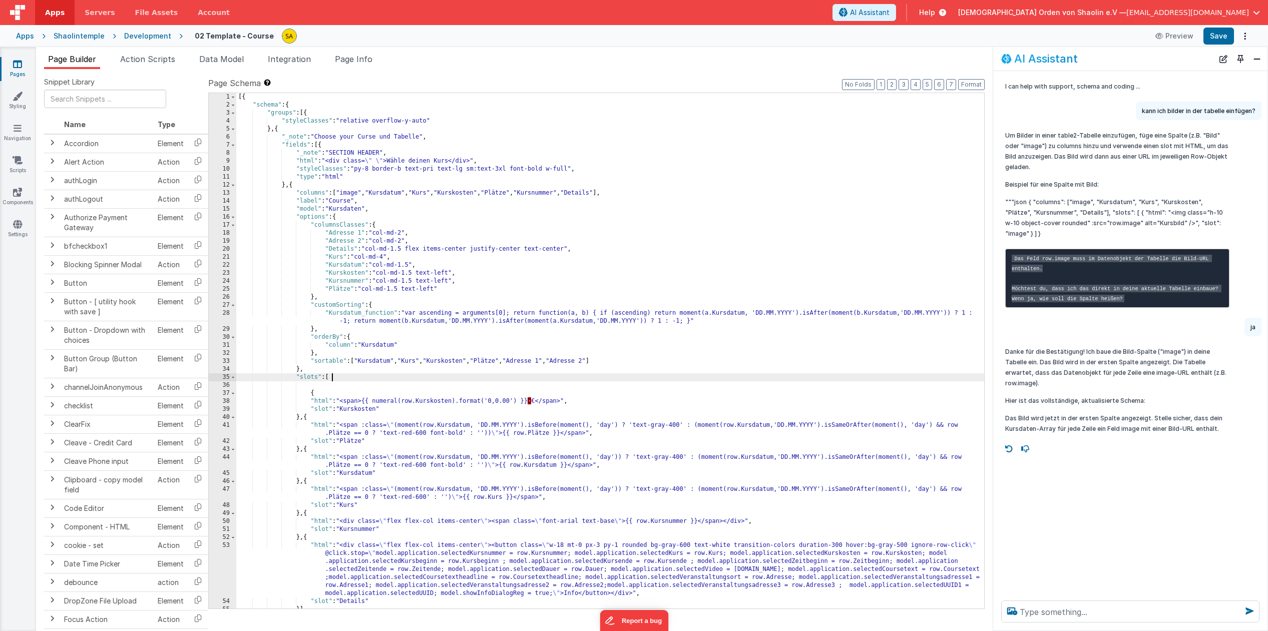
click at [342, 378] on div "[{ "schema" : { "groups" : [{ "styleClasses" : "relative overflow-y-auto" } , {…" at bounding box center [610, 359] width 748 height 532
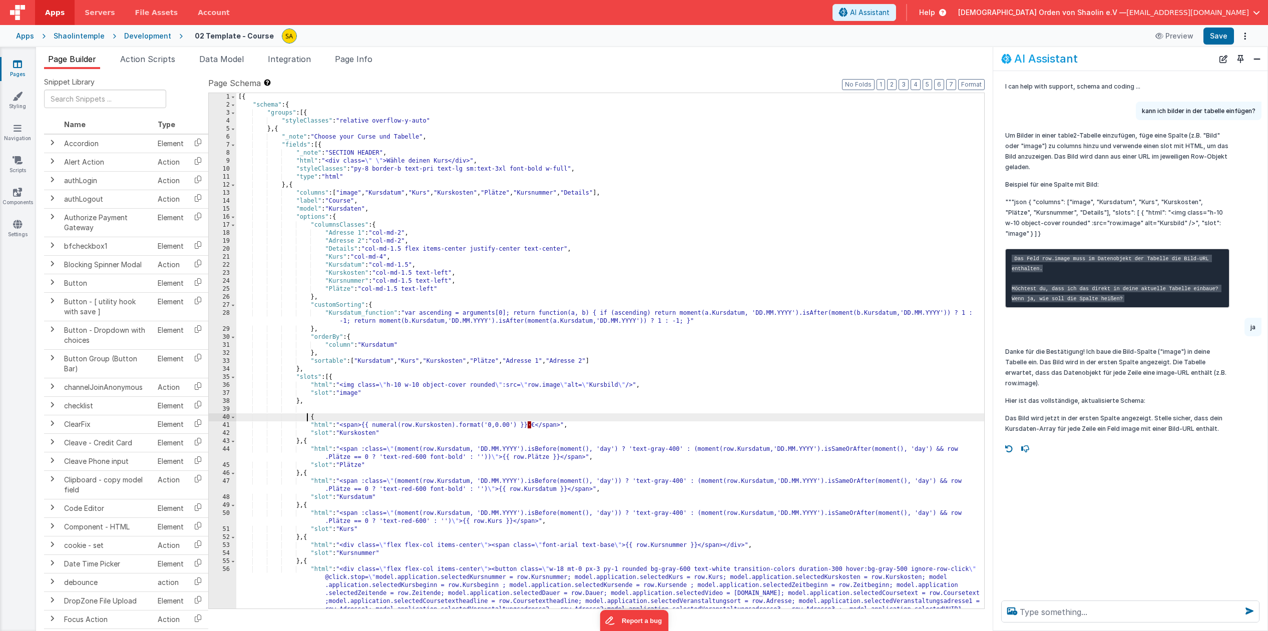
click at [306, 415] on div "[{ "schema" : { "groups" : [{ "styleClasses" : "relative overflow-y-auto" } , {…" at bounding box center [610, 383] width 748 height 580
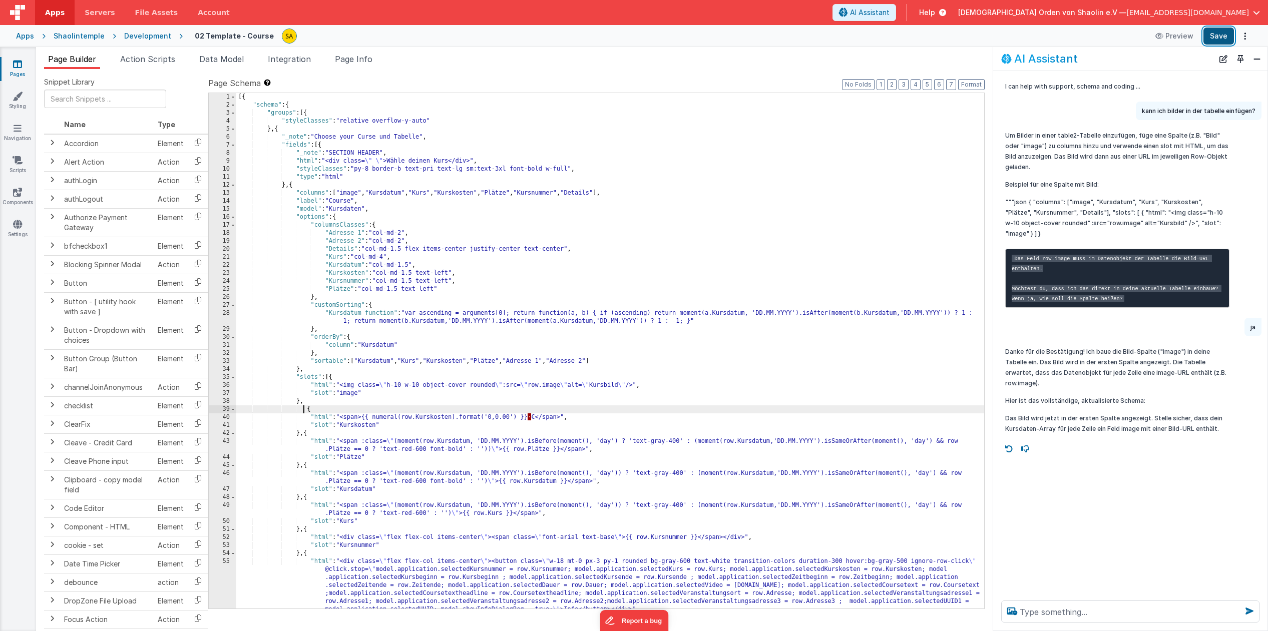
click at [1220, 39] on button "Save" at bounding box center [1219, 36] width 31 height 17
click at [21, 68] on icon at bounding box center [17, 64] width 9 height 10
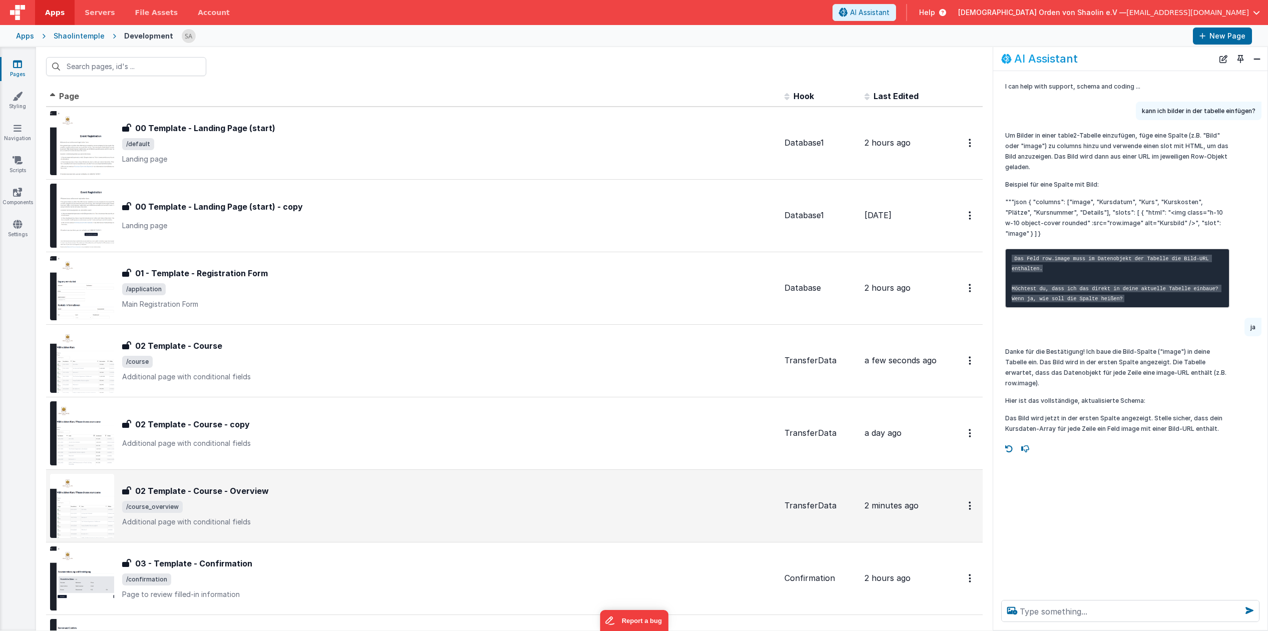
click at [466, 511] on span "/course_overview" at bounding box center [449, 507] width 654 height 12
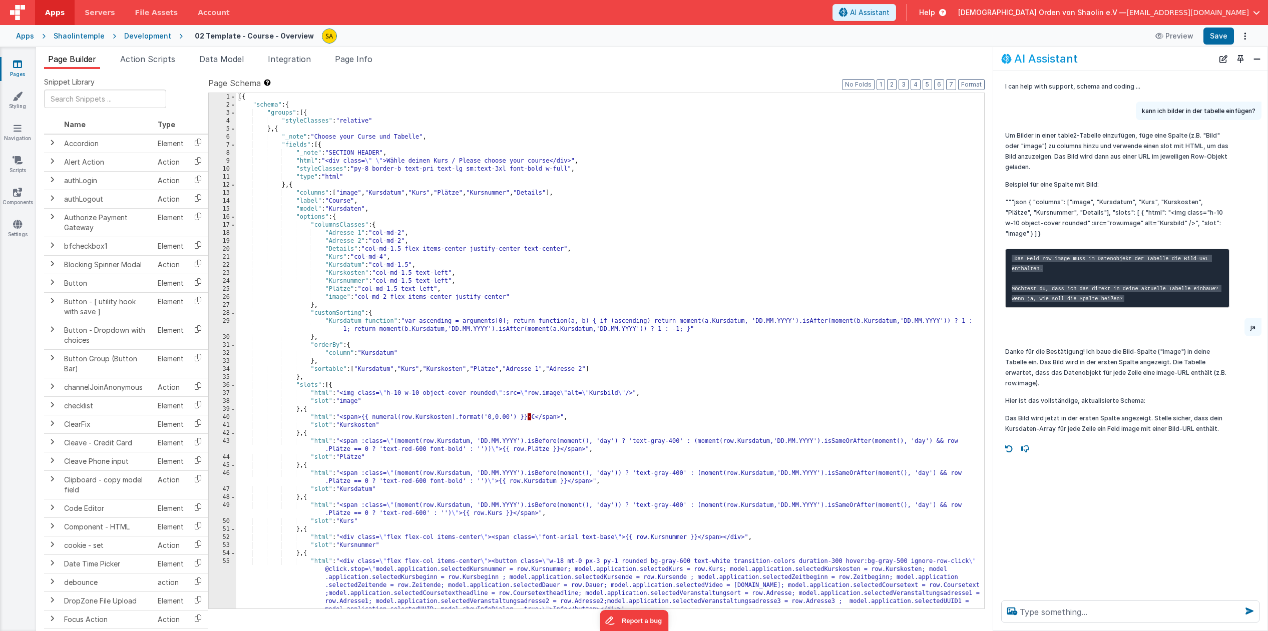
click at [22, 68] on icon at bounding box center [17, 64] width 9 height 10
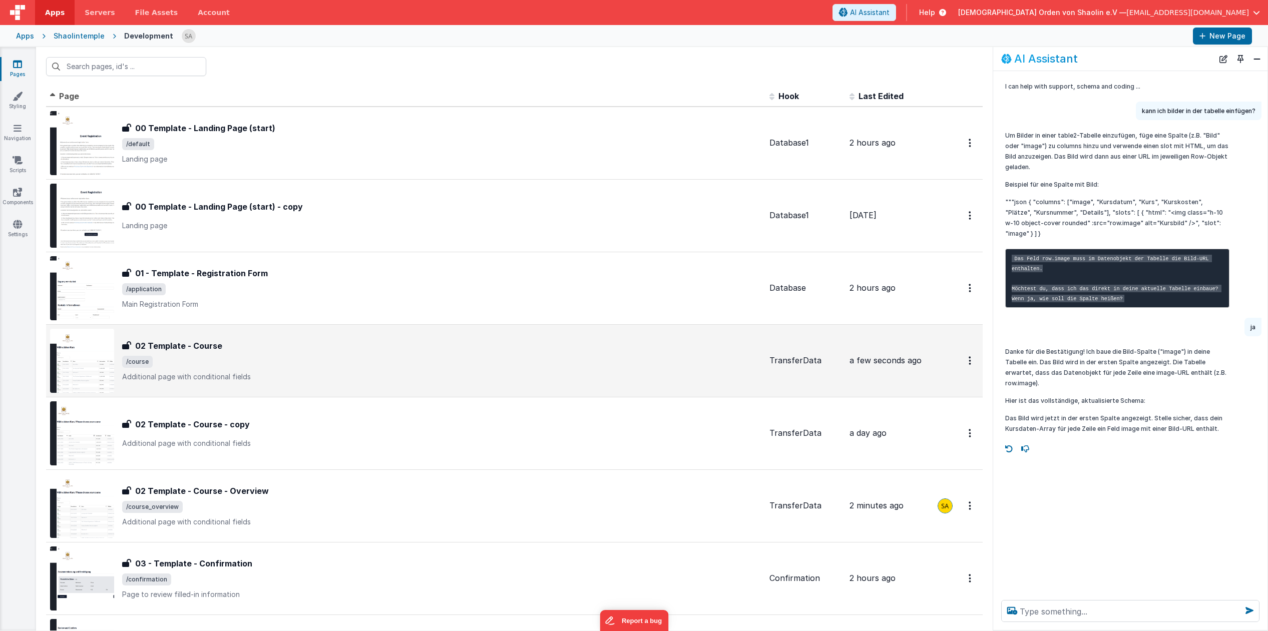
click at [428, 352] on div "02 Template - Course 02 Template - Course /course Additional page with conditio…" at bounding box center [441, 361] width 639 height 42
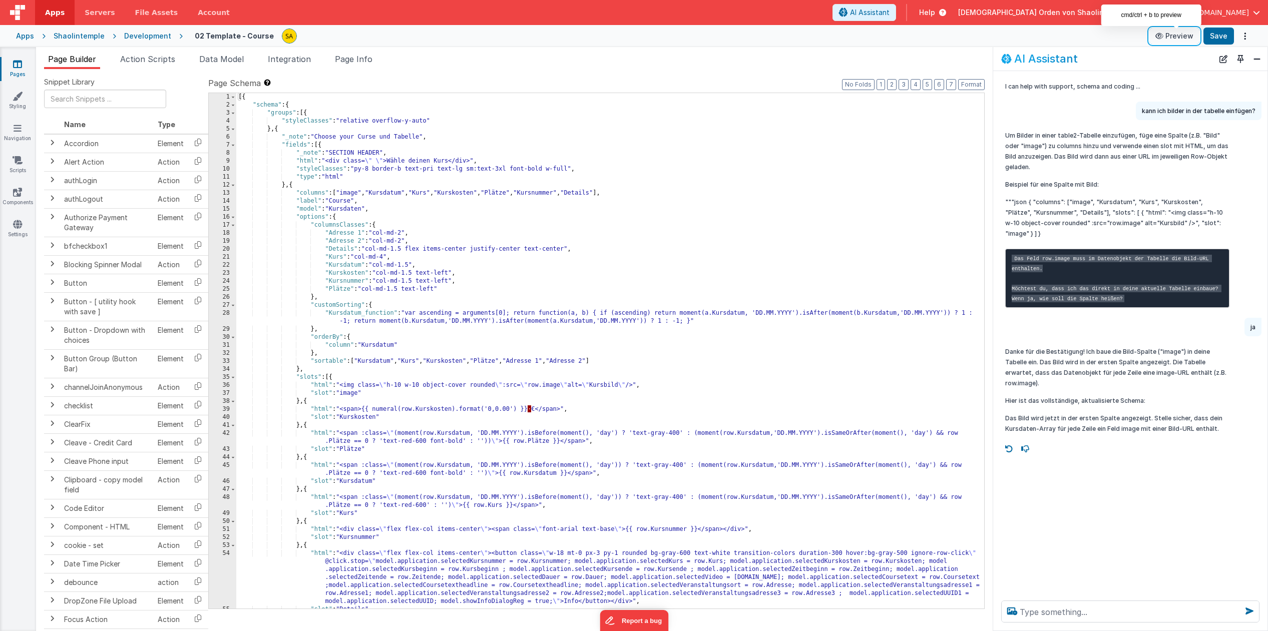
click at [1176, 36] on button "Preview" at bounding box center [1175, 36] width 50 height 16
drag, startPoint x: 1176, startPoint y: 36, endPoint x: 388, endPoint y: 225, distance: 810.8
click at [388, 225] on div "[{ "schema" : { "groups" : [{ "styleClasses" : "relative overflow-y-auto" } , {…" at bounding box center [610, 359] width 748 height 532
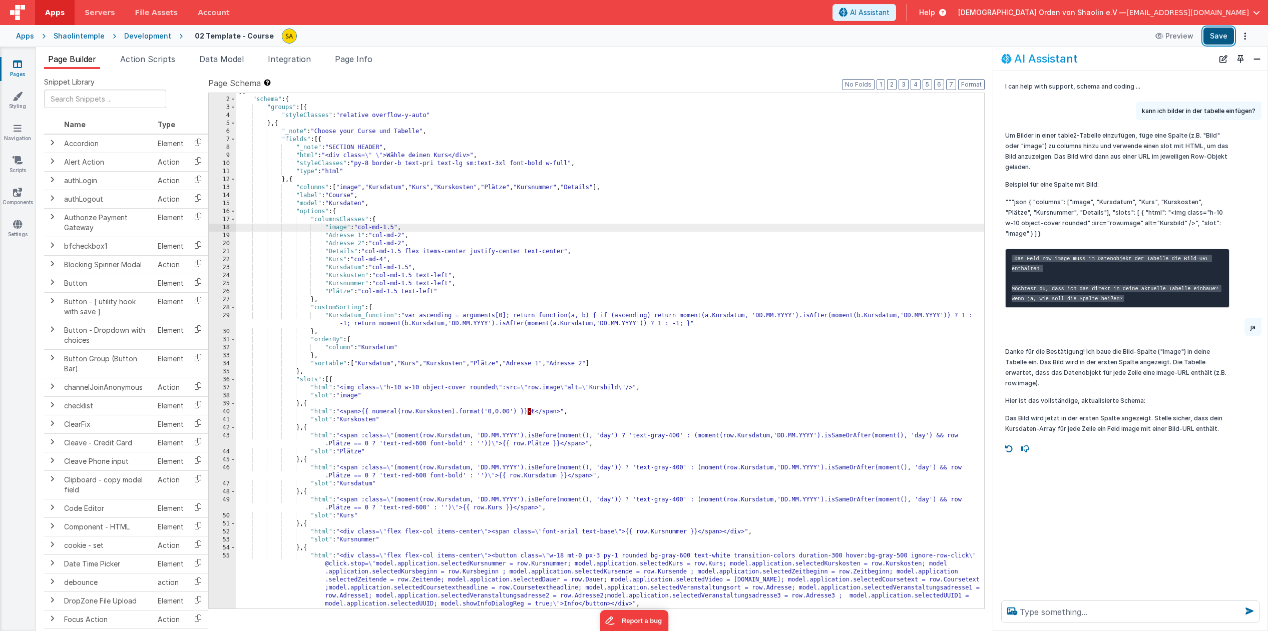
click at [1224, 37] on button "Save" at bounding box center [1219, 36] width 31 height 17
click at [1101, 608] on textarea at bounding box center [1130, 612] width 258 height 22
type textarea "wie kann ich jetzt ein bild in Kursbild einbinden"
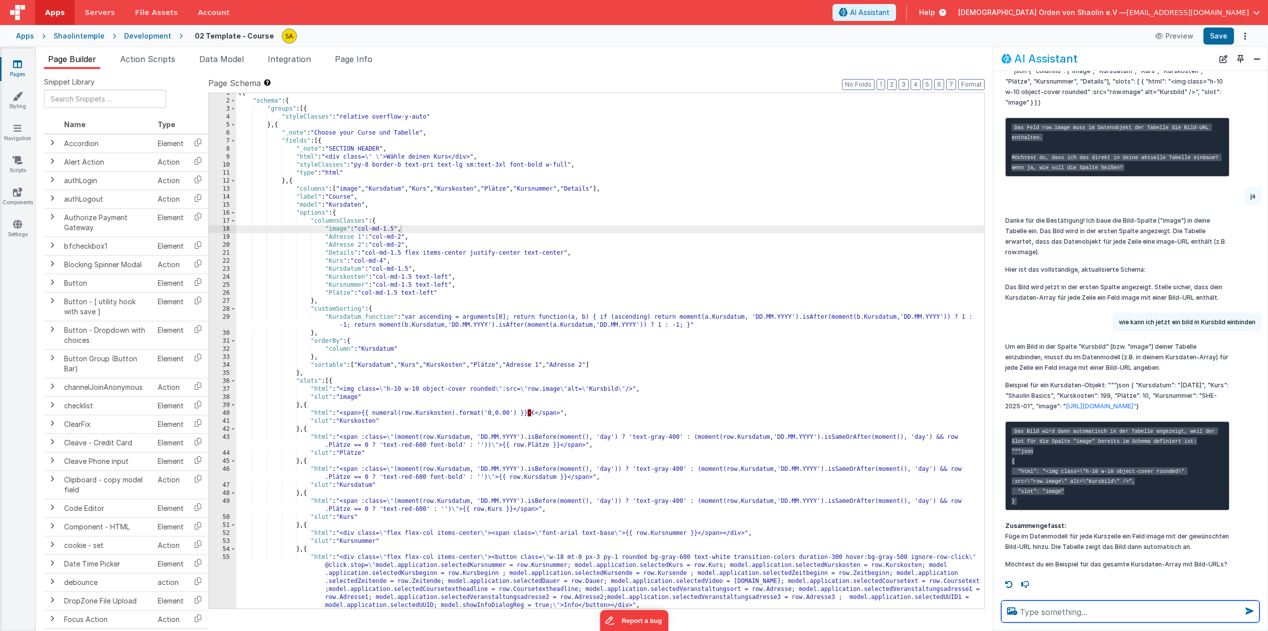
scroll to position [5, 0]
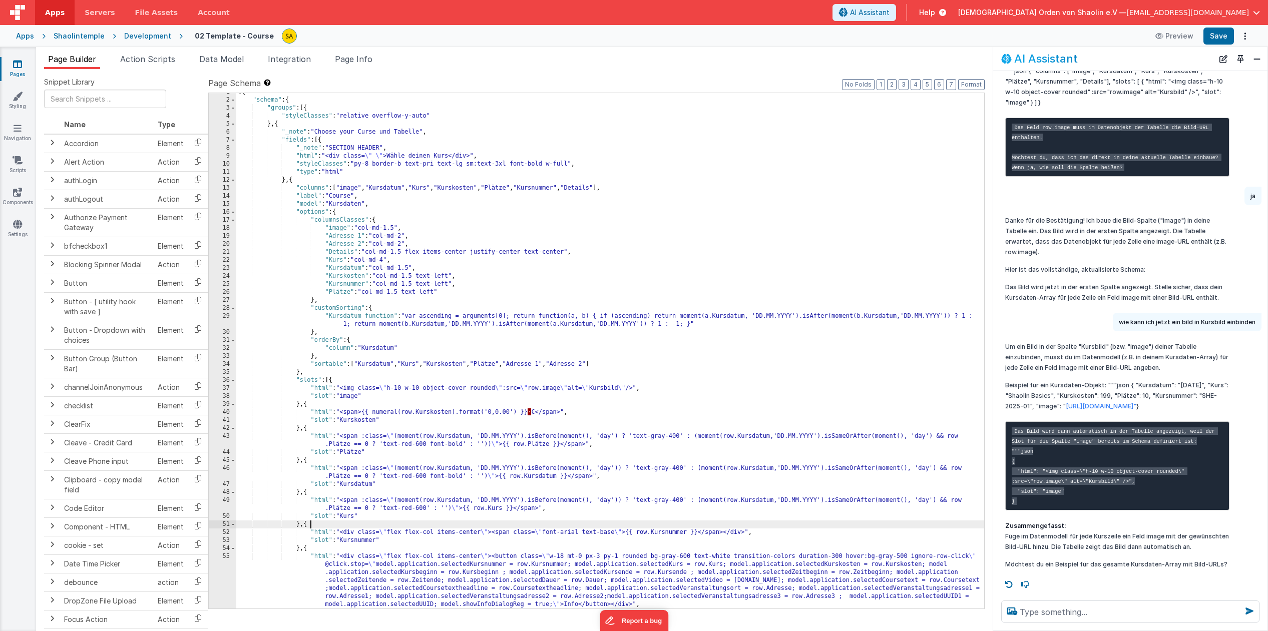
click at [889, 529] on div "[{ "schema" : { "groups" : [{ "styleClasses" : "relative overflow-y-auto" } , {…" at bounding box center [610, 354] width 748 height 532
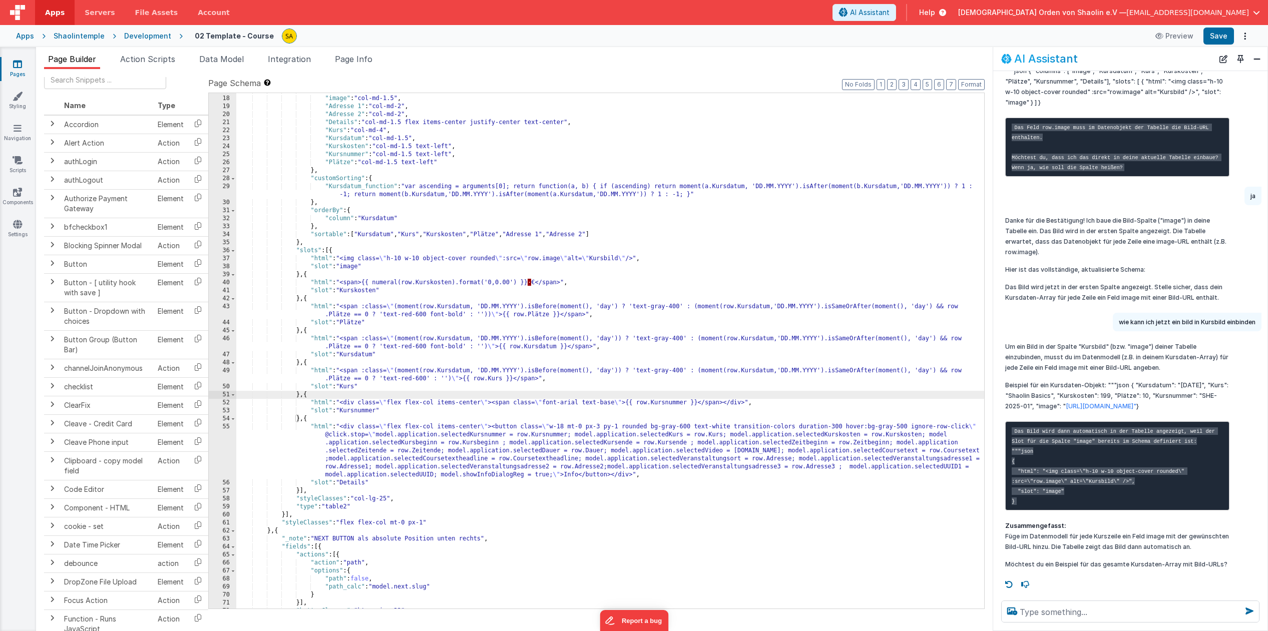
scroll to position [25, 0]
click at [152, 16] on span "File Assets" at bounding box center [156, 13] width 43 height 10
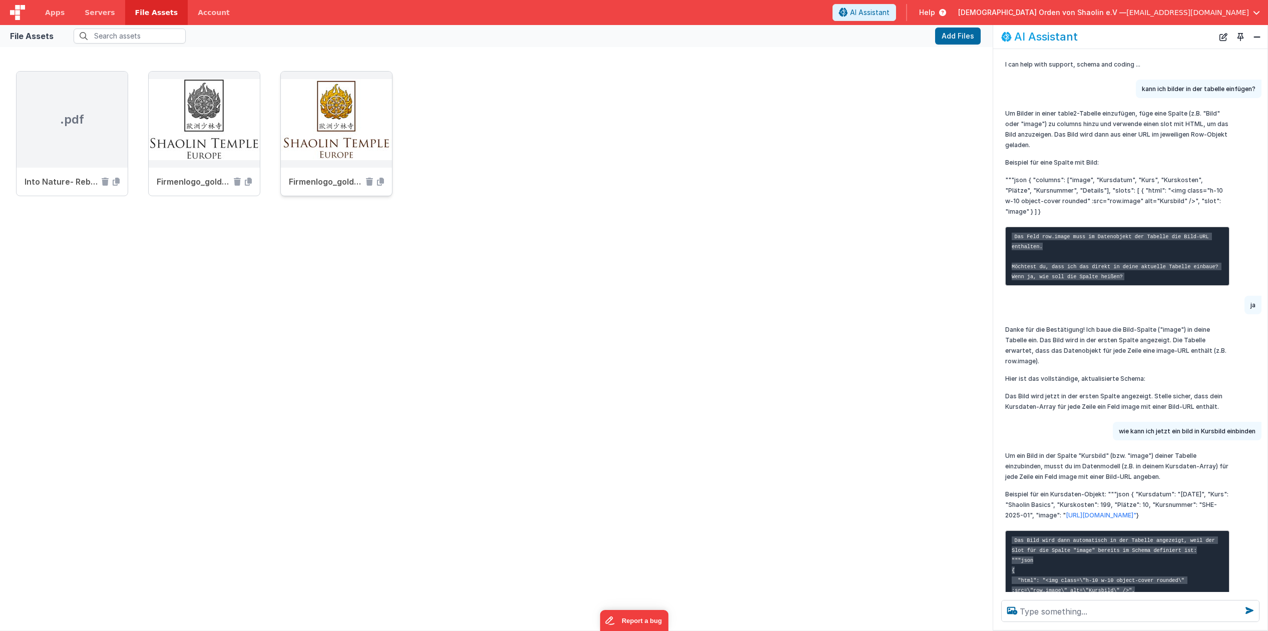
click at [341, 184] on span "Firmenlogo_gold_transparent_MQ.png" at bounding box center [325, 182] width 73 height 12
click at [380, 184] on icon at bounding box center [380, 182] width 7 height 8
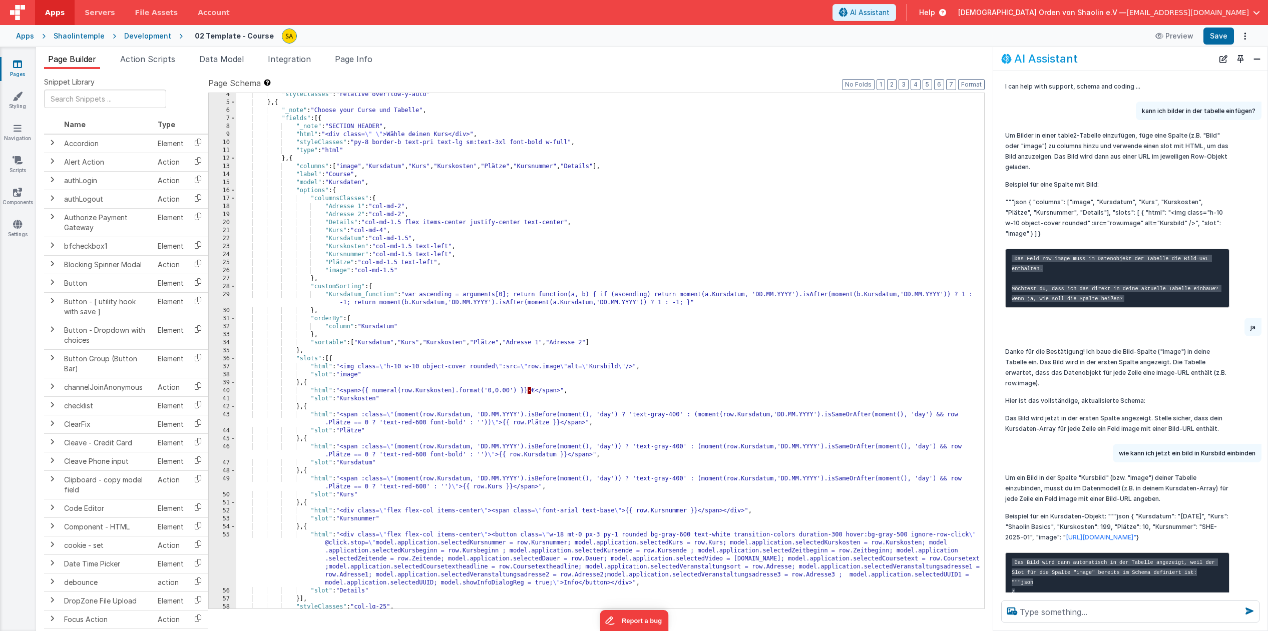
scroll to position [27, 0]
click at [613, 369] on div ""styleClasses" : "relative overflow-y-auto" } , { "_note" : "Choose your Curse …" at bounding box center [610, 357] width 748 height 532
click at [613, 367] on div ""styleClasses" : "relative overflow-y-auto" } , { "_note" : "Choose your Curse …" at bounding box center [610, 357] width 748 height 532
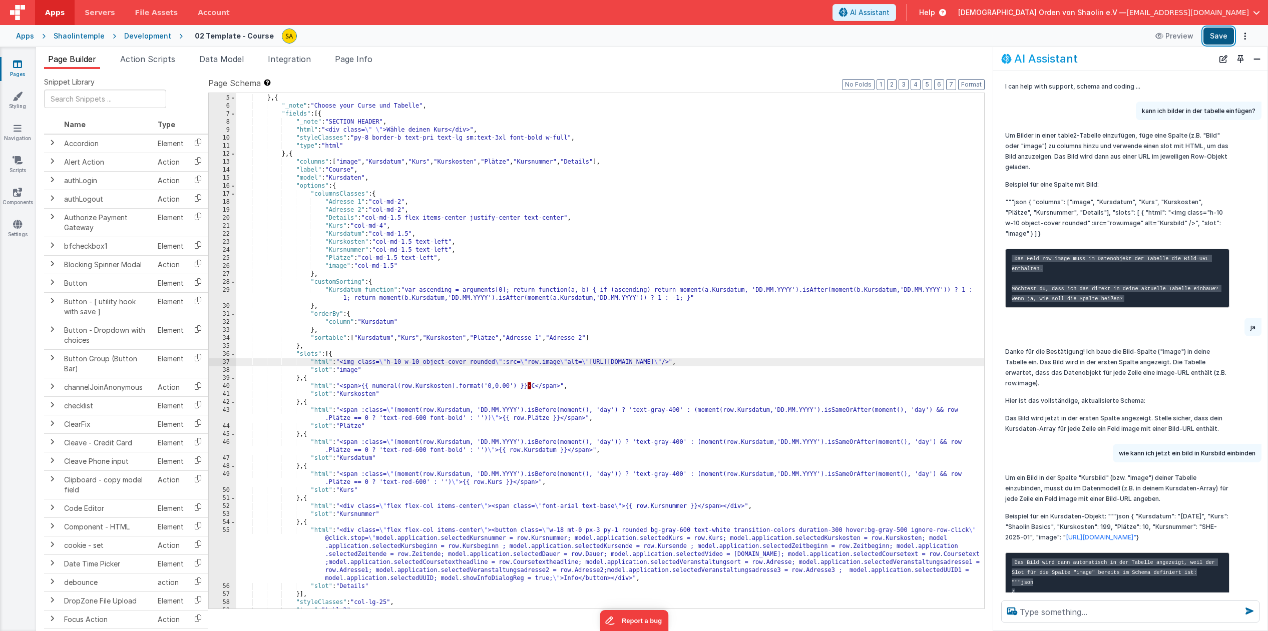
click at [1220, 40] on button "Save" at bounding box center [1219, 36] width 31 height 17
click at [770, 336] on div ""styleClasses" : "relative overflow-y-auto" } , { "_note" : "Choose your Curse …" at bounding box center [610, 352] width 748 height 532
click at [1223, 37] on button "Save" at bounding box center [1219, 36] width 31 height 17
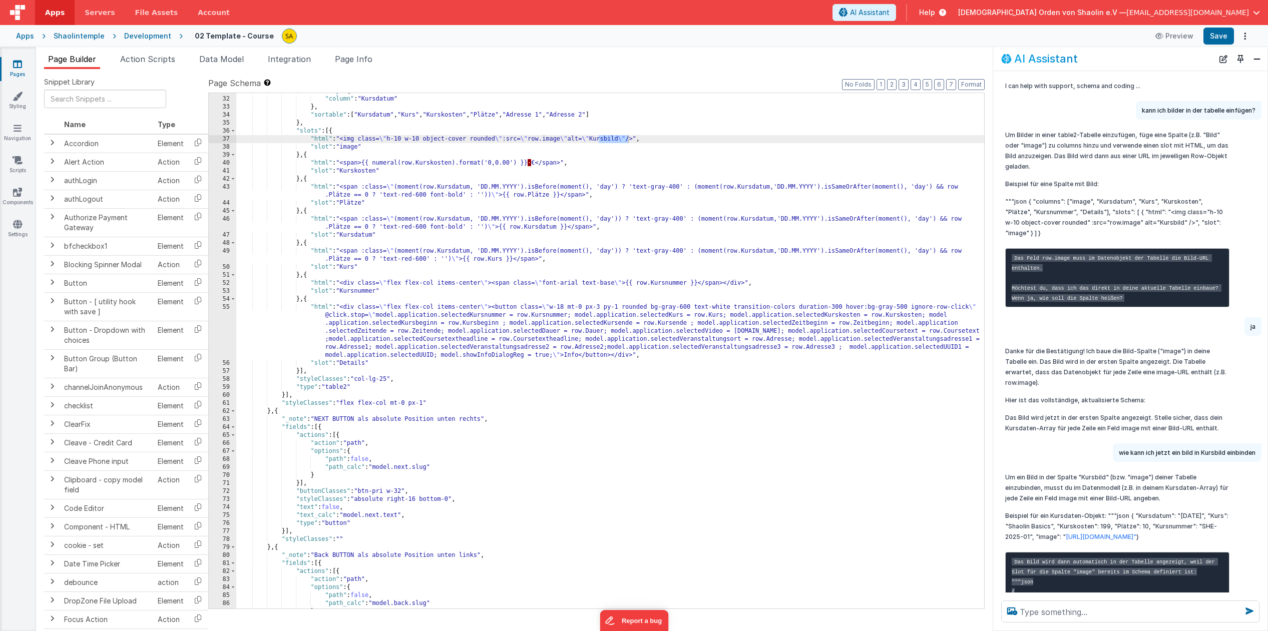
scroll to position [223, 0]
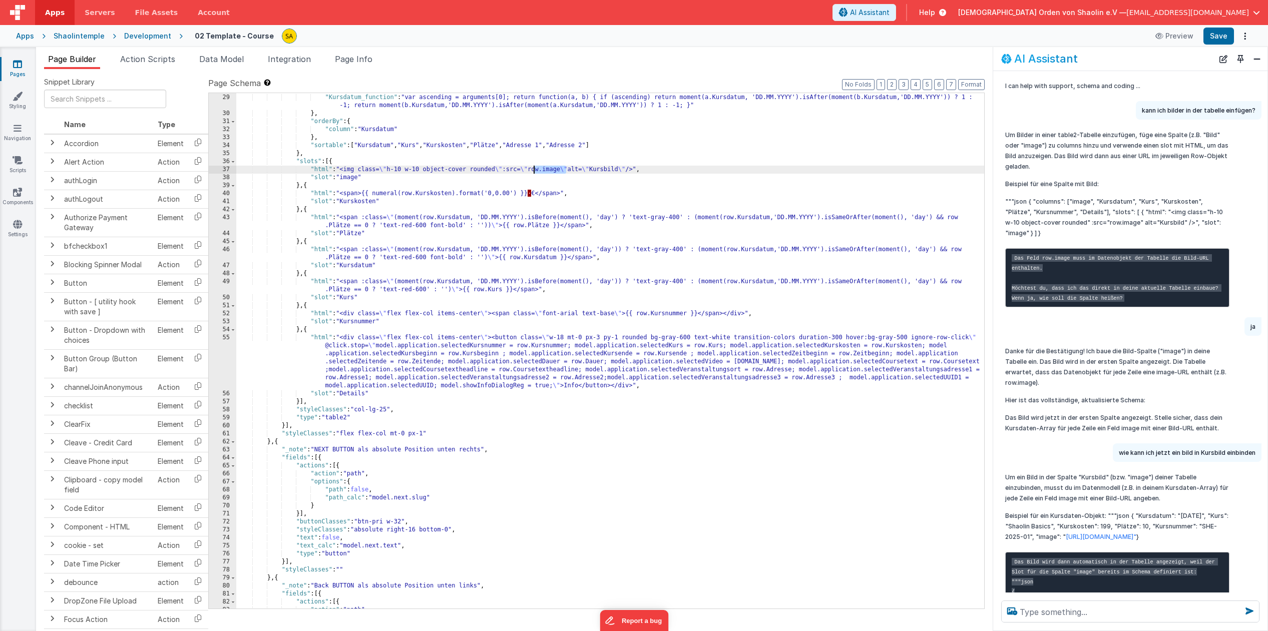
drag, startPoint x: 567, startPoint y: 171, endPoint x: 534, endPoint y: 172, distance: 32.6
click at [534, 172] on div ""customSorting" : { "Kursdatum_function" : "var ascending = arguments[0]; retur…" at bounding box center [610, 352] width 748 height 532
click at [1212, 38] on button "Save" at bounding box center [1219, 36] width 31 height 17
click at [585, 188] on div ""customSorting" : { "Kursdatum_function" : "var ascending = arguments[0]; retur…" at bounding box center [610, 352] width 748 height 532
click at [1218, 35] on button "Save" at bounding box center [1219, 36] width 31 height 17
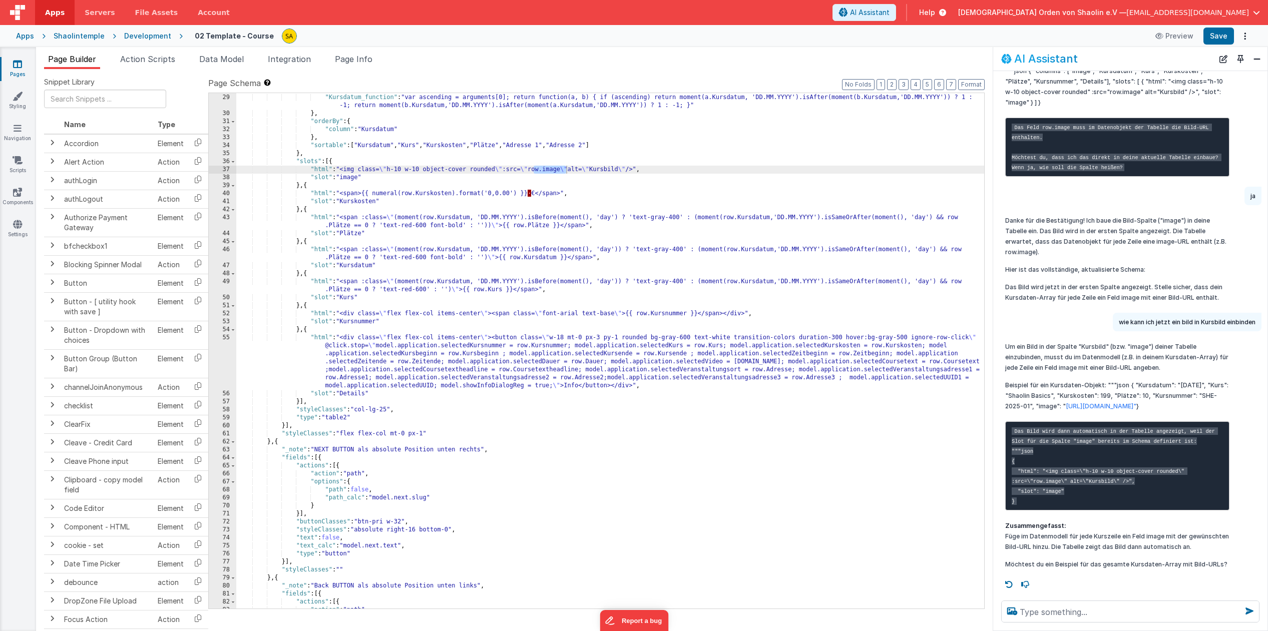
scroll to position [182, 0]
click at [1067, 613] on textarea at bounding box center [1130, 612] width 258 height 22
paste textarea "[URL][DOMAIN_NAME]"
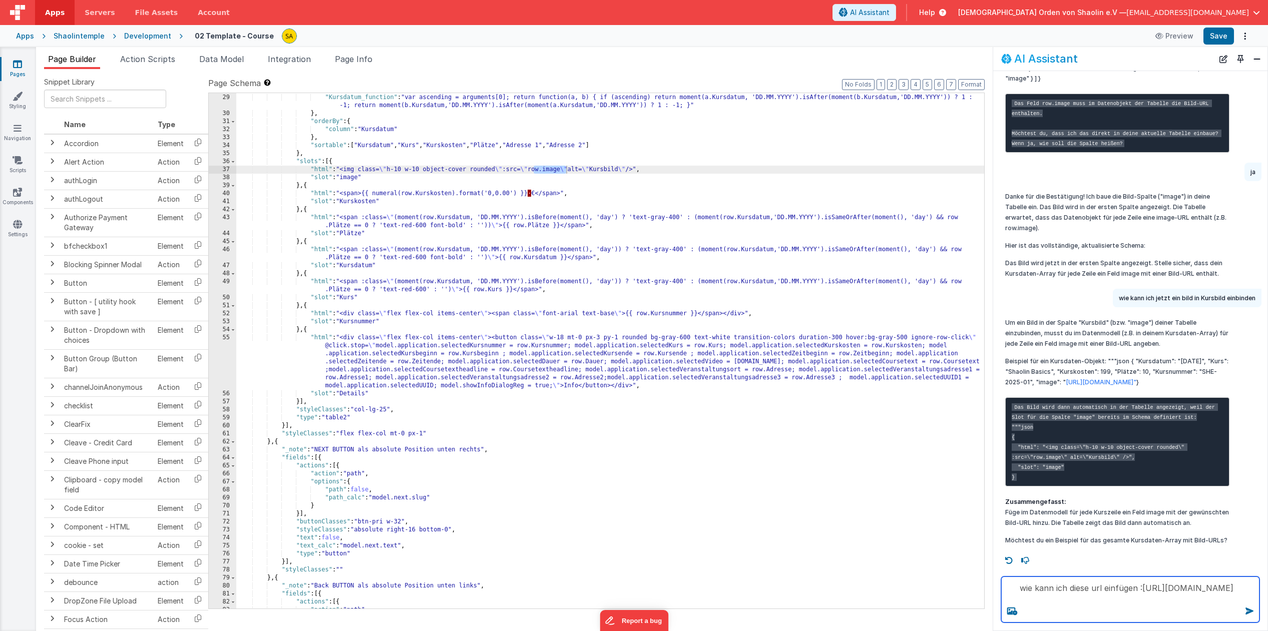
type textarea "wie kann ich diese url einfügen :[URL][DOMAIN_NAME]"
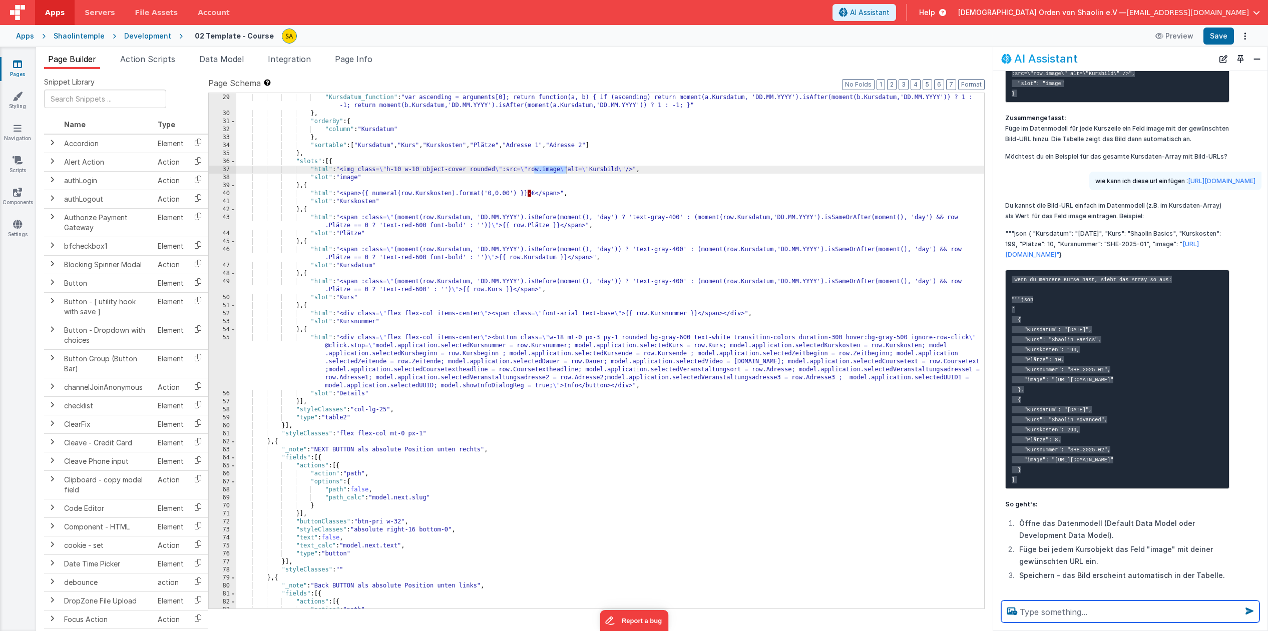
scroll to position [564, 0]
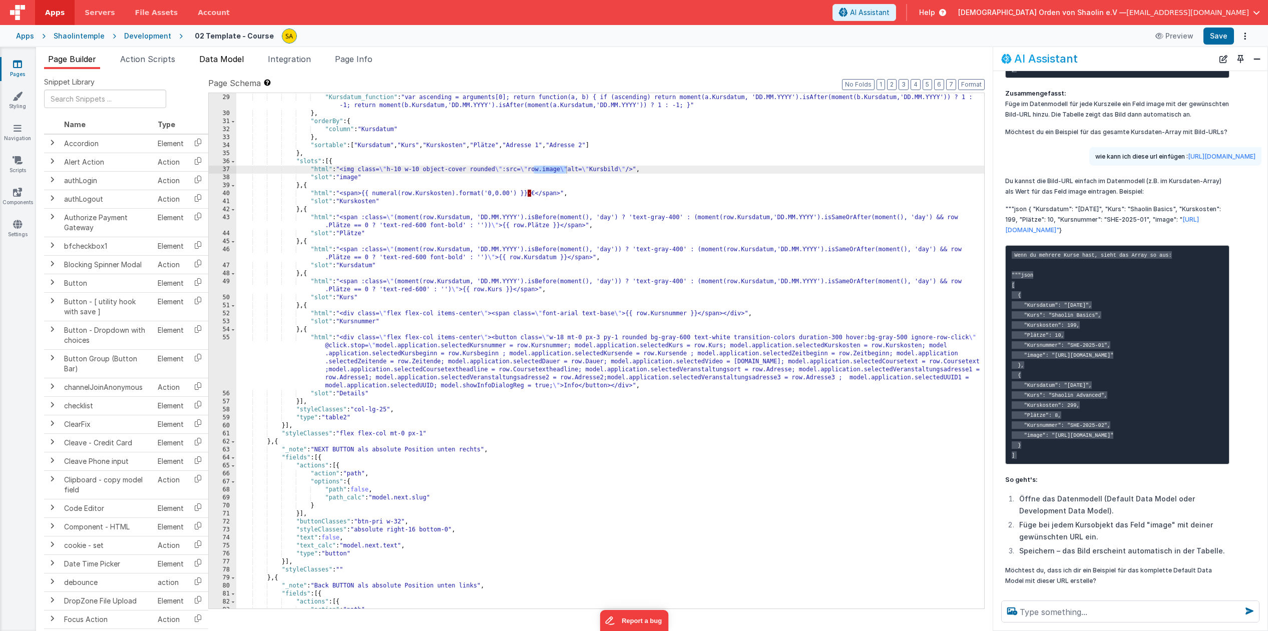
click at [230, 62] on span "Data Model" at bounding box center [221, 59] width 45 height 10
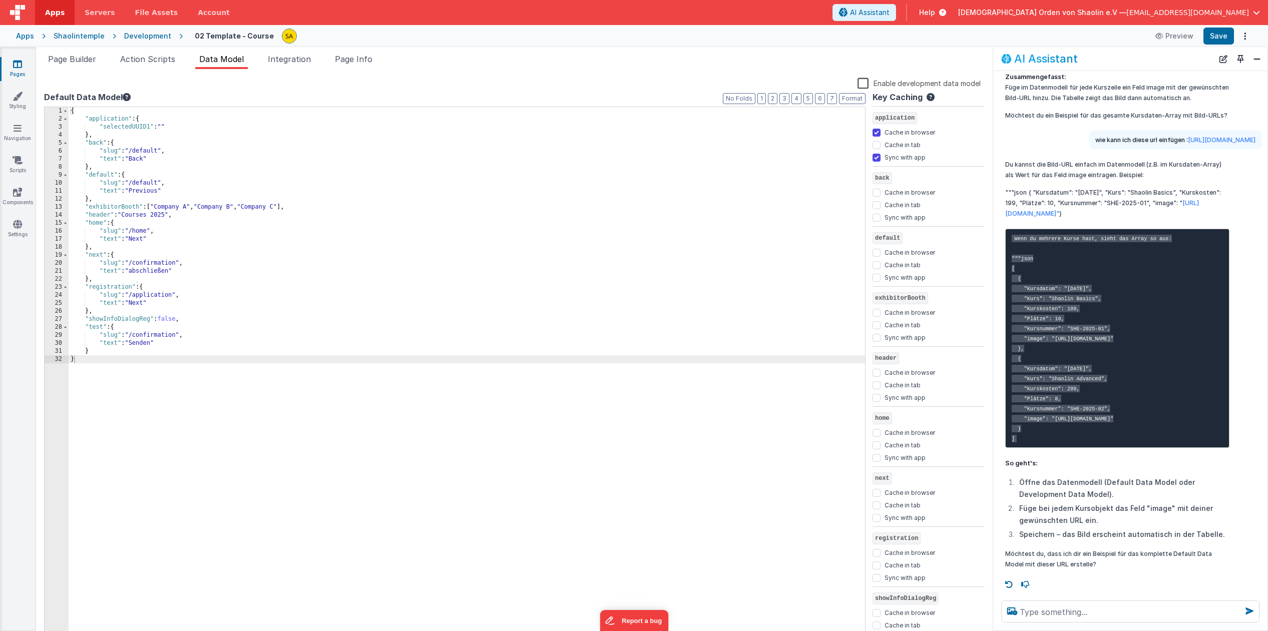
scroll to position [702, 0]
click at [118, 143] on div "{ "application" : { "selectedUUID1" : "" } , "back" : { "slug" : "/default" , "…" at bounding box center [467, 382] width 797 height 550
click at [130, 176] on div "{ "application" : { "selectedUUID1" : "" } , "back" : { "slug" : "/default" , "…" at bounding box center [467, 382] width 797 height 550
click at [95, 351] on div "{ "application" : { "selectedUUID1" : "" } , "back" : { "slug" : "/default" , "…" at bounding box center [467, 382] width 797 height 550
click at [1030, 413] on pre "Wenn du mehrere Kurse hast, sieht das Array so aus: """json [ { "Kursdatum": "[…" at bounding box center [1117, 338] width 224 height 219
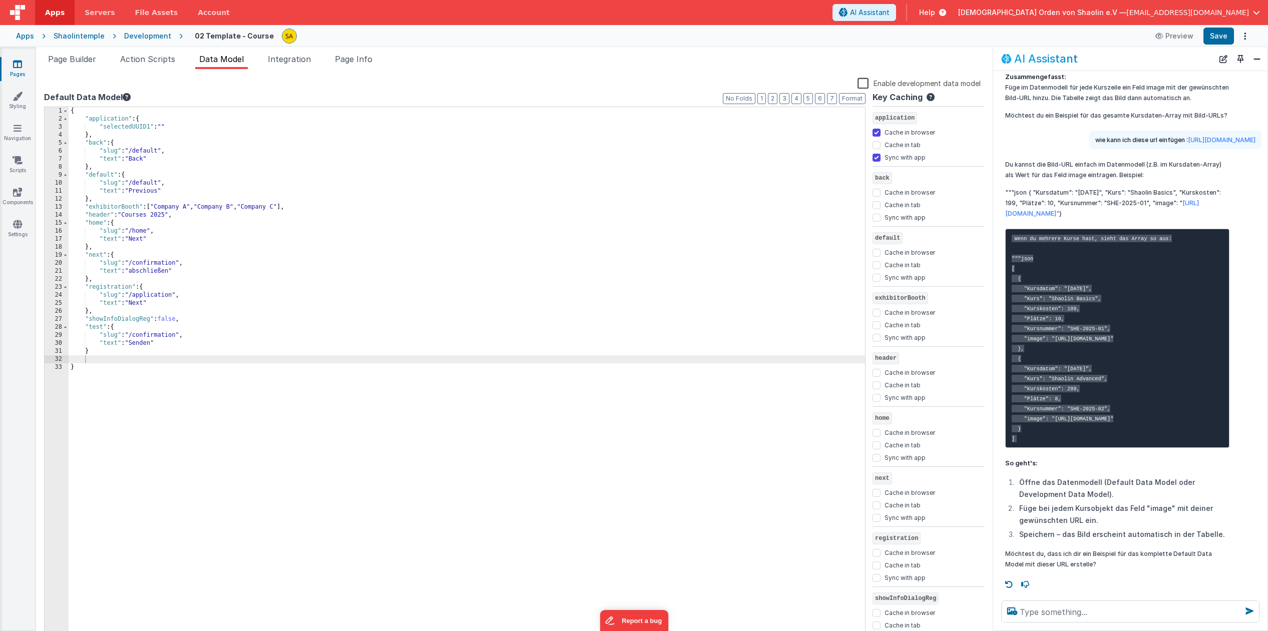
drag, startPoint x: 1024, startPoint y: 410, endPoint x: 1216, endPoint y: 418, distance: 191.9
click at [1172, 411] on code "Wenn du mehrere Kurse hast, sieht das Array so aus: """json [ { "Kursdatum": "[…" at bounding box center [1092, 339] width 160 height 208
copy code ""image": "[URL][DOMAIN_NAME]"
click at [95, 360] on div "{ "application" : { "selectedUUID1" : "" } , "back" : { "slug" : "/default" , "…" at bounding box center [467, 382] width 797 height 550
paste textarea
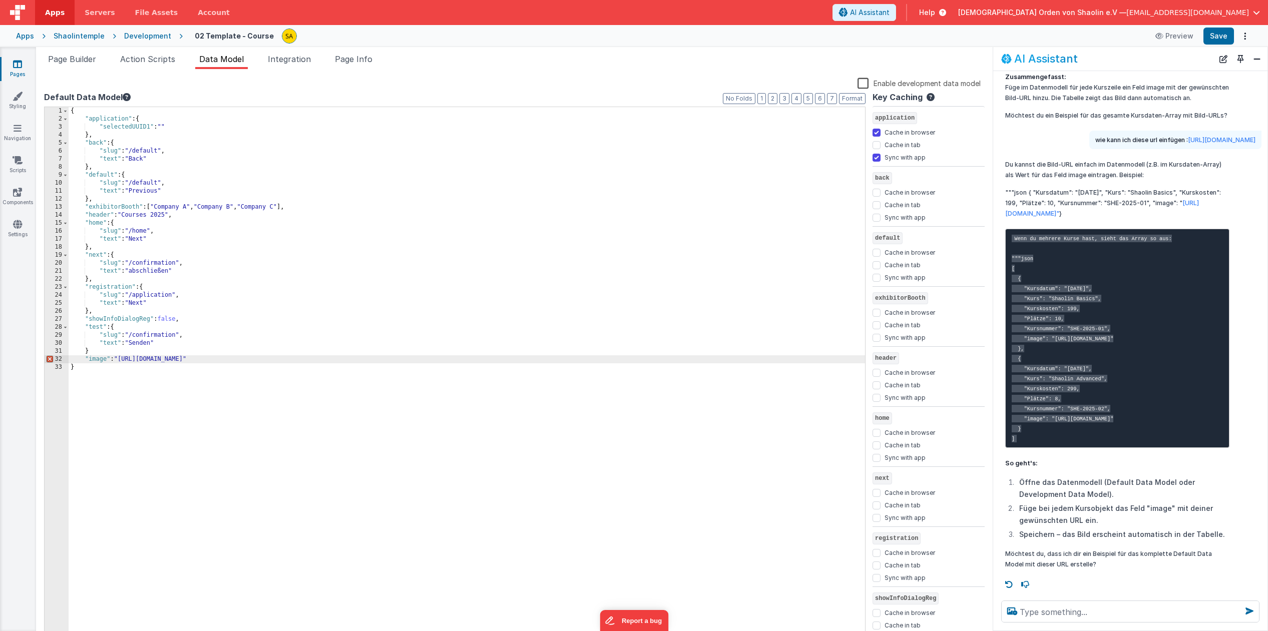
click at [167, 345] on div "{ "application" : { "selectedUUID1" : "" } , "back" : { "slug" : "/default" , "…" at bounding box center [467, 382] width 797 height 550
click at [118, 356] on div "{ "application" : { "selectedUUID1" : "" } , "back" : { "slug" : "/default" , "…" at bounding box center [467, 382] width 797 height 550
click at [102, 348] on div "{ "application" : { "selectedUUID1" : "" } , "back" : { "slug" : "/default" , "…" at bounding box center [467, 382] width 797 height 550
click at [1222, 38] on button "Save" at bounding box center [1219, 36] width 31 height 17
drag, startPoint x: 313, startPoint y: 360, endPoint x: 95, endPoint y: 366, distance: 218.4
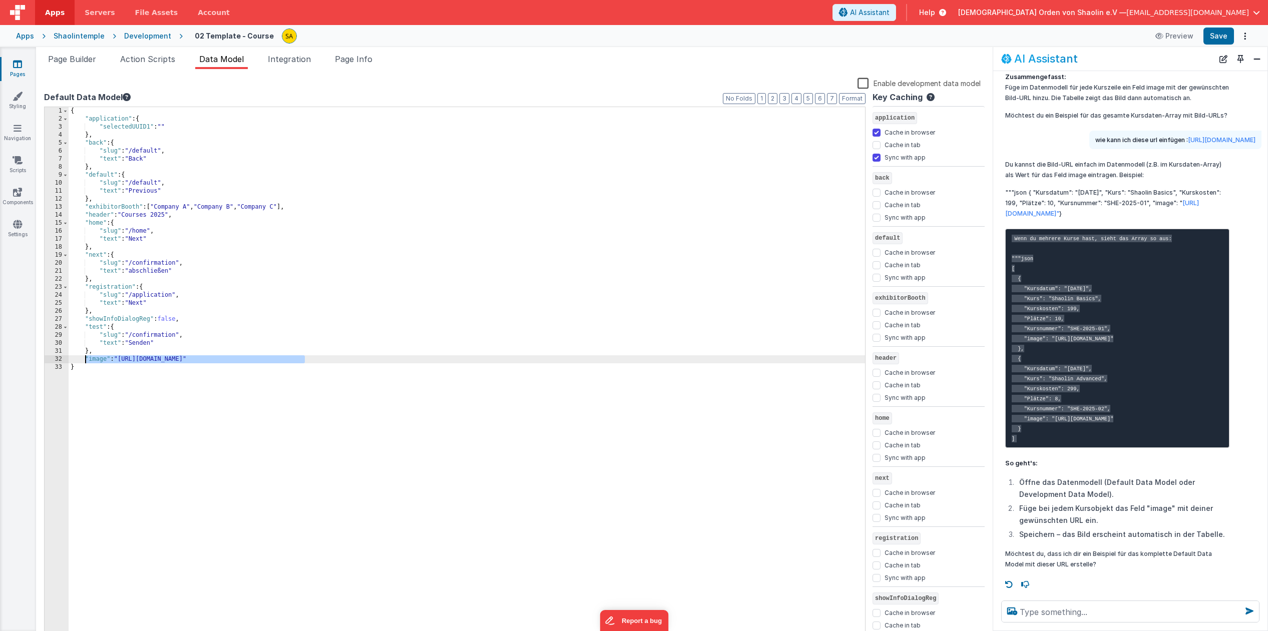
click at [86, 359] on div "{ "application" : { "selectedUUID1" : "" } , "back" : { "slug" : "/default" , "…" at bounding box center [467, 382] width 797 height 550
click at [112, 352] on div "{ "application" : { "selectedUUID1" : "" } , "back" : { "slug" : "/default" , "…" at bounding box center [467, 382] width 797 height 550
click at [1218, 37] on button "Save" at bounding box center [1219, 36] width 31 height 17
click at [1097, 611] on textarea at bounding box center [1130, 612] width 258 height 22
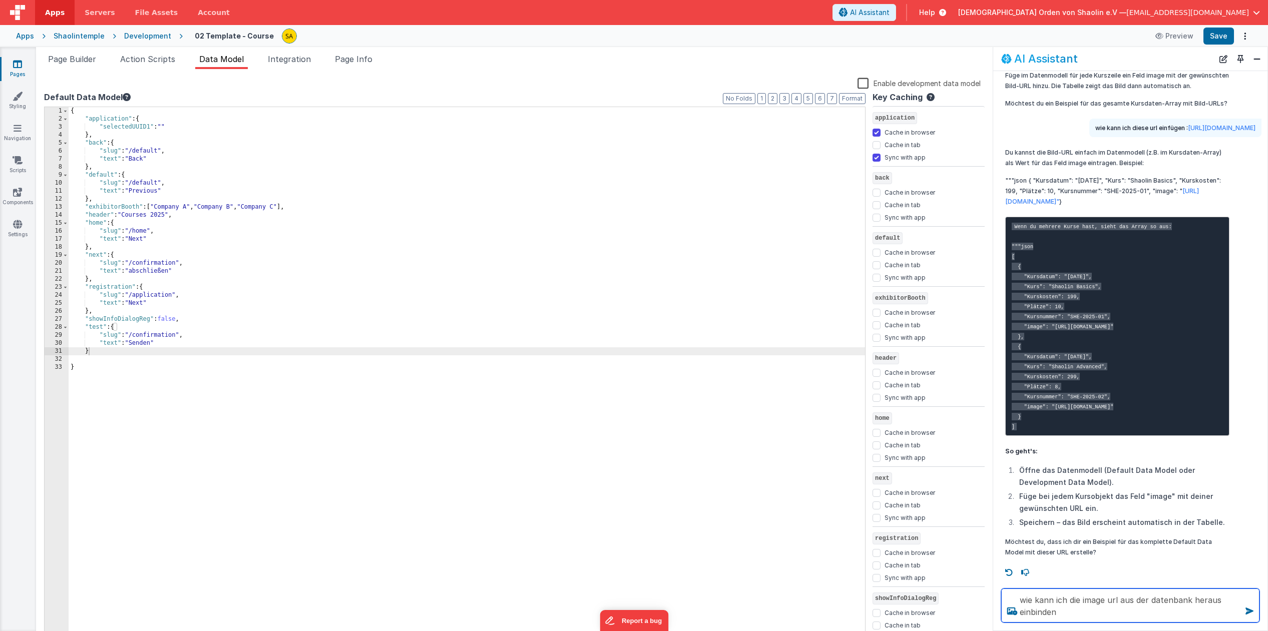
type textarea "wie kann ich die image url aus der datenbank heraus einbinden"
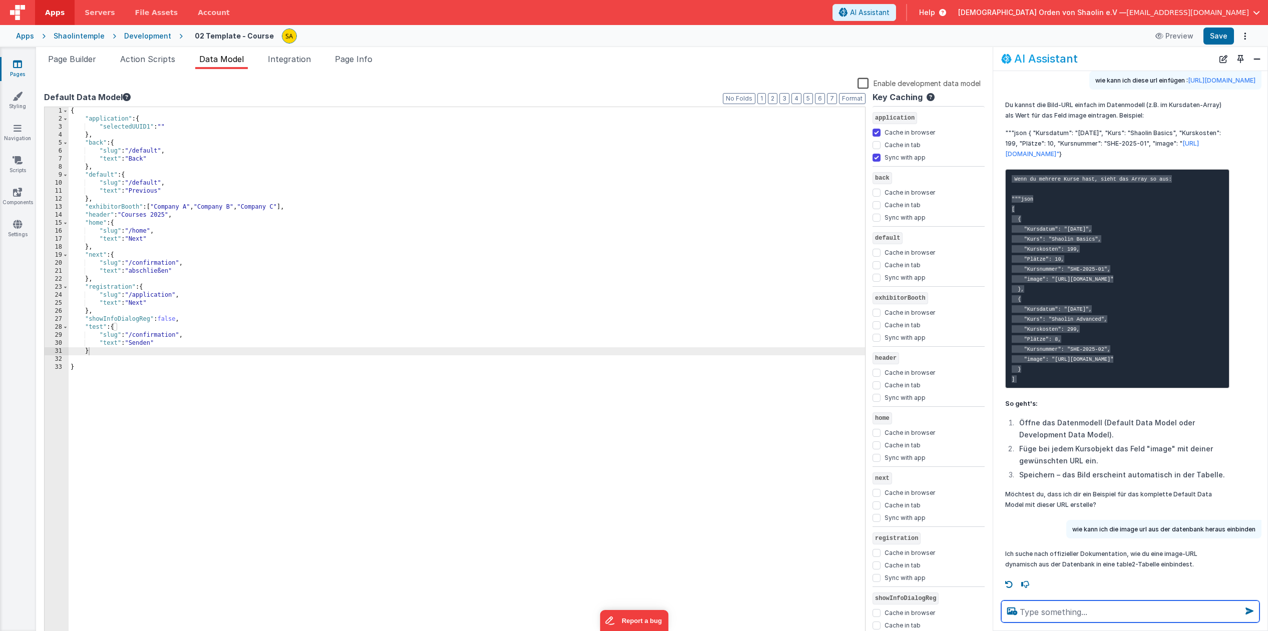
scroll to position [762, 0]
click at [1071, 530] on div "wie kann ich die image url aus der datenbank heraus einbinden" at bounding box center [1163, 529] width 195 height 19
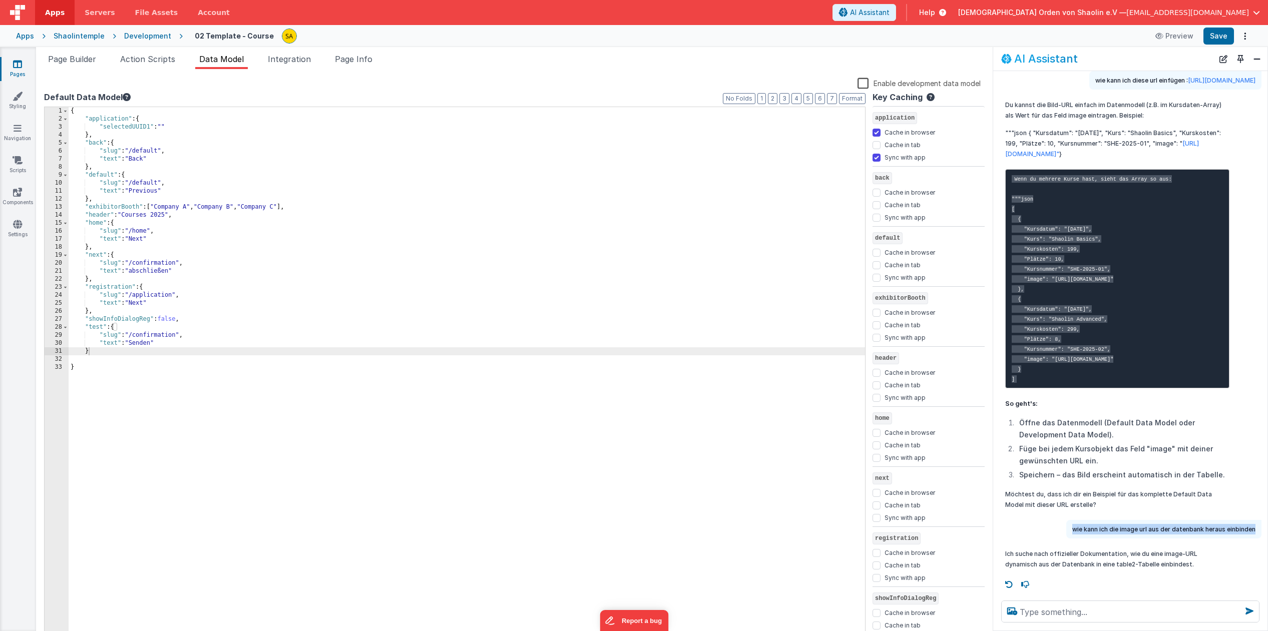
drag, startPoint x: 1071, startPoint y: 528, endPoint x: 1259, endPoint y: 531, distance: 187.8
click at [1234, 531] on div "wie kann ich die image url aus der datenbank heraus einbinden" at bounding box center [1163, 529] width 195 height 19
copy p "wie kann ich die image url aus der datenbank heraus einbinden"
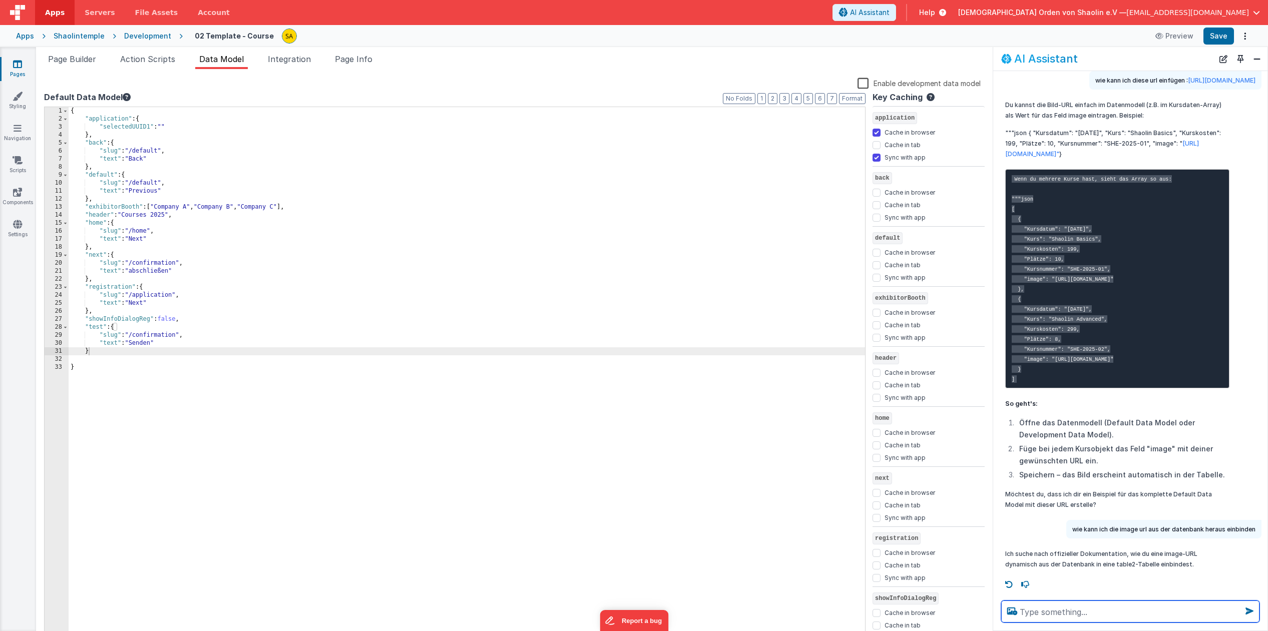
click at [1064, 616] on textarea at bounding box center [1130, 612] width 258 height 22
paste textarea "wie kann ich die image url aus der datenbank heraus einbinden"
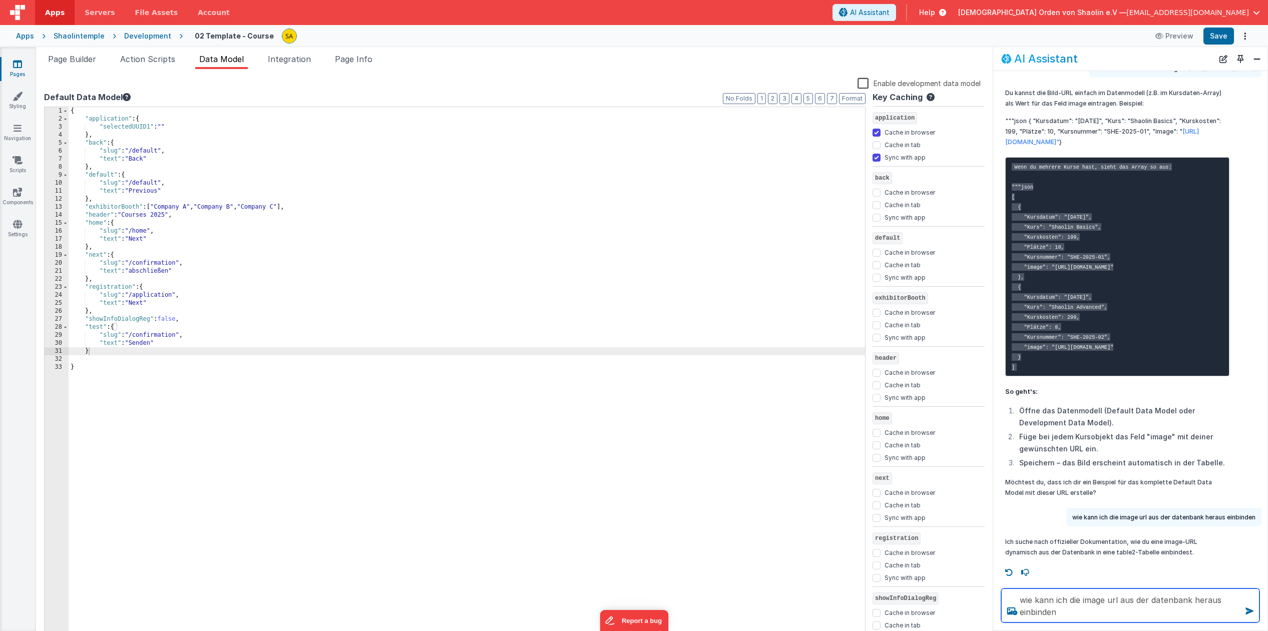
type textarea "wie kann ich die image url aus der datenbank heraus einbinden"
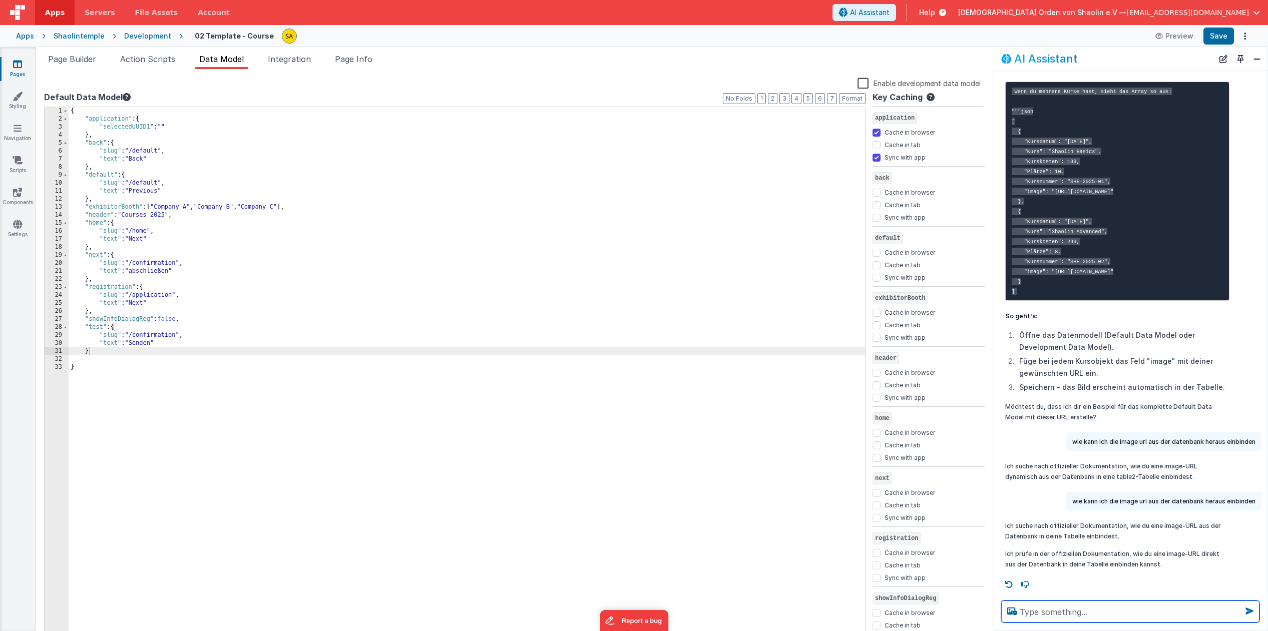
scroll to position [850, 0]
type textarea "ich warte"
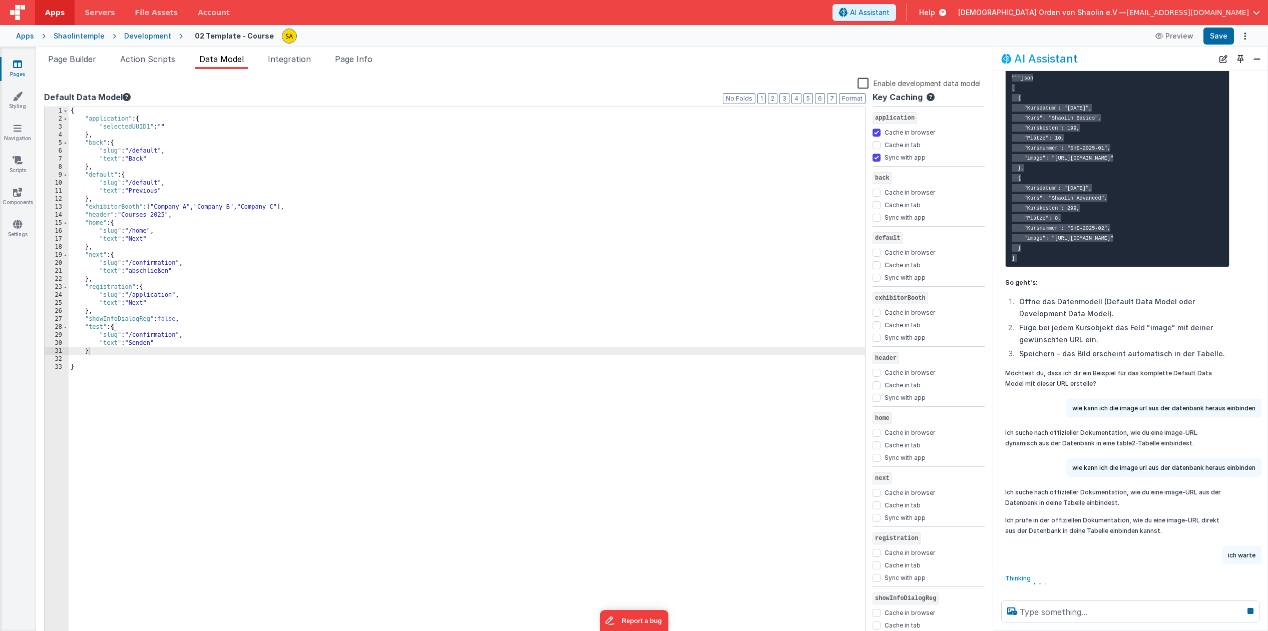
scroll to position [883, 0]
click at [1224, 40] on button "Save" at bounding box center [1219, 36] width 31 height 17
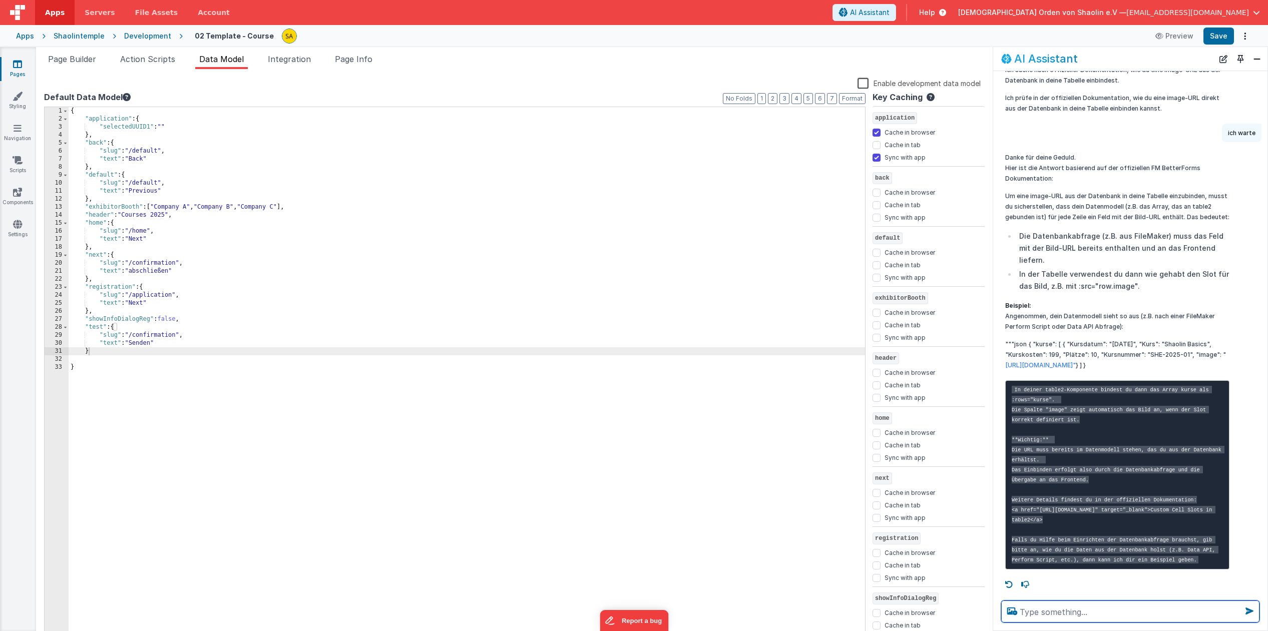
scroll to position [1334, 0]
click at [20, 68] on icon at bounding box center [17, 64] width 9 height 10
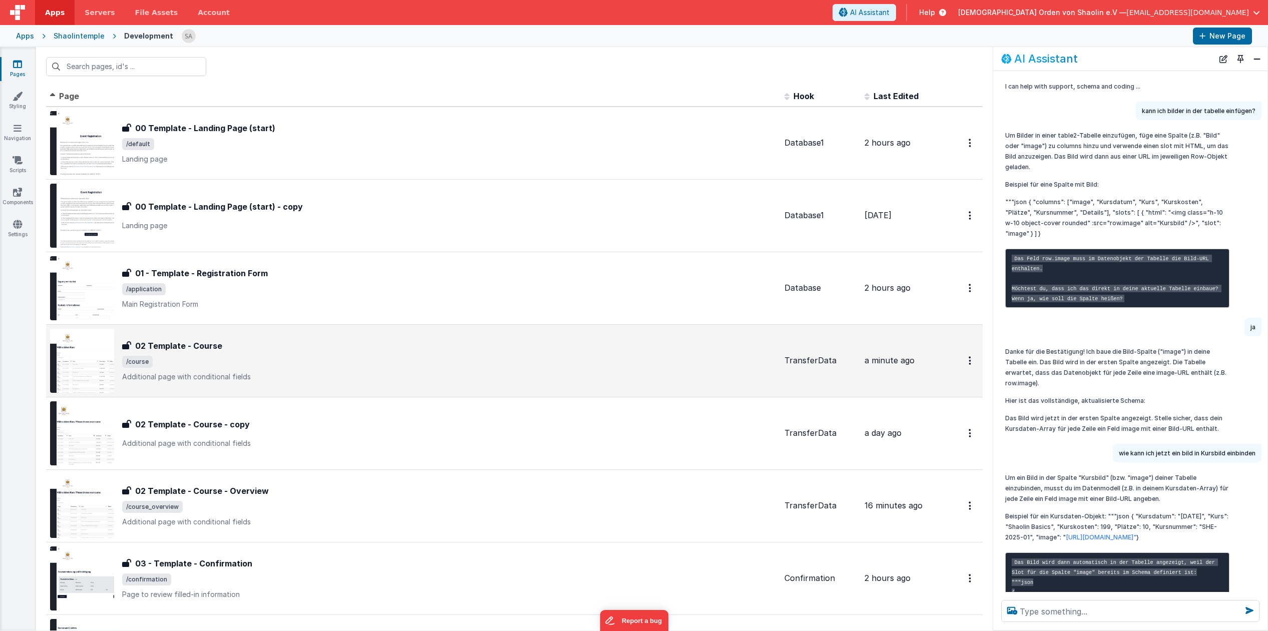
click at [594, 374] on p "Additional page with conditional fields" at bounding box center [449, 377] width 654 height 10
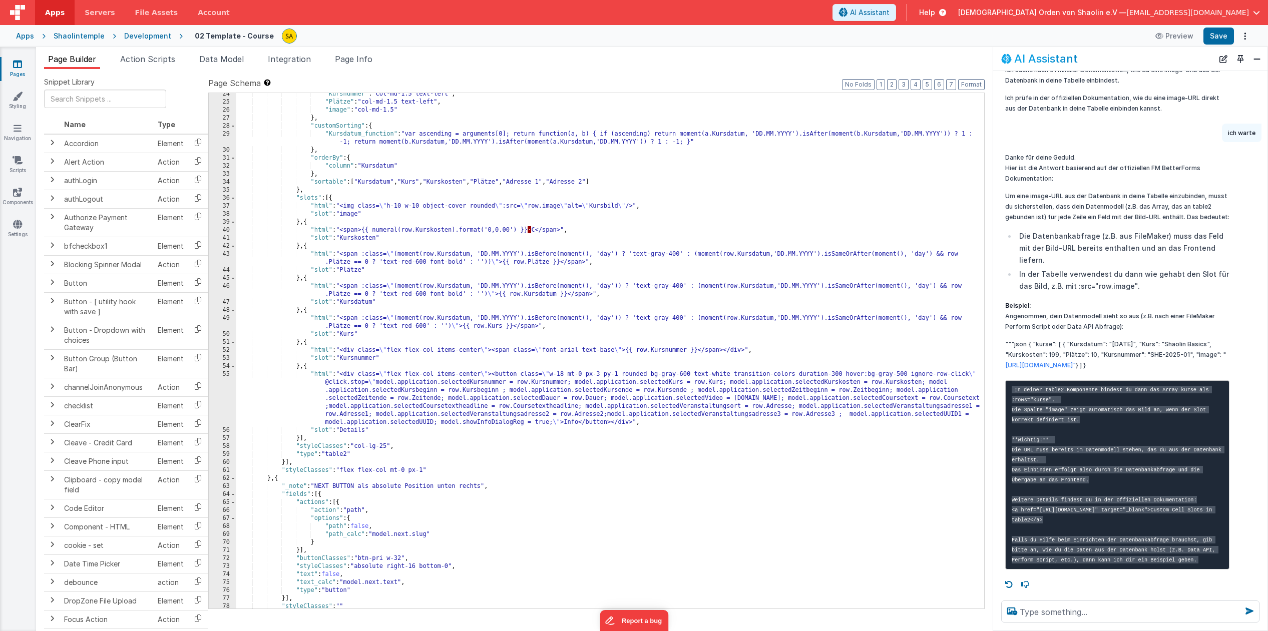
scroll to position [187, 0]
click at [477, 58] on ul "Page Builder Action Scripts Data Model Integration Page Info" at bounding box center [514, 61] width 957 height 16
